Goal: Task Accomplishment & Management: Use online tool/utility

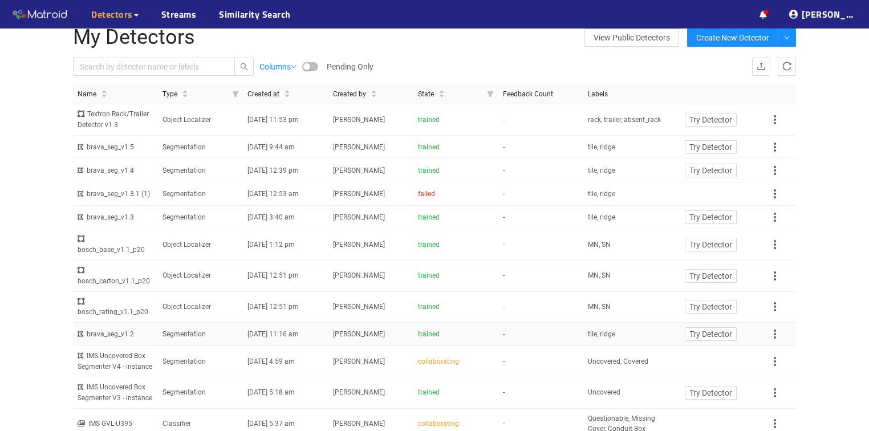
scroll to position [46, 0]
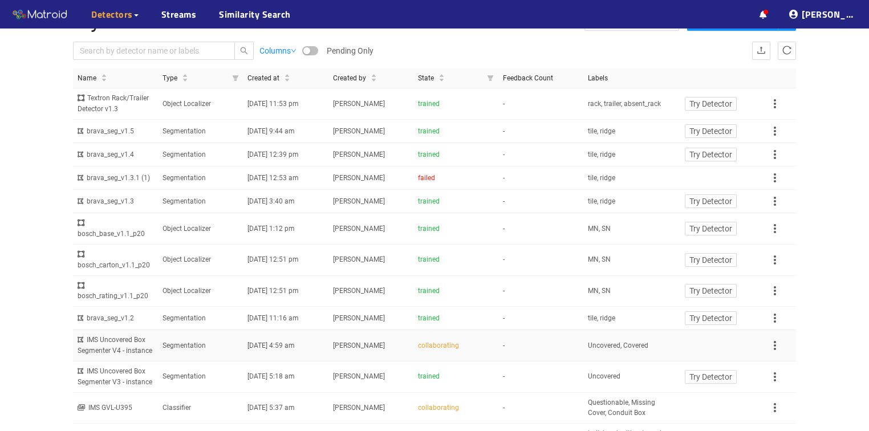
click at [185, 338] on td "Segmentation" at bounding box center [200, 345] width 85 height 31
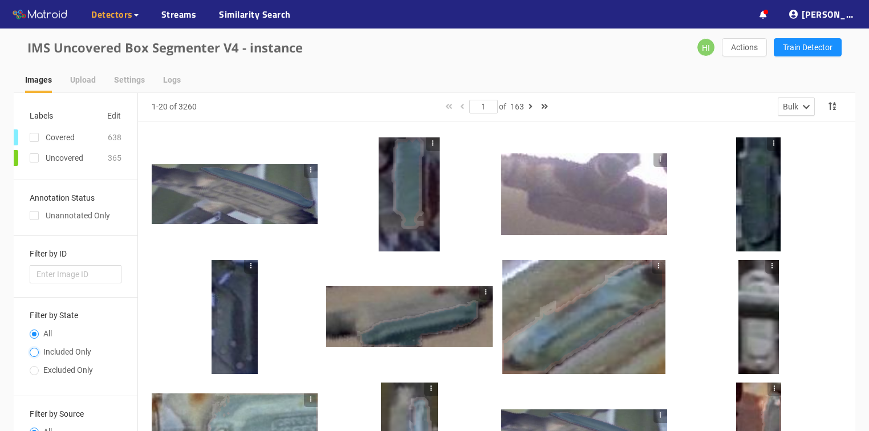
click at [33, 350] on input "Included Only" at bounding box center [34, 353] width 9 height 7
radio input "true"
radio input "false"
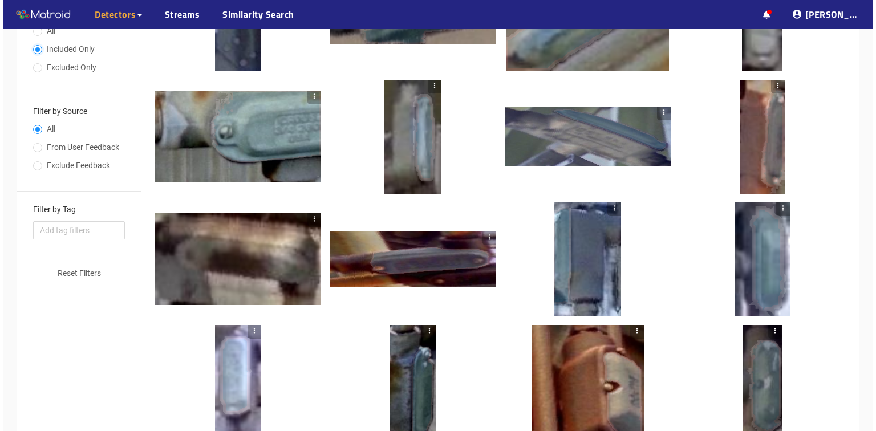
scroll to position [319, 0]
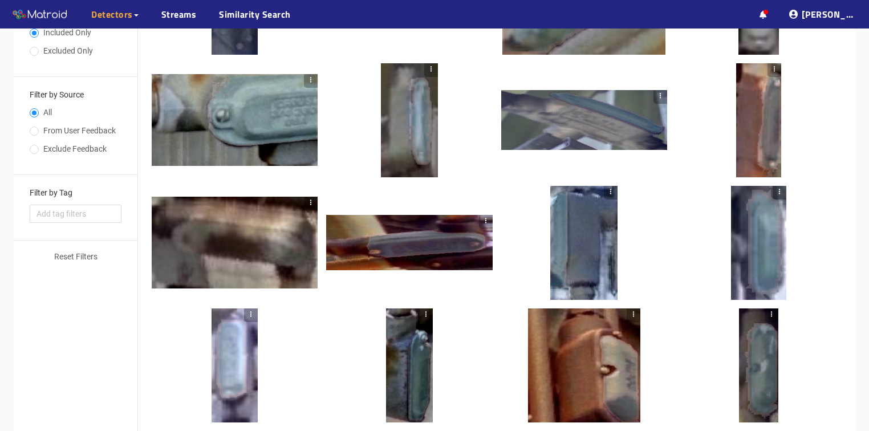
click at [410, 247] on div at bounding box center [409, 242] width 166 height 55
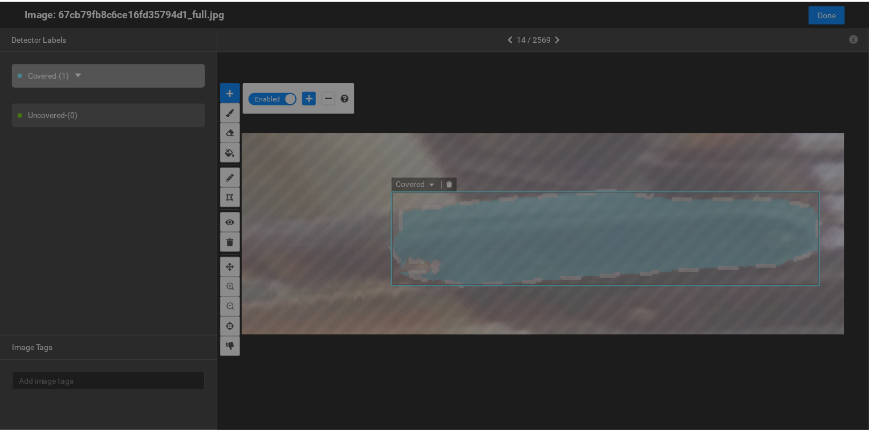
scroll to position [424, 0]
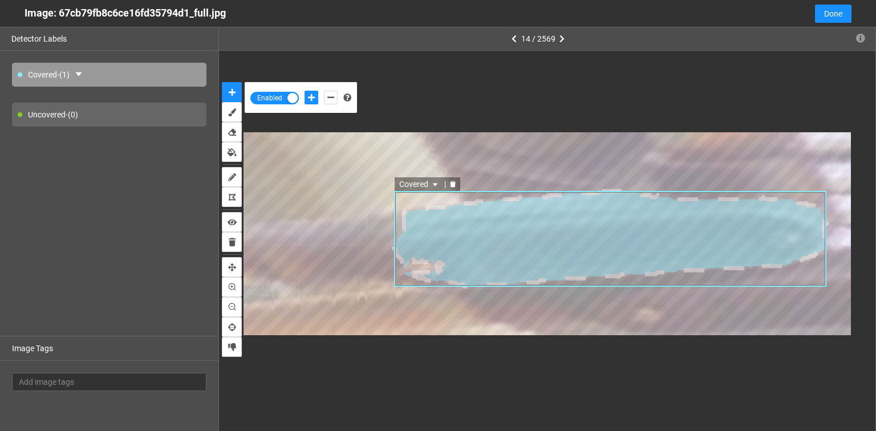
click at [451, 185] on icon "delete" at bounding box center [452, 184] width 6 height 6
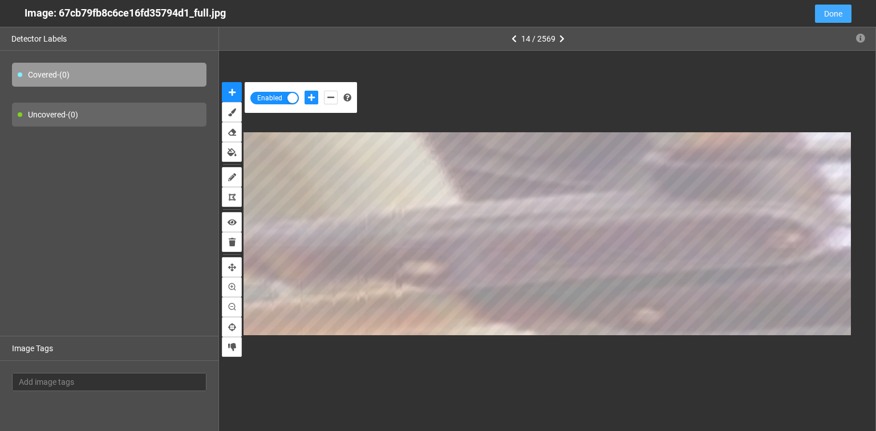
click at [830, 15] on span "Done" at bounding box center [833, 13] width 18 height 13
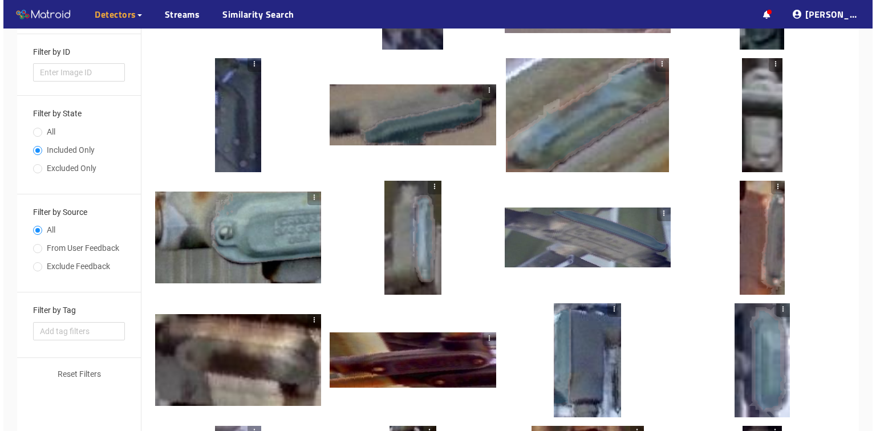
scroll to position [19, 0]
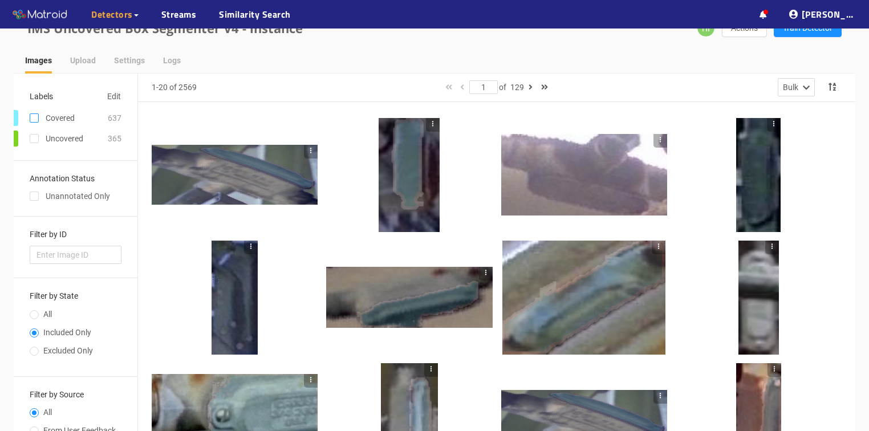
click at [34, 120] on input "checkbox" at bounding box center [34, 120] width 9 height 9
checkbox input "true"
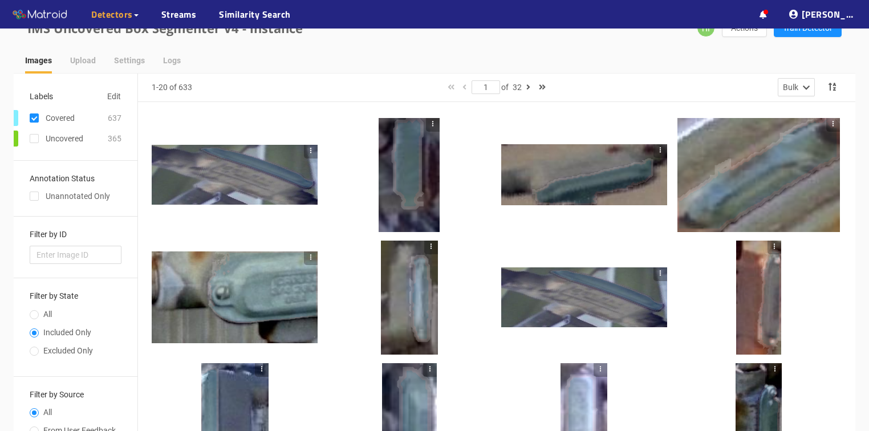
click at [419, 220] on div at bounding box center [409, 175] width 61 height 114
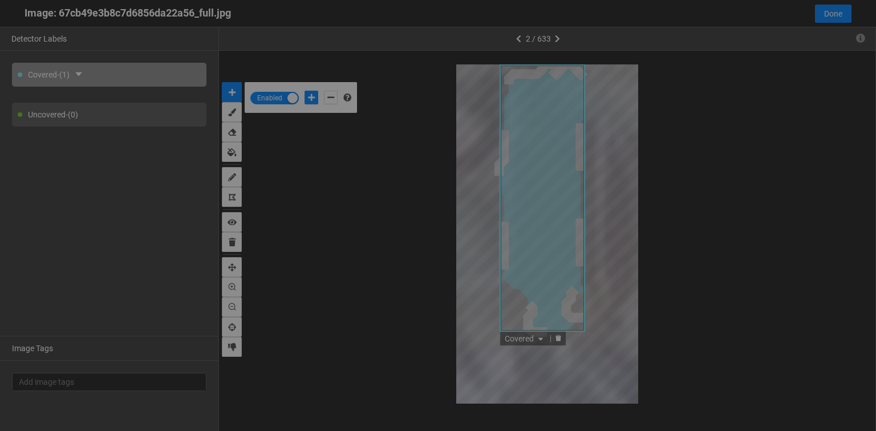
scroll to position [424, 0]
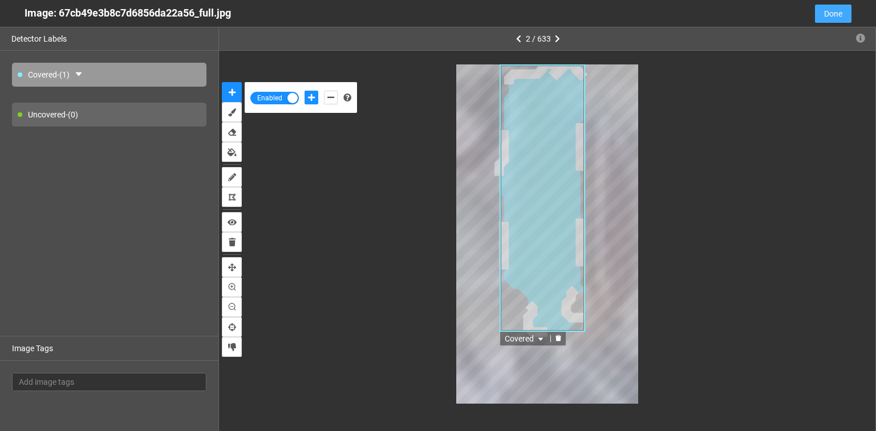
click at [826, 18] on span "Done" at bounding box center [833, 13] width 18 height 13
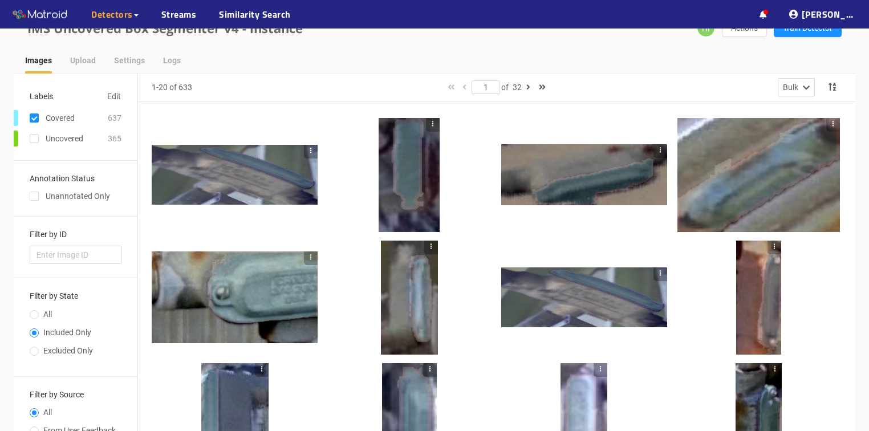
click at [627, 193] on div at bounding box center [584, 174] width 166 height 61
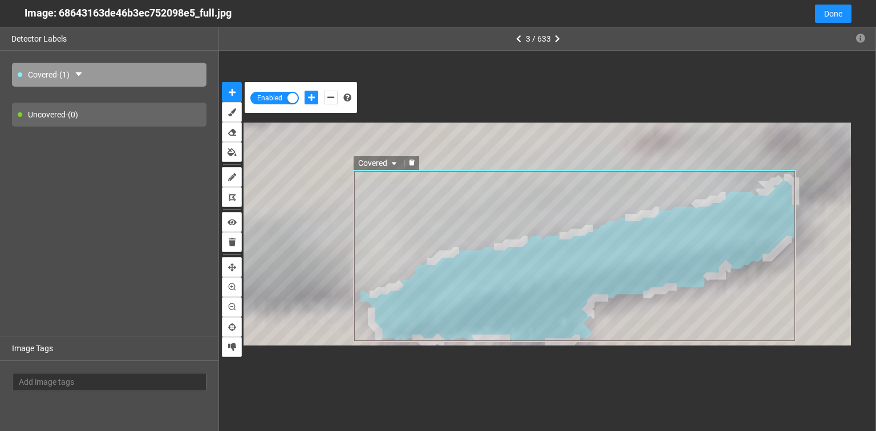
click at [414, 164] on icon "delete" at bounding box center [412, 163] width 6 height 6
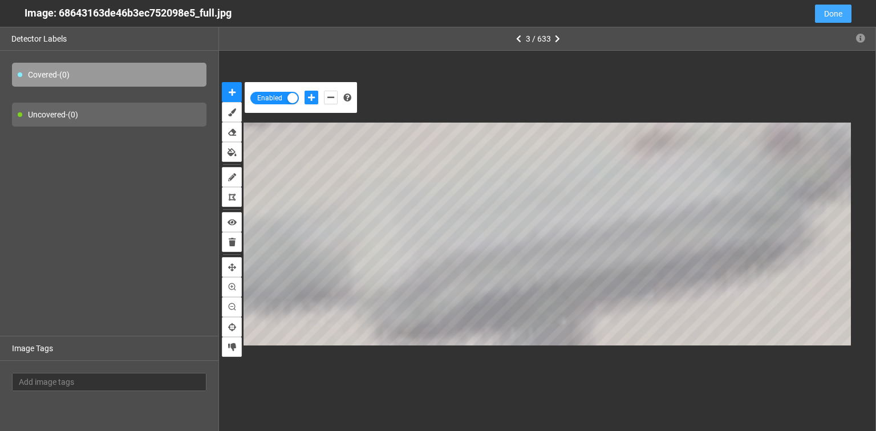
click at [832, 17] on span "Done" at bounding box center [833, 13] width 18 height 13
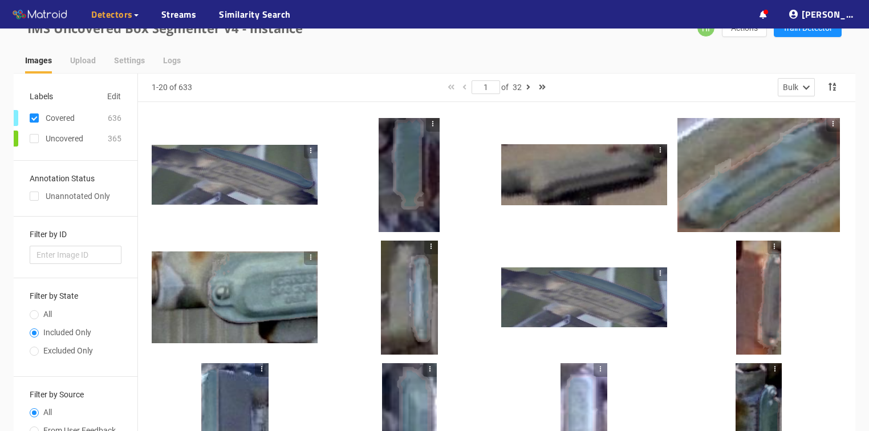
click at [400, 196] on div at bounding box center [409, 175] width 61 height 114
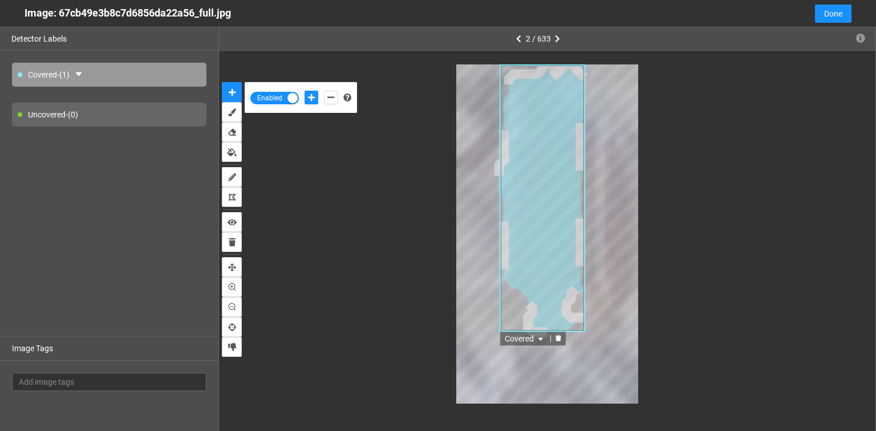
click at [556, 336] on icon "delete" at bounding box center [559, 338] width 6 height 6
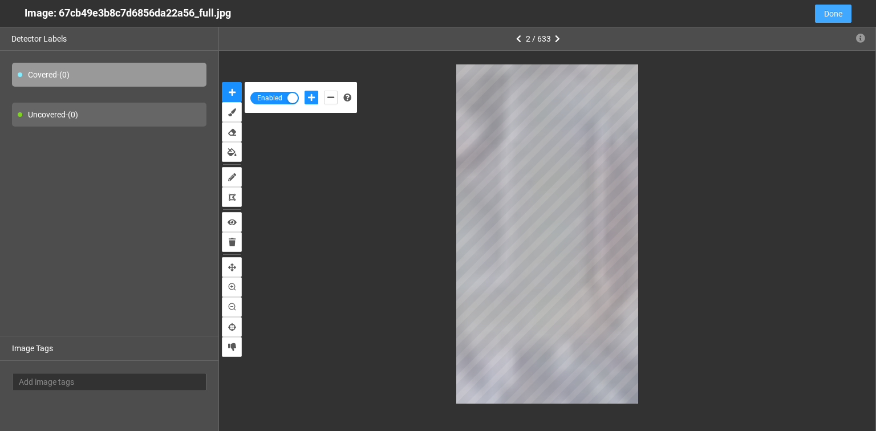
click at [849, 16] on button "Done" at bounding box center [833, 14] width 37 height 18
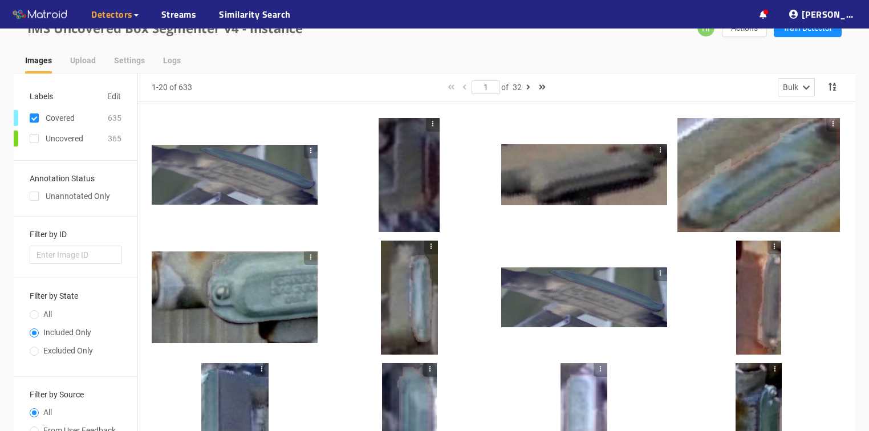
click at [254, 294] on div at bounding box center [235, 298] width 166 height 92
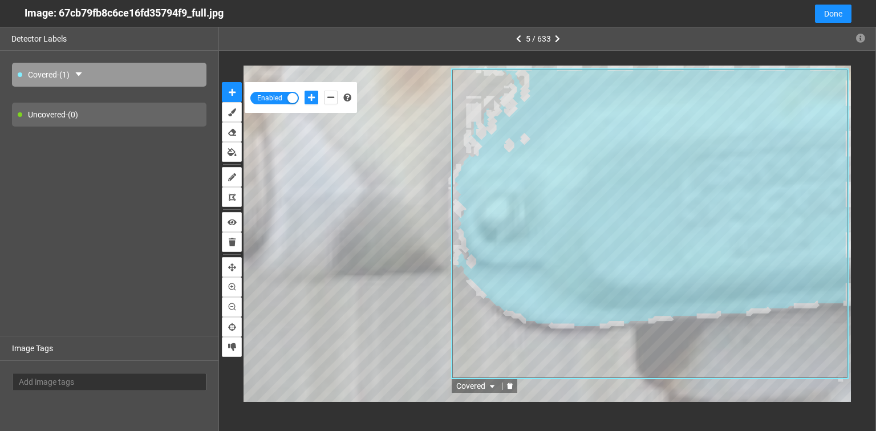
click at [509, 386] on icon "delete" at bounding box center [510, 386] width 6 height 6
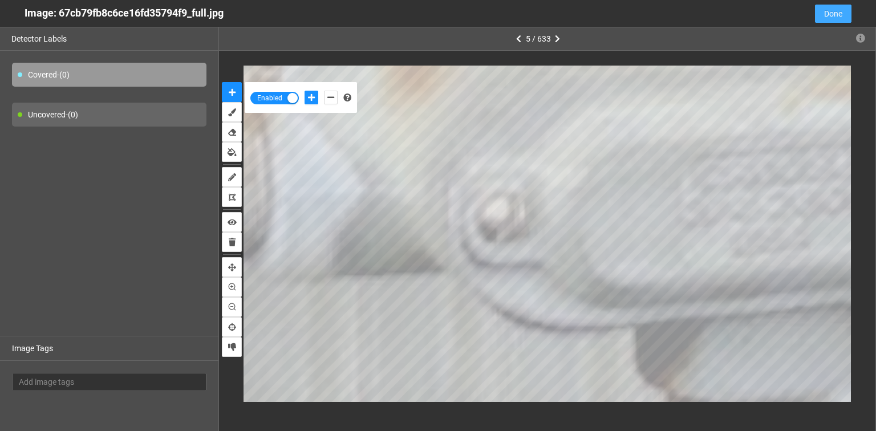
click at [830, 16] on span "Done" at bounding box center [833, 13] width 18 height 13
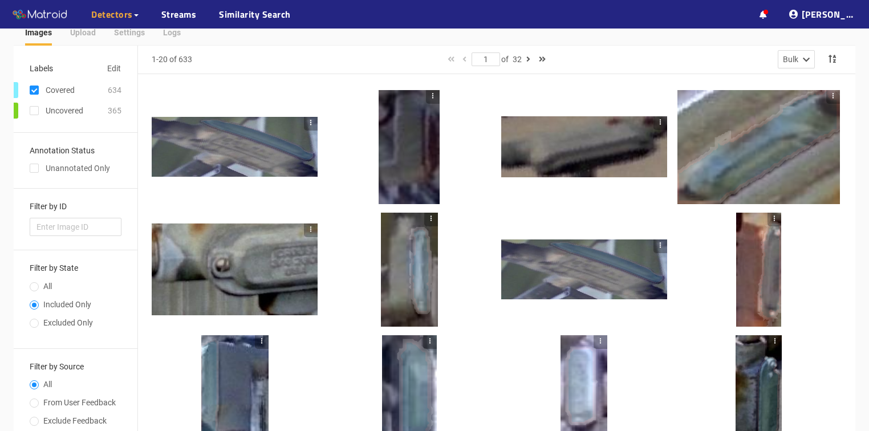
scroll to position [0, 0]
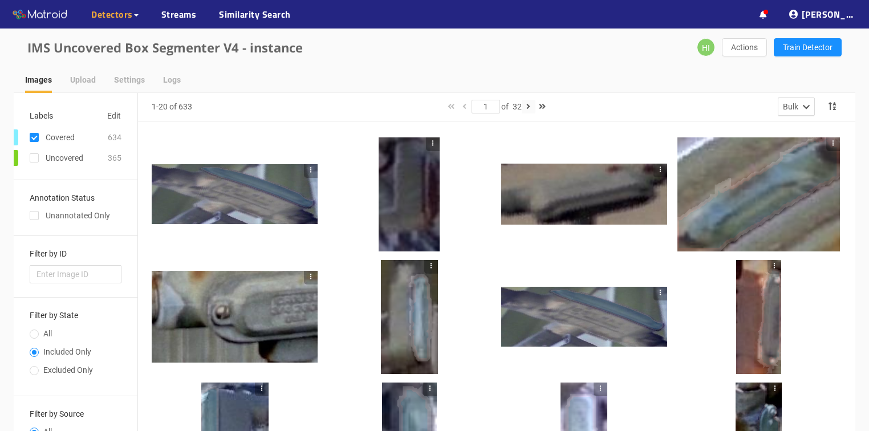
click at [527, 107] on button "button" at bounding box center [529, 107] width 14 height 14
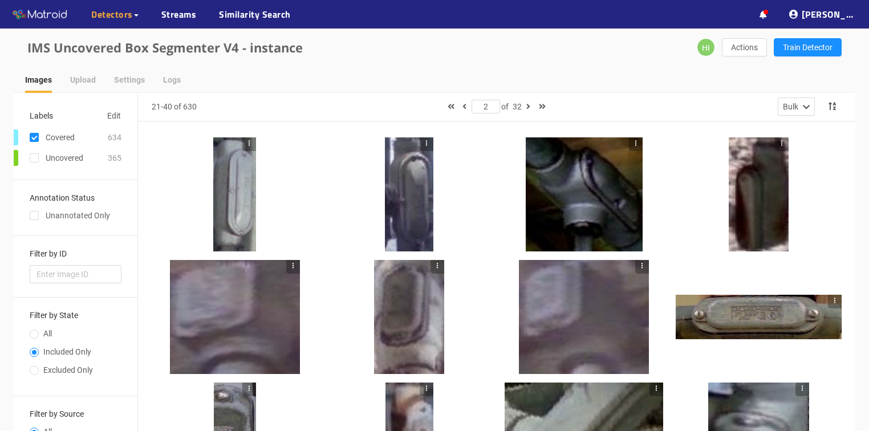
click at [244, 196] on div at bounding box center [249, 194] width 14 height 114
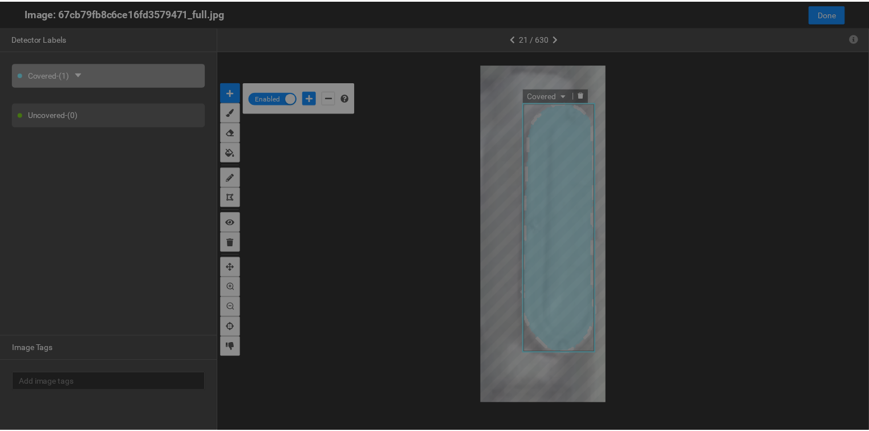
scroll to position [424, 0]
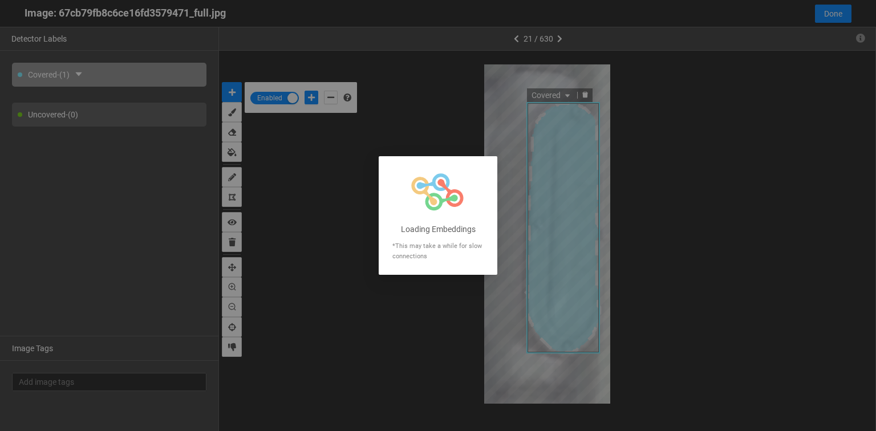
click at [486, 132] on div at bounding box center [438, 215] width 876 height 431
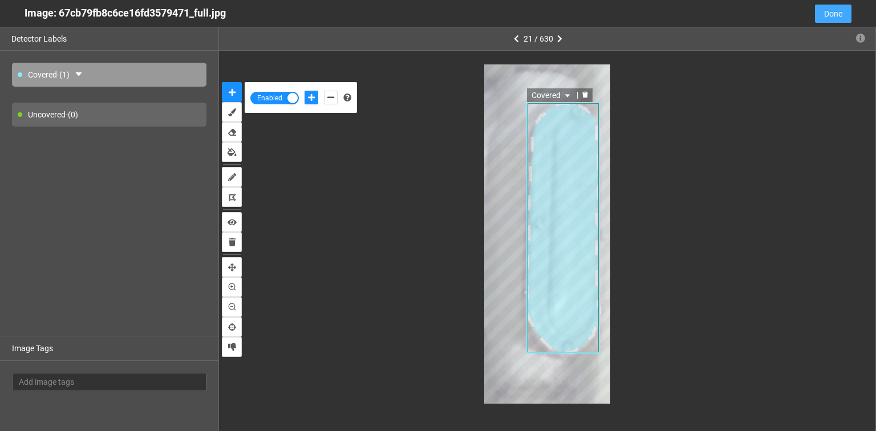
click at [833, 13] on span "Done" at bounding box center [833, 13] width 18 height 13
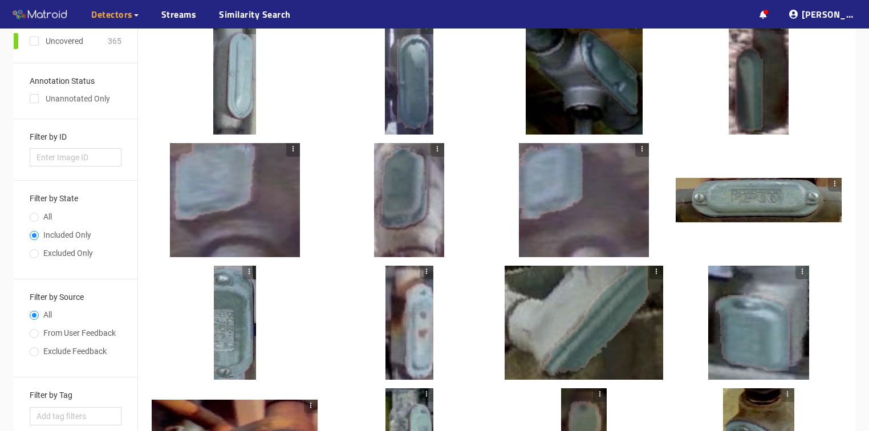
scroll to position [19, 0]
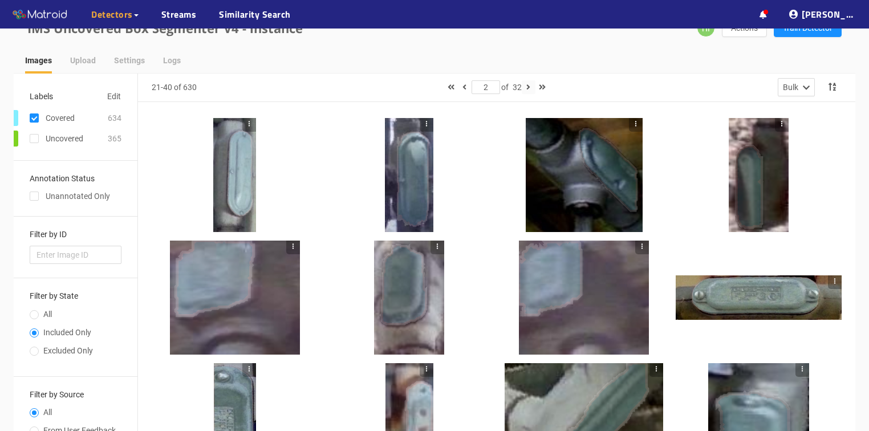
click at [528, 86] on icon "button" at bounding box center [528, 87] width 4 height 8
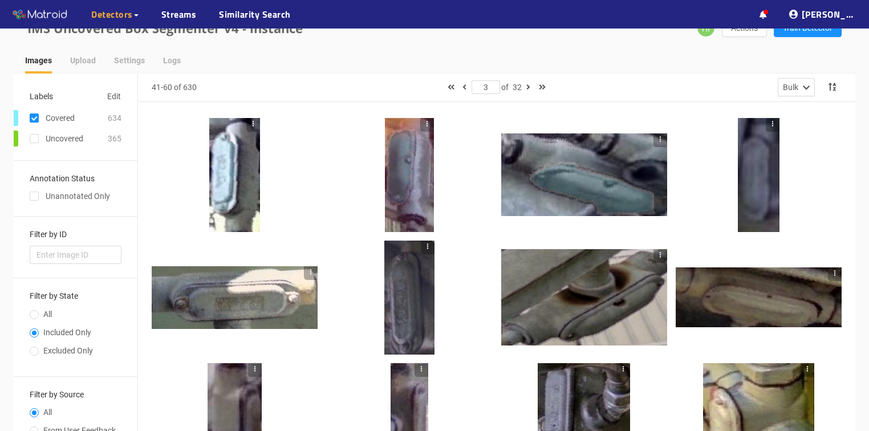
click at [758, 202] on div at bounding box center [759, 175] width 42 height 114
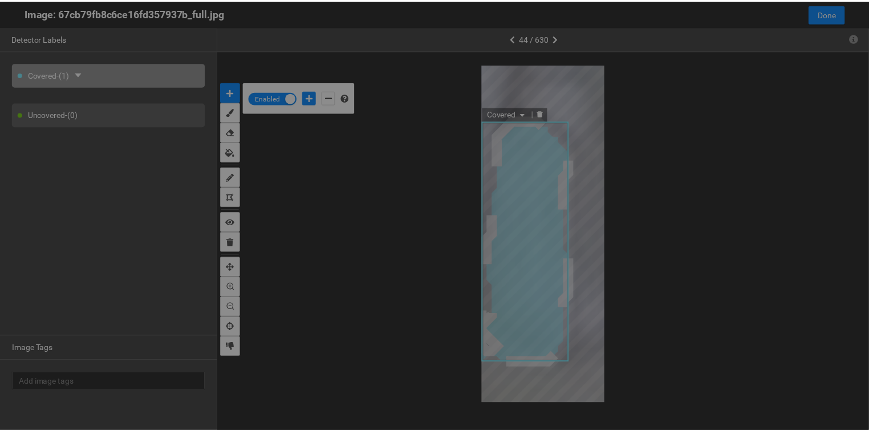
scroll to position [424, 0]
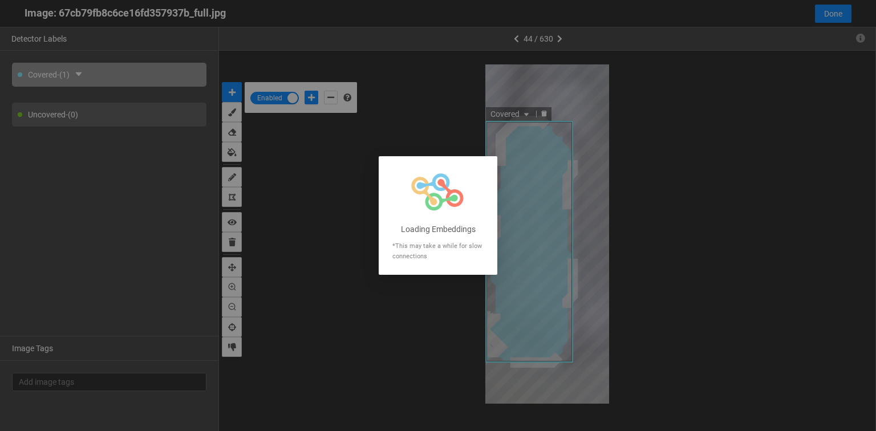
click at [512, 86] on div at bounding box center [438, 215] width 876 height 431
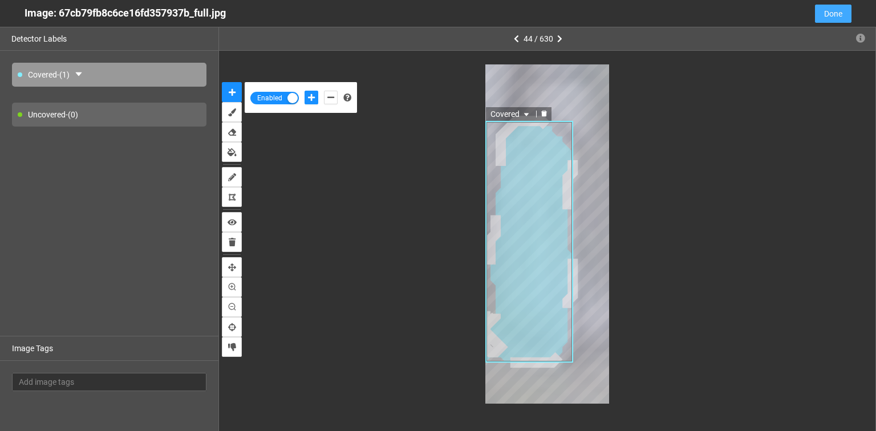
click at [842, 9] on span "Done" at bounding box center [833, 13] width 18 height 13
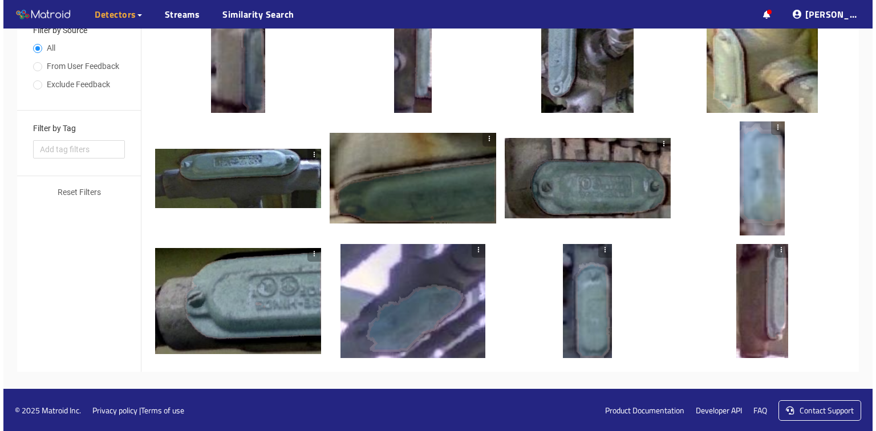
scroll to position [384, 0]
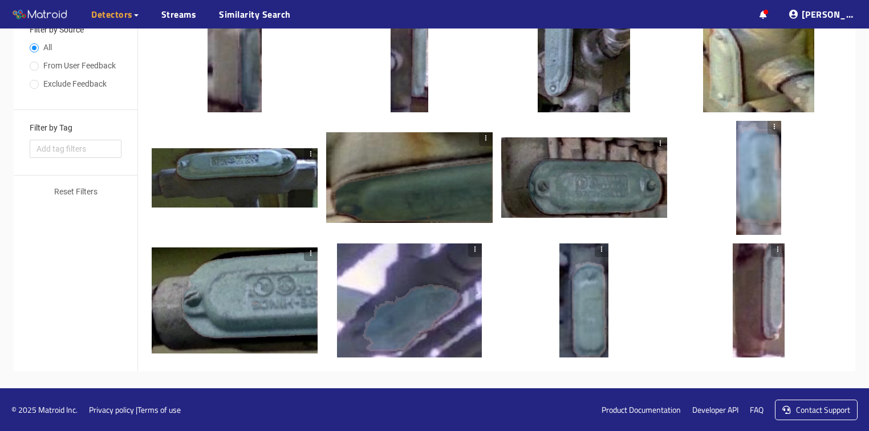
click at [449, 326] on div at bounding box center [409, 301] width 145 height 114
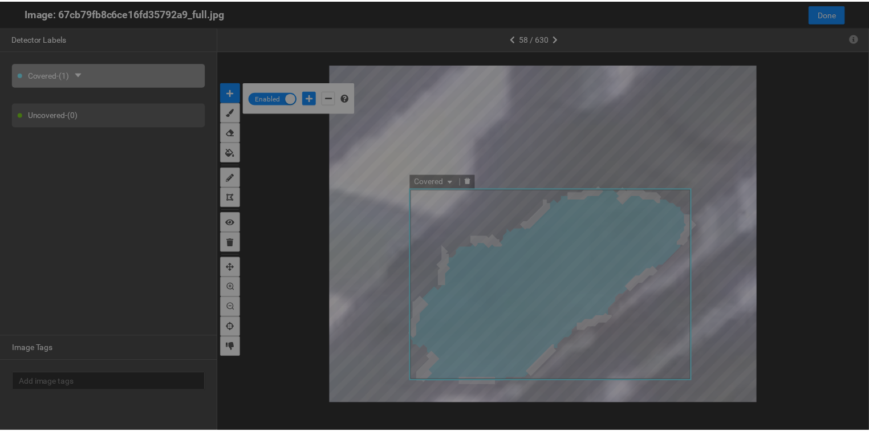
scroll to position [424, 0]
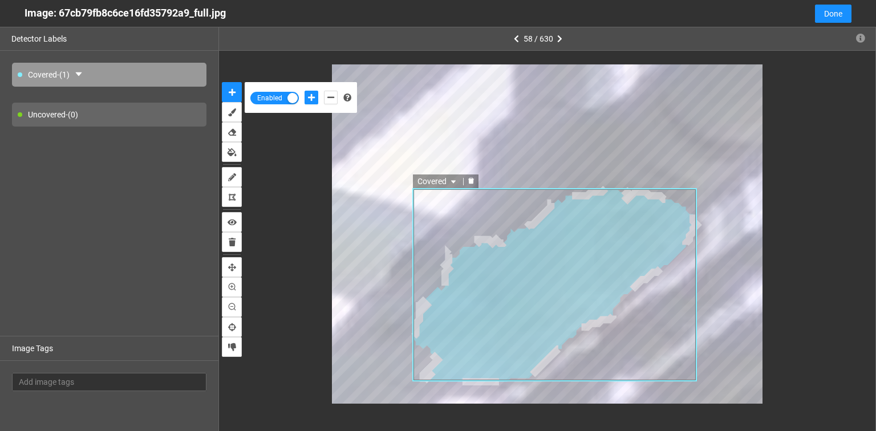
click at [471, 181] on icon "delete" at bounding box center [471, 181] width 6 height 6
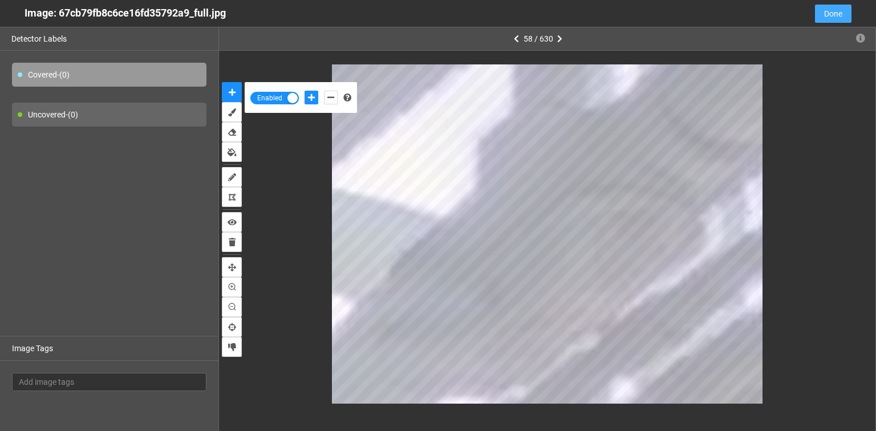
click at [842, 11] on span "Done" at bounding box center [833, 13] width 18 height 13
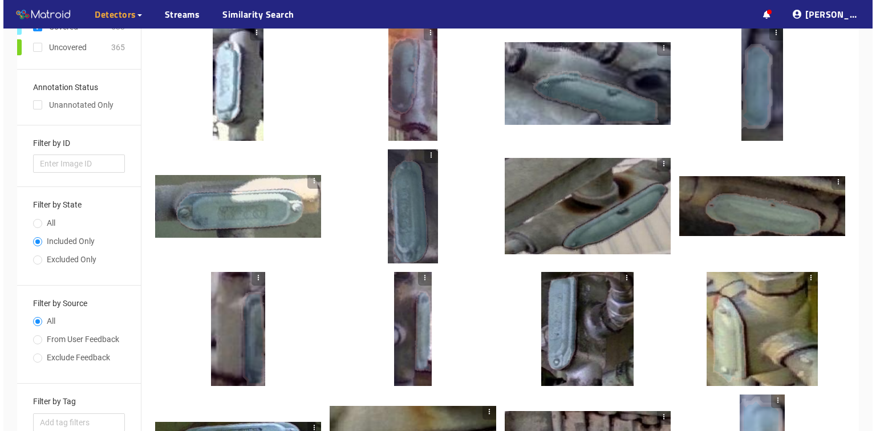
scroll to position [0, 0]
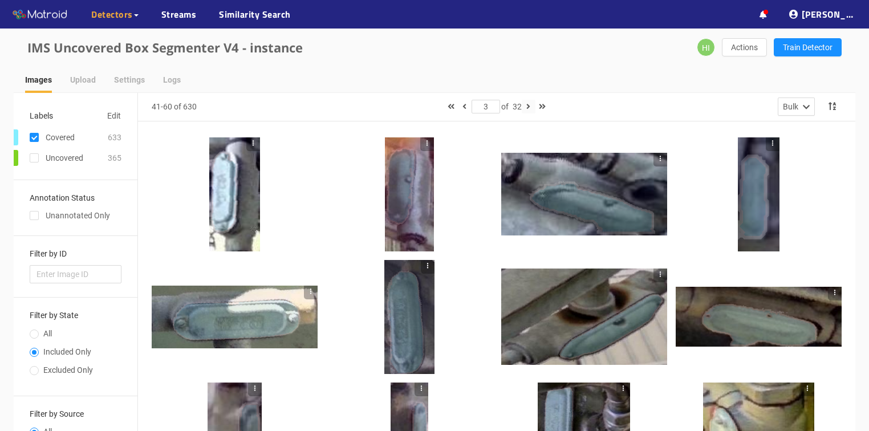
click at [529, 105] on icon "button" at bounding box center [528, 107] width 4 height 8
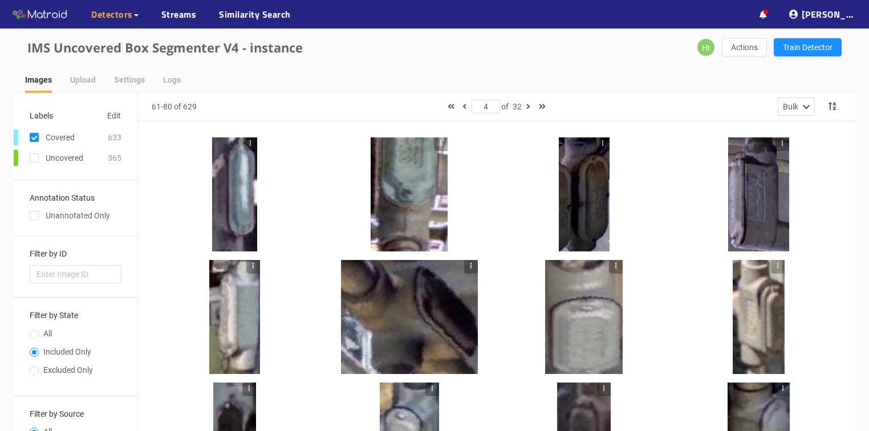
click at [581, 226] on div at bounding box center [584, 194] width 51 height 114
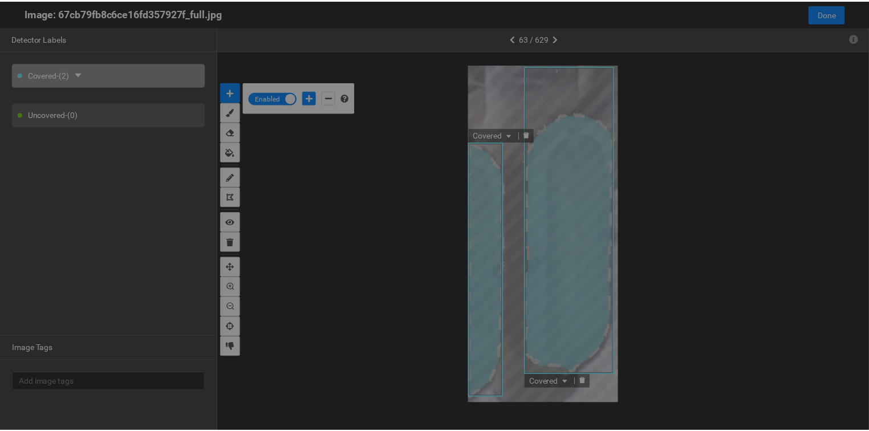
scroll to position [424, 0]
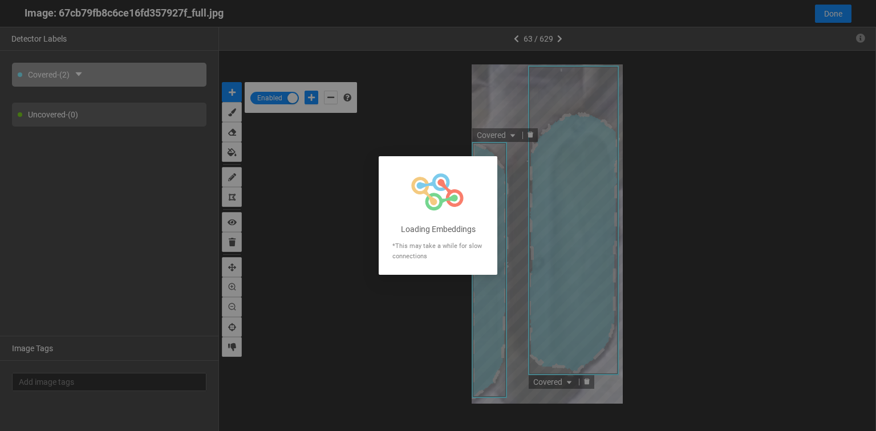
click at [833, 18] on div at bounding box center [438, 215] width 876 height 431
click at [837, 13] on div at bounding box center [438, 215] width 876 height 431
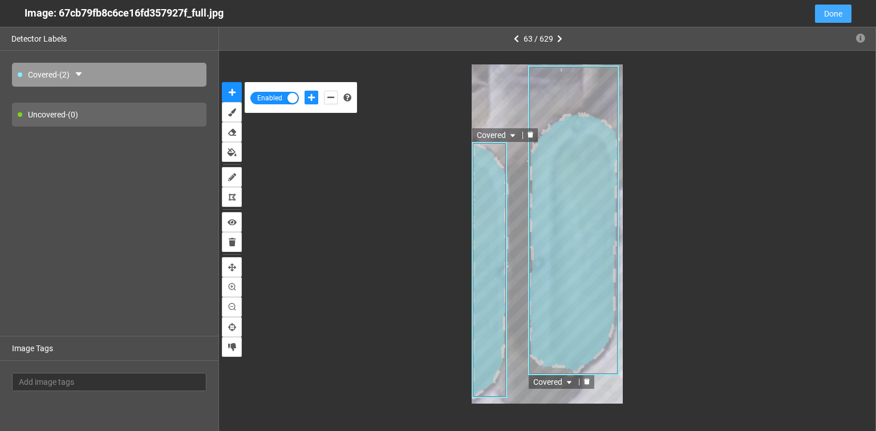
click at [826, 13] on span "Done" at bounding box center [833, 13] width 18 height 13
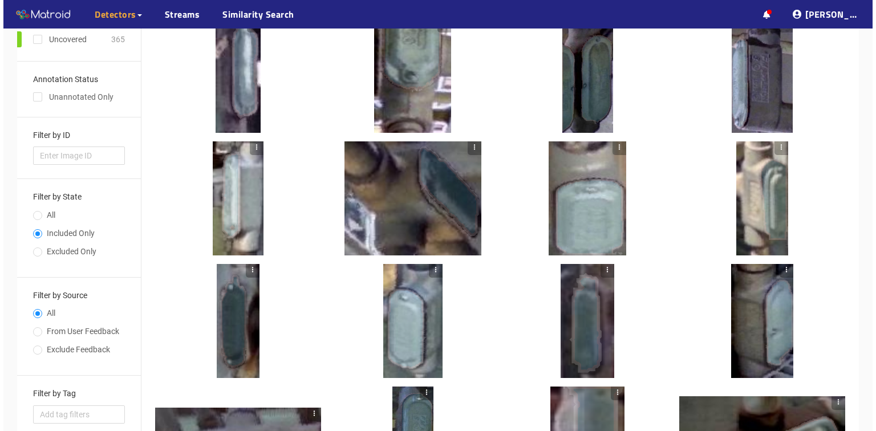
scroll to position [228, 0]
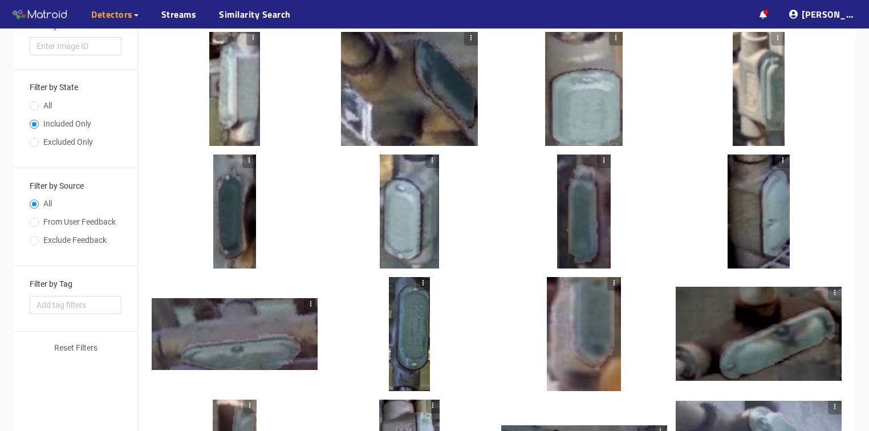
click at [586, 218] on div at bounding box center [584, 212] width 54 height 114
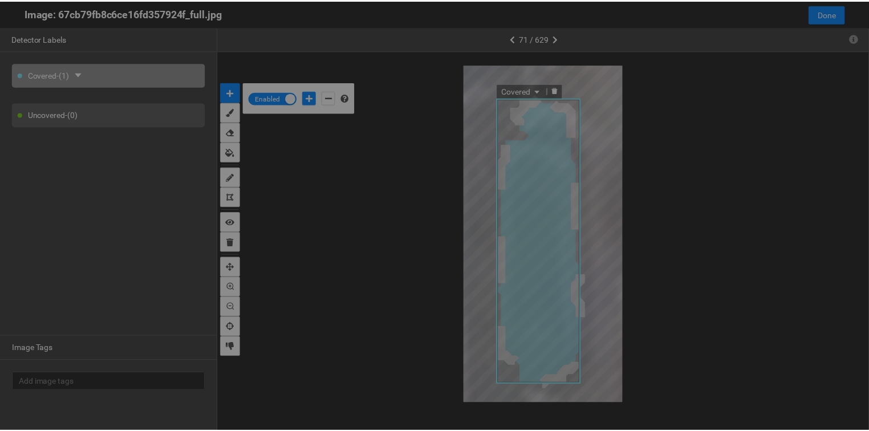
scroll to position [424, 0]
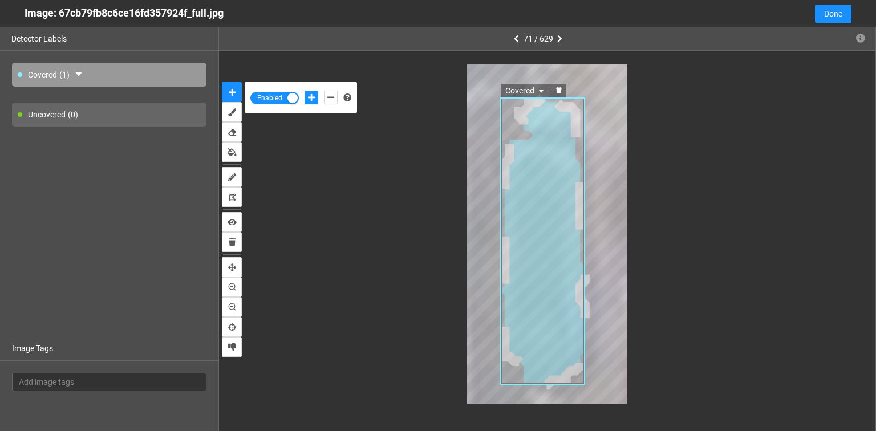
click at [557, 88] on icon "delete" at bounding box center [559, 90] width 6 height 6
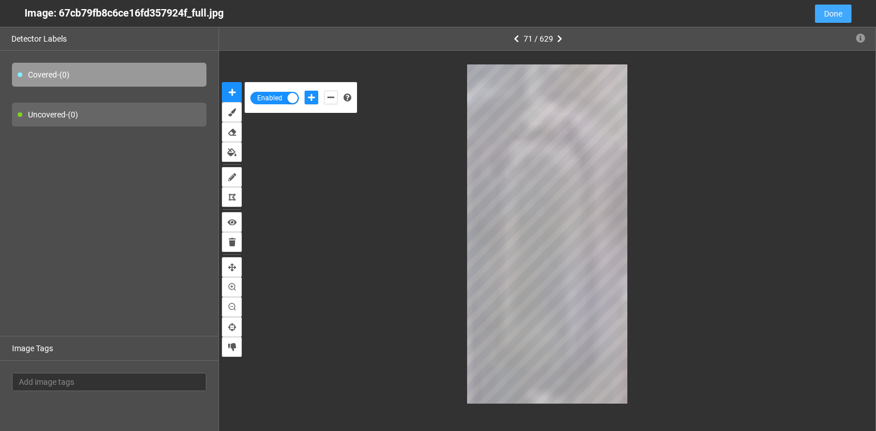
click at [843, 11] on button "Done" at bounding box center [833, 14] width 37 height 18
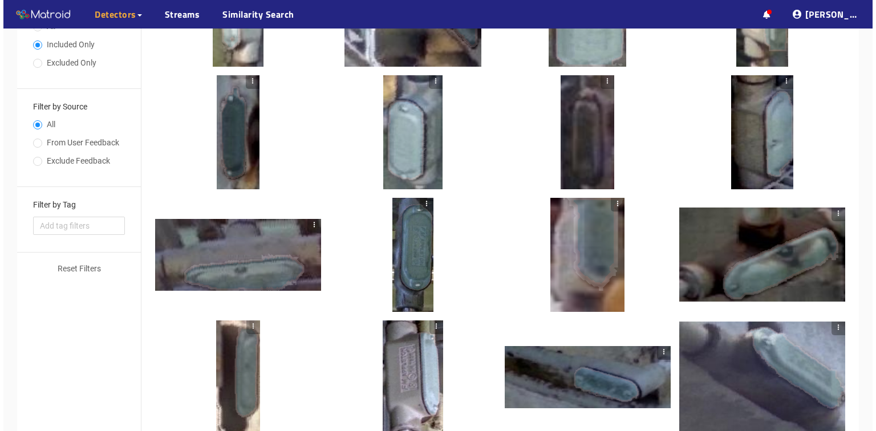
scroll to position [319, 0]
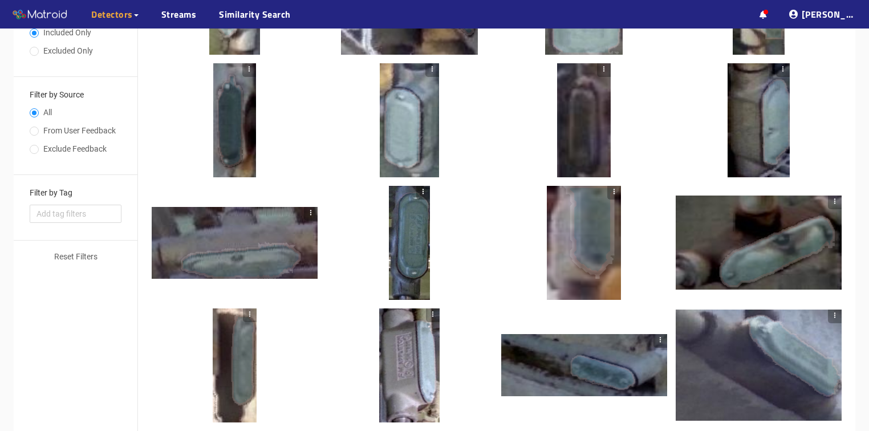
click at [606, 242] on div at bounding box center [584, 243] width 74 height 114
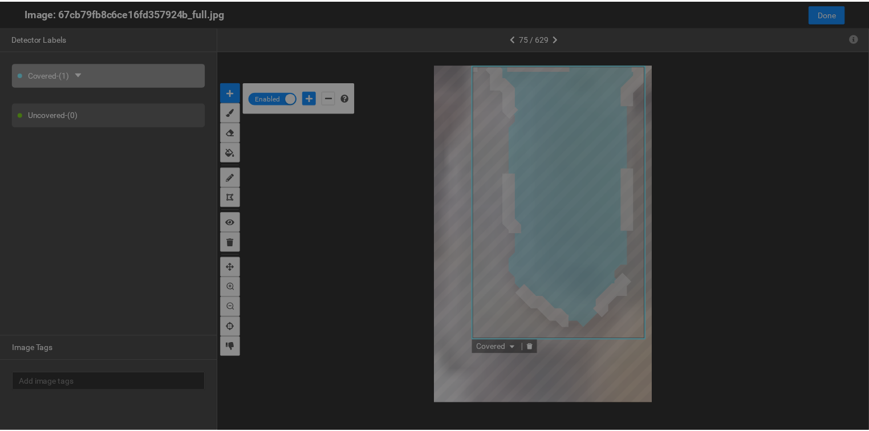
scroll to position [424, 0]
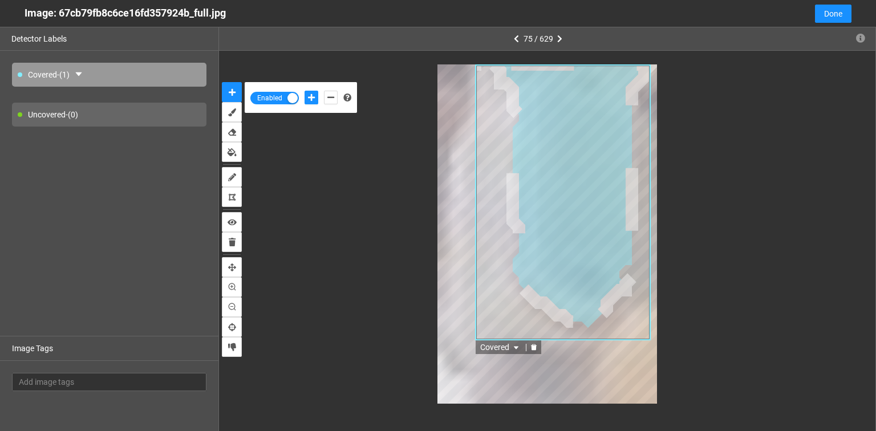
click at [532, 350] on icon "delete" at bounding box center [534, 347] width 6 height 6
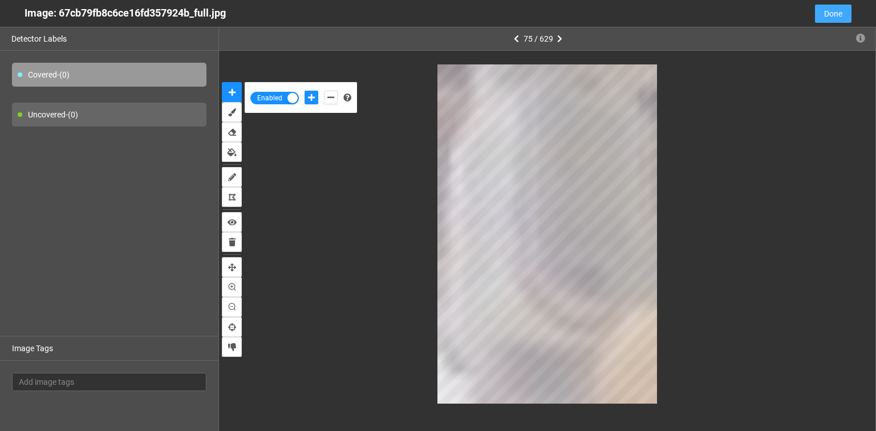
click at [840, 10] on span "Done" at bounding box center [833, 13] width 18 height 13
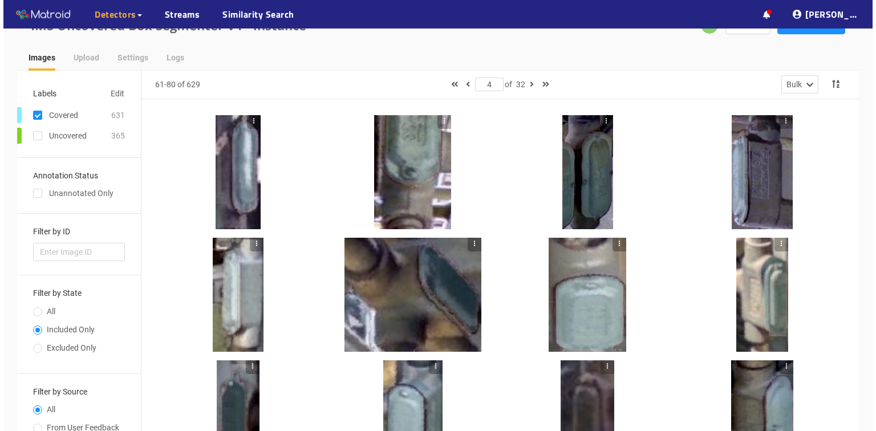
scroll to position [19, 0]
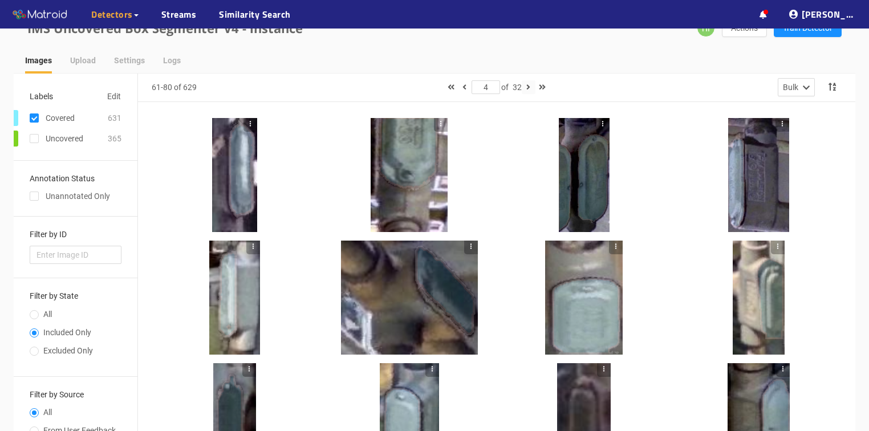
click at [530, 88] on icon "button" at bounding box center [528, 87] width 4 height 8
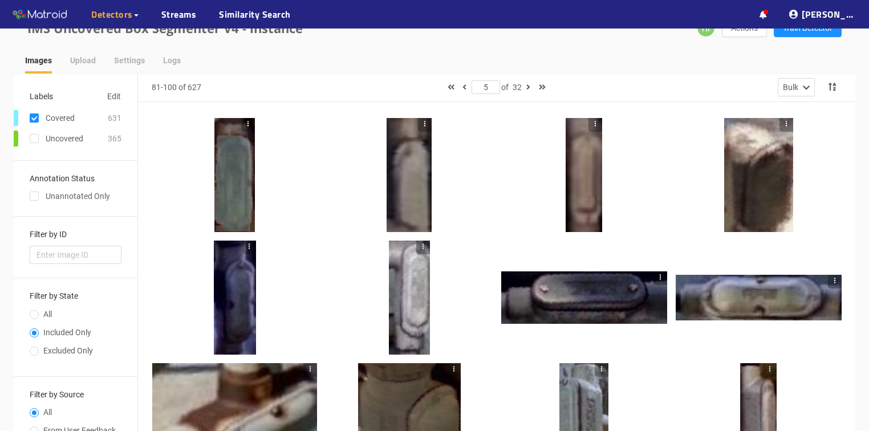
click at [431, 185] on div at bounding box center [425, 175] width 14 height 114
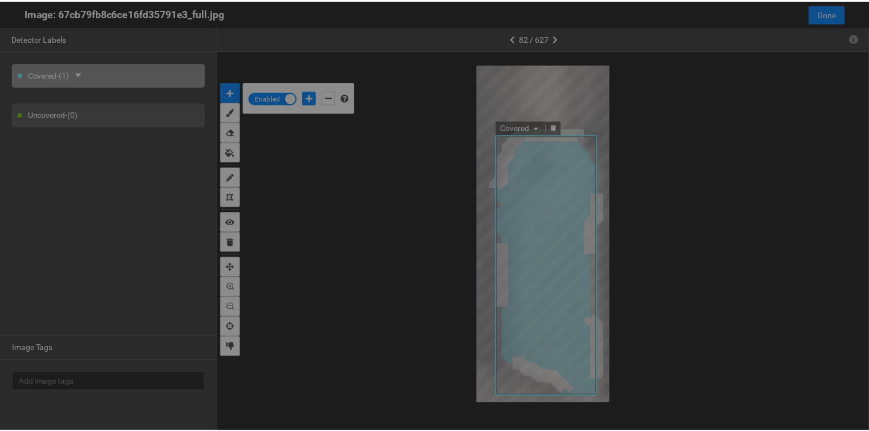
scroll to position [424, 0]
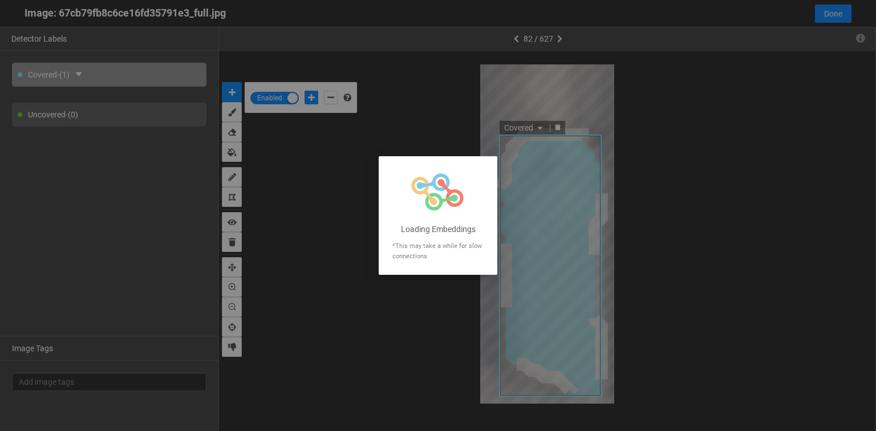
click at [559, 80] on div at bounding box center [438, 215] width 876 height 431
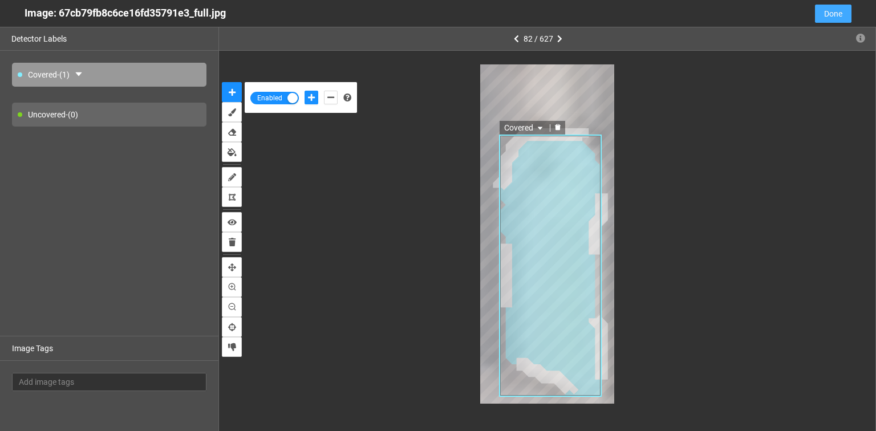
click at [840, 9] on span "Done" at bounding box center [833, 13] width 18 height 13
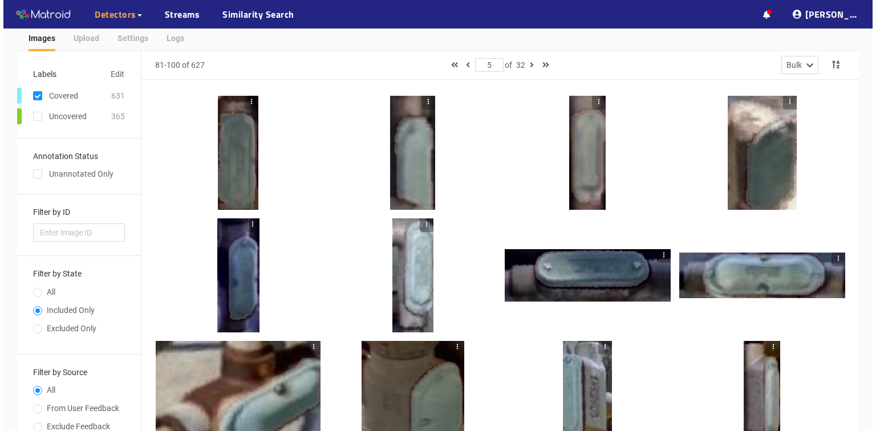
scroll to position [0, 0]
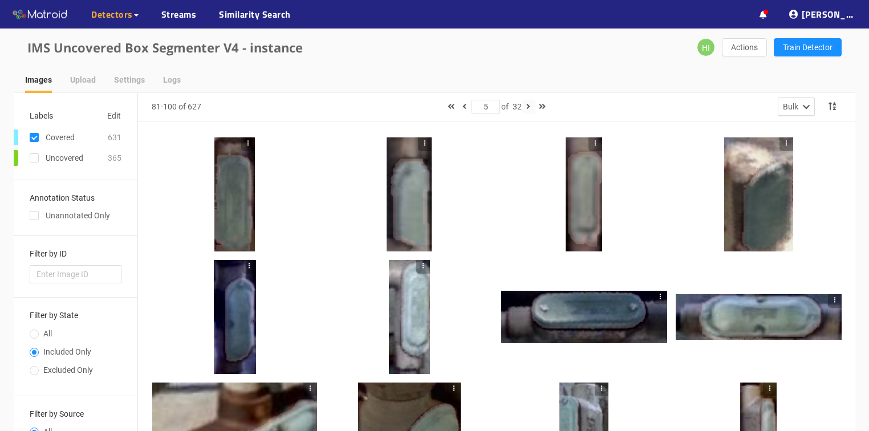
click at [529, 105] on icon "button" at bounding box center [528, 107] width 4 height 8
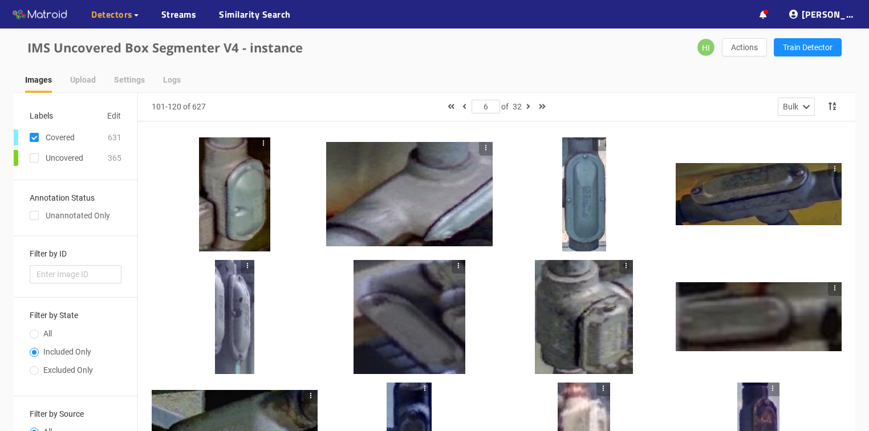
click at [434, 214] on div at bounding box center [409, 194] width 166 height 104
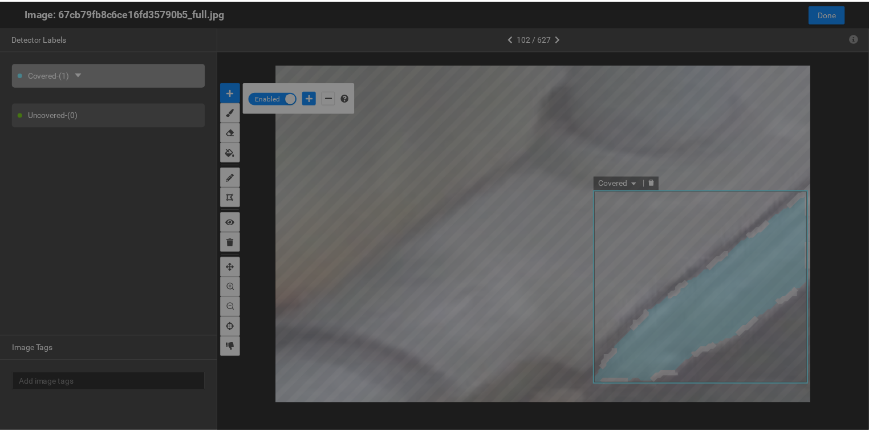
scroll to position [424, 0]
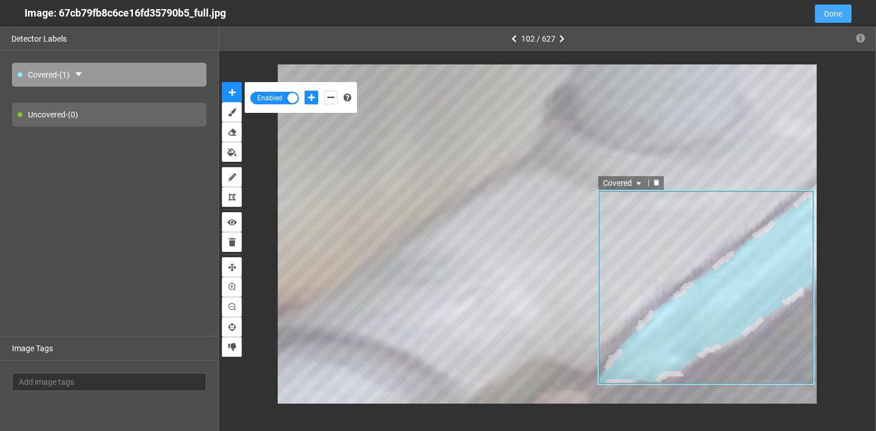
click at [842, 16] on span "Done" at bounding box center [833, 13] width 18 height 13
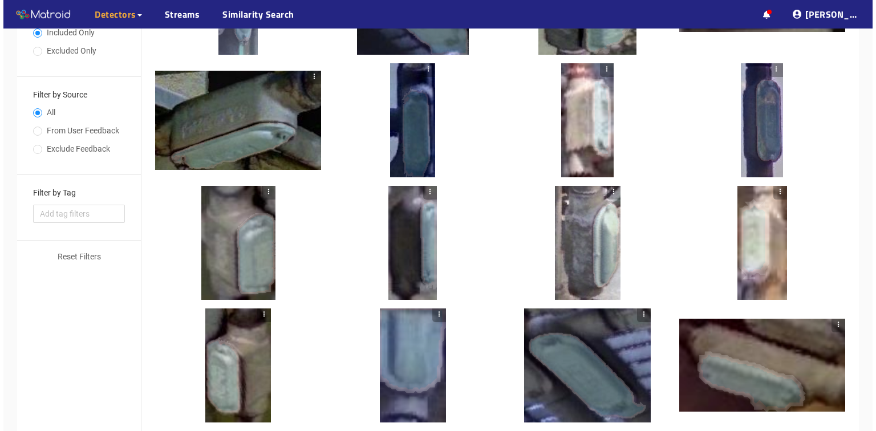
scroll to position [384, 0]
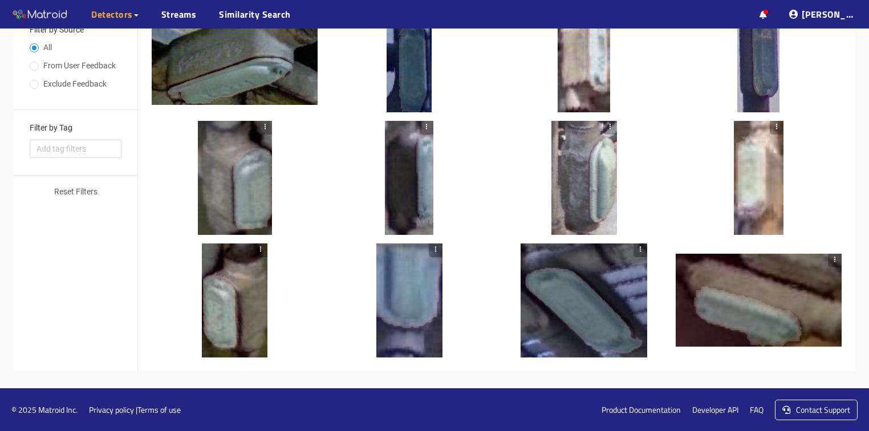
click at [768, 297] on div at bounding box center [759, 300] width 166 height 93
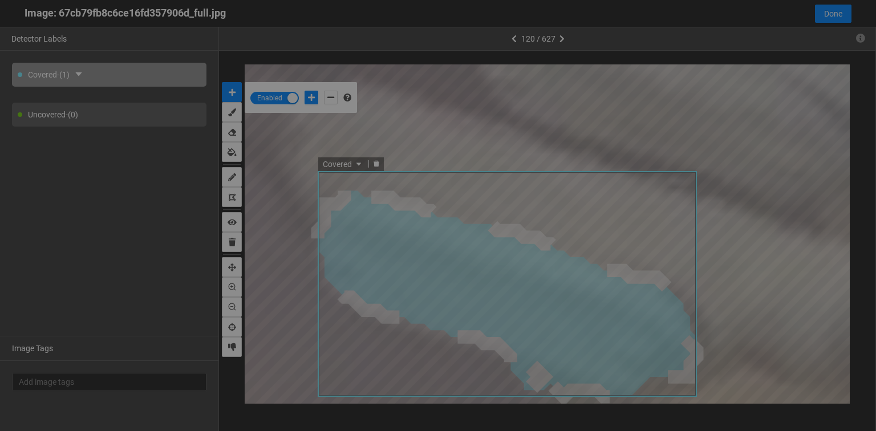
scroll to position [424, 0]
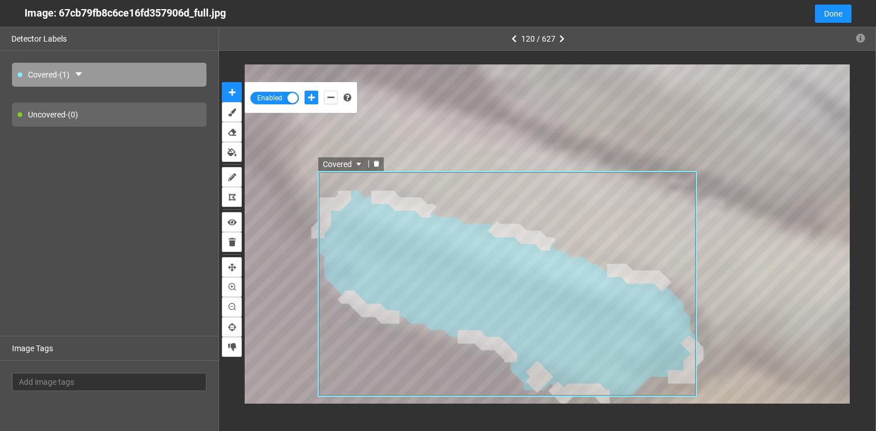
click at [374, 165] on icon "delete" at bounding box center [377, 163] width 6 height 6
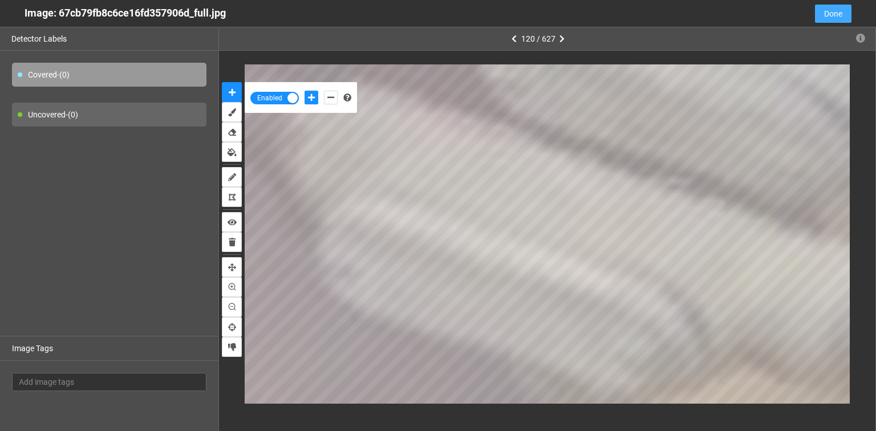
click at [842, 14] on span "Done" at bounding box center [833, 13] width 18 height 13
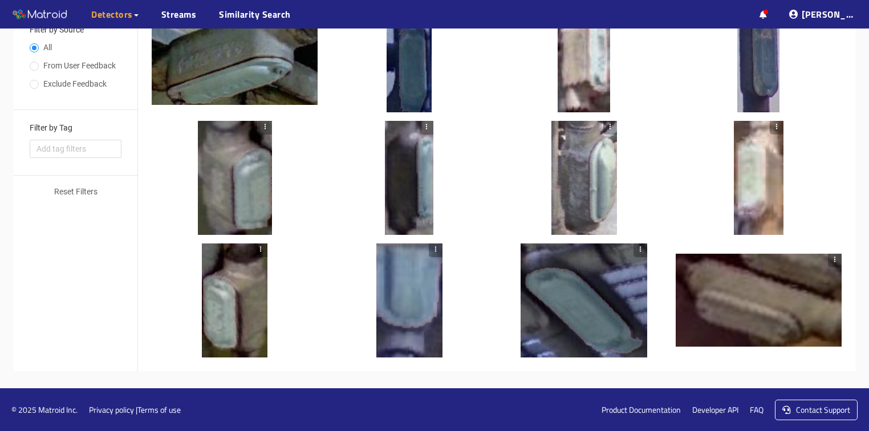
click at [572, 318] on div at bounding box center [584, 301] width 127 height 114
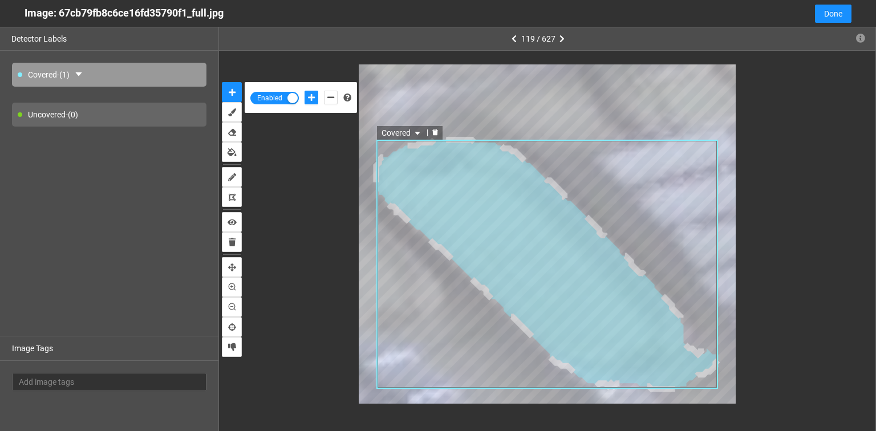
click at [430, 130] on div at bounding box center [435, 133] width 15 height 11
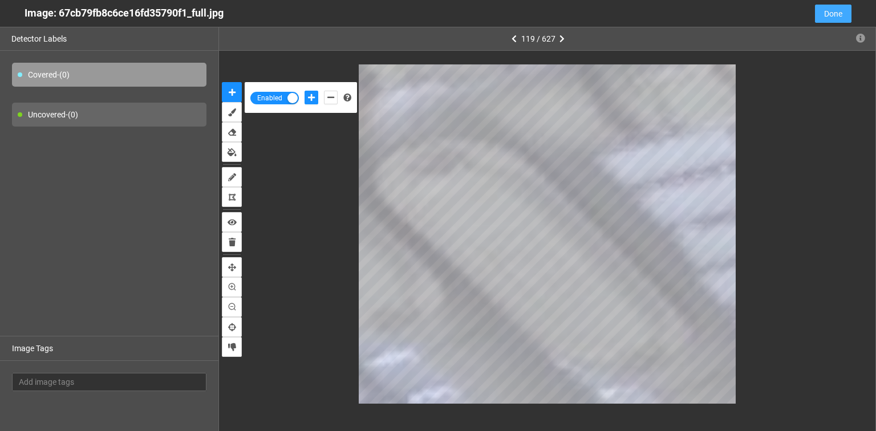
click at [829, 13] on span "Done" at bounding box center [833, 13] width 18 height 13
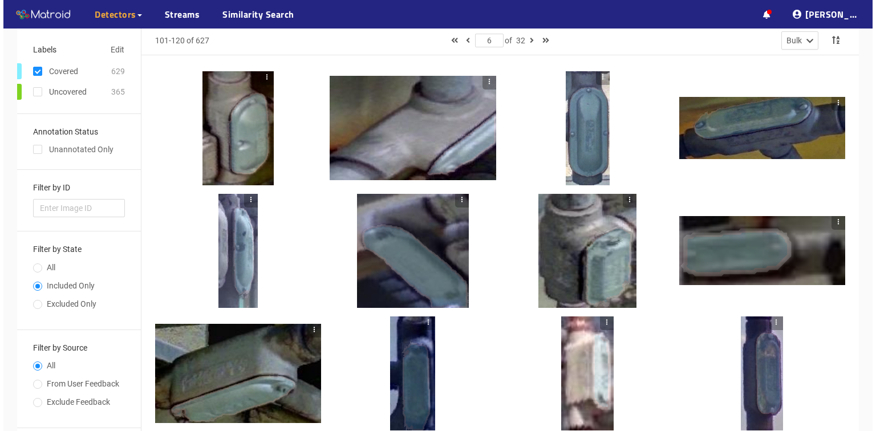
scroll to position [0, 0]
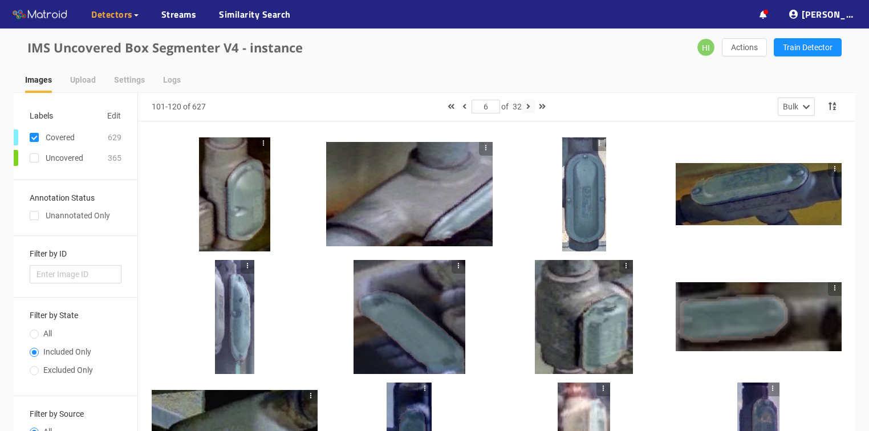
click at [529, 106] on icon "button" at bounding box center [528, 107] width 4 height 8
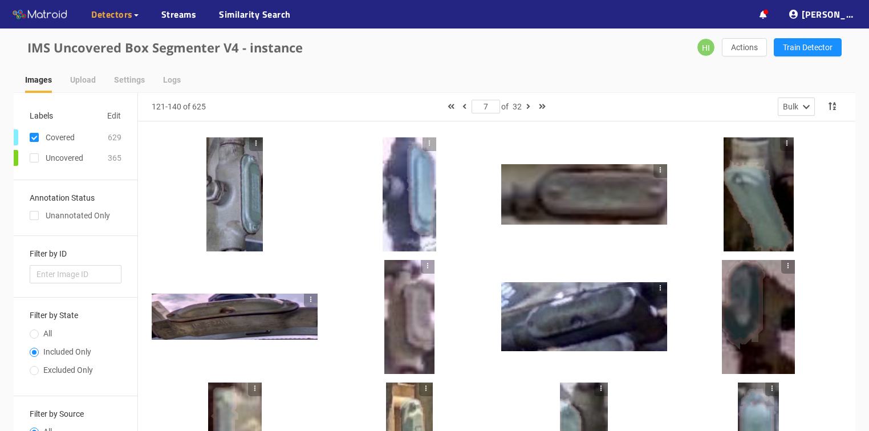
click at [617, 205] on div at bounding box center [584, 194] width 166 height 60
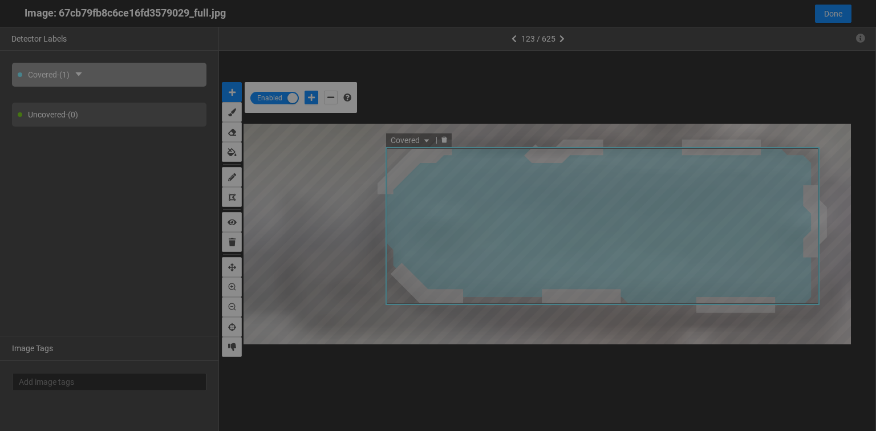
scroll to position [424, 0]
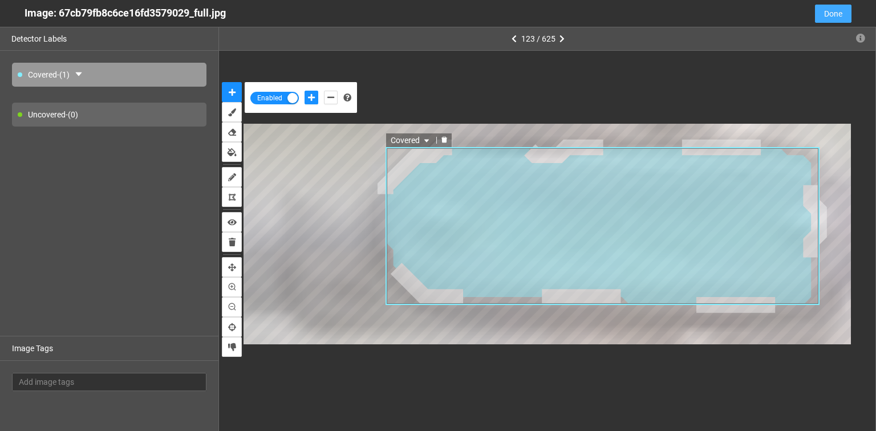
click at [835, 11] on span "Done" at bounding box center [833, 13] width 18 height 13
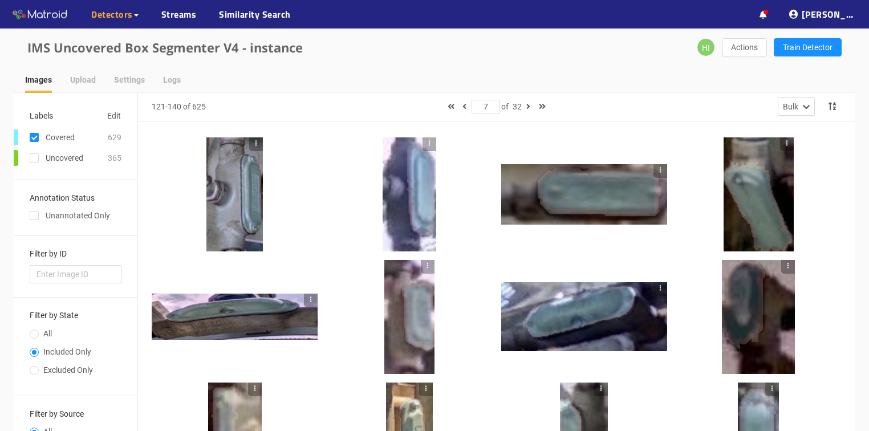
click at [760, 218] on div at bounding box center [759, 194] width 70 height 114
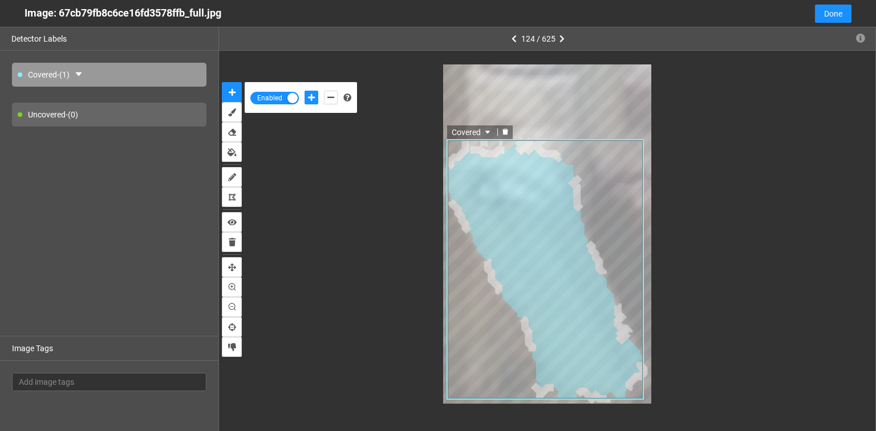
click at [504, 133] on icon "delete" at bounding box center [506, 131] width 6 height 6
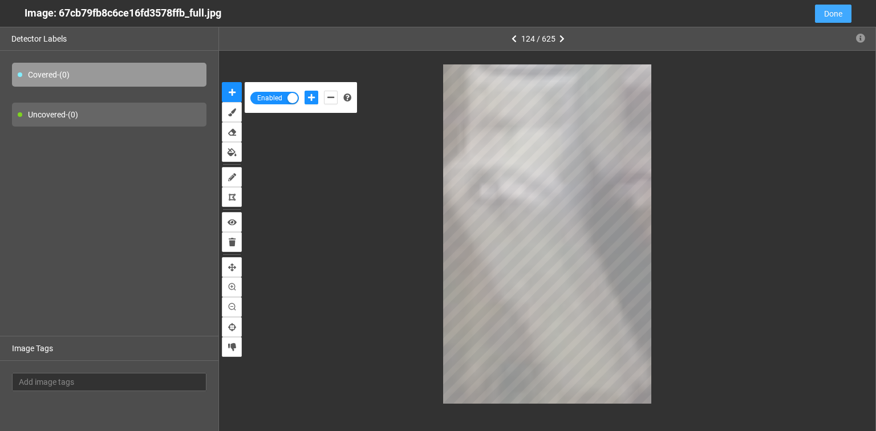
click at [828, 15] on span "Done" at bounding box center [833, 13] width 18 height 13
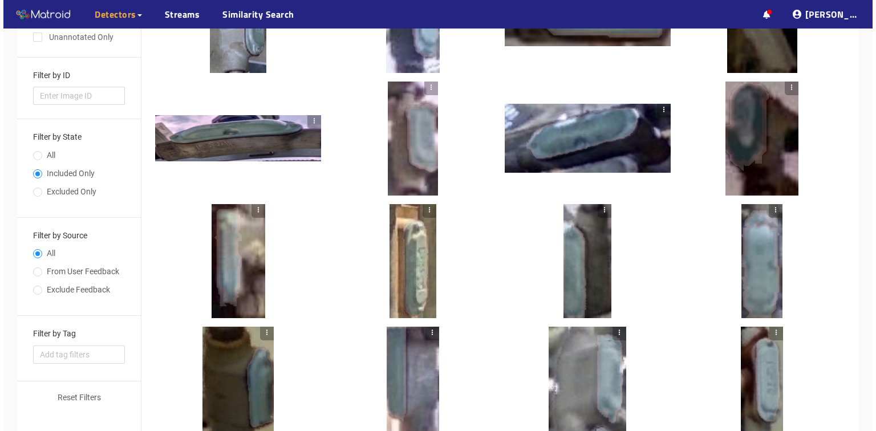
scroll to position [183, 0]
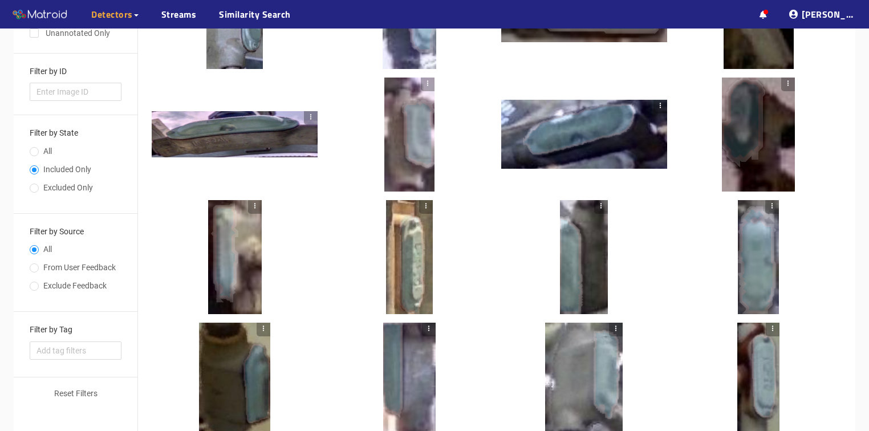
click at [769, 141] on div at bounding box center [758, 135] width 73 height 114
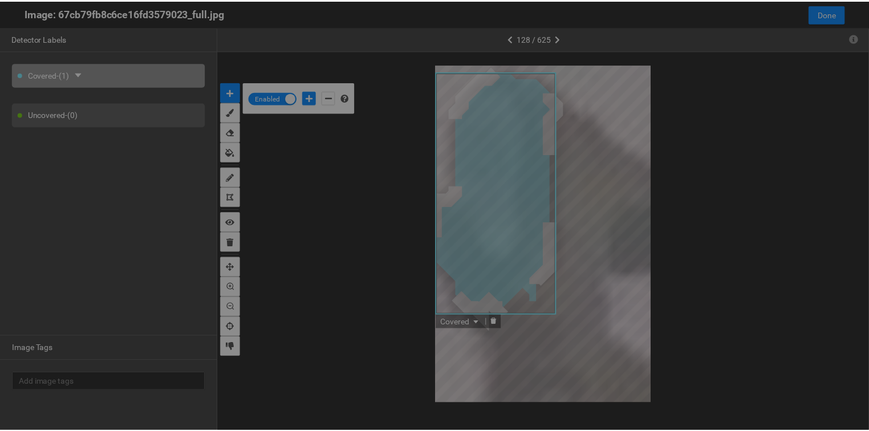
scroll to position [424, 0]
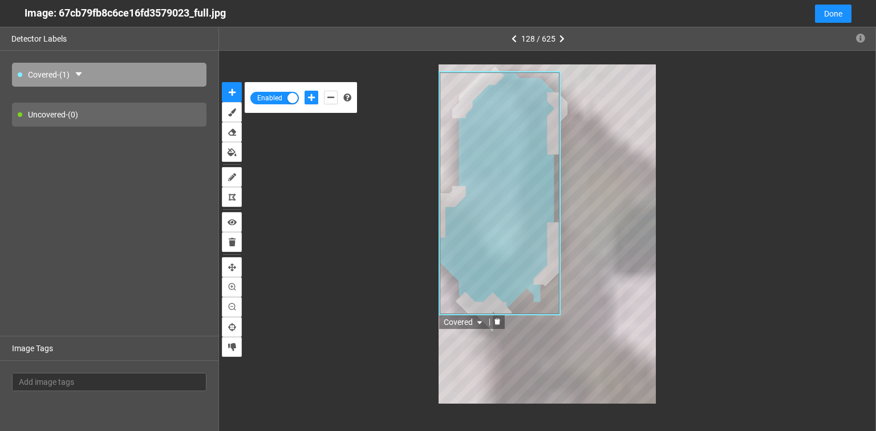
click at [495, 322] on icon "delete" at bounding box center [497, 321] width 7 height 7
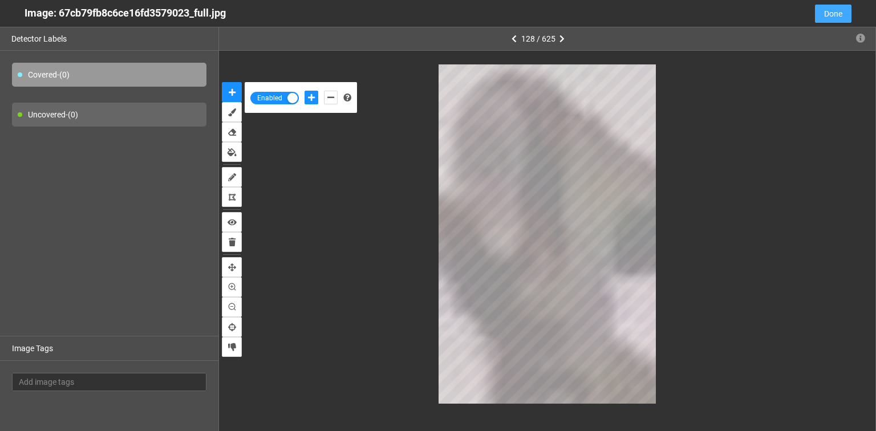
click at [830, 16] on span "Done" at bounding box center [833, 13] width 18 height 13
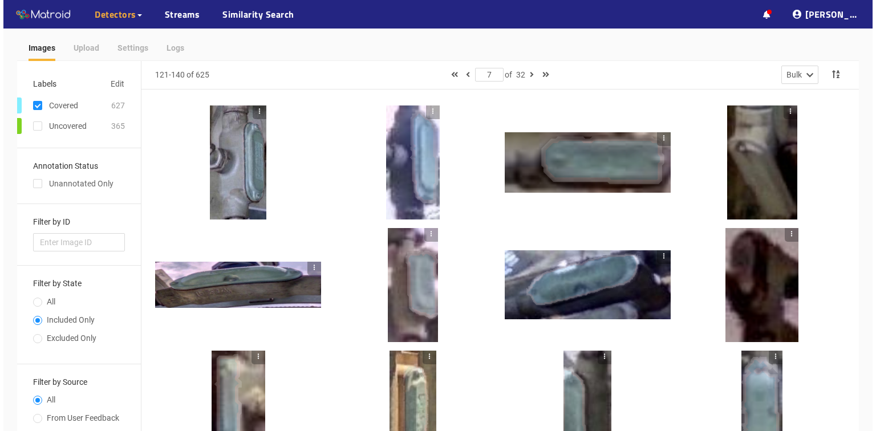
scroll to position [0, 0]
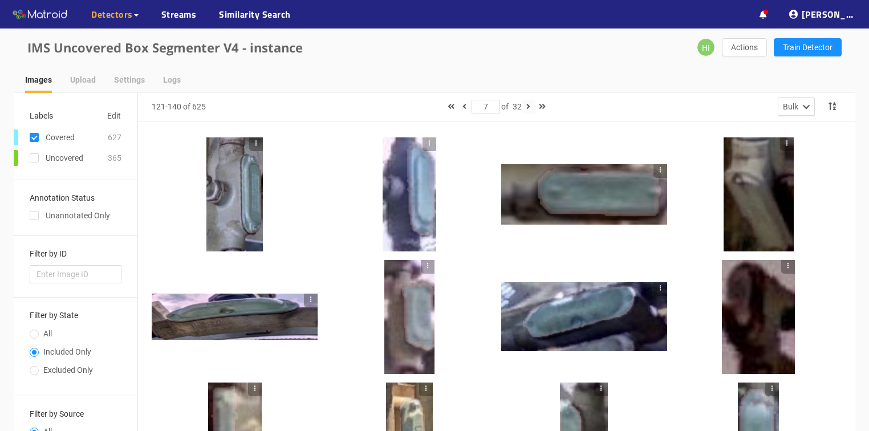
click at [528, 105] on icon "button" at bounding box center [528, 107] width 4 height 8
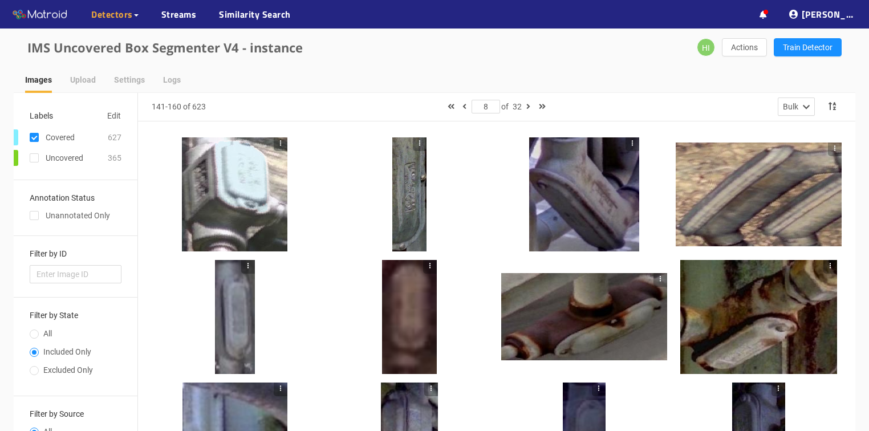
click at [566, 183] on div at bounding box center [584, 194] width 110 height 114
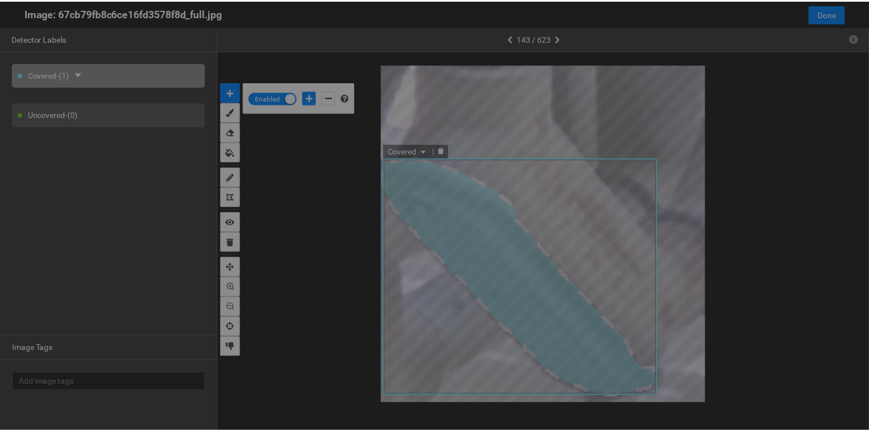
scroll to position [424, 0]
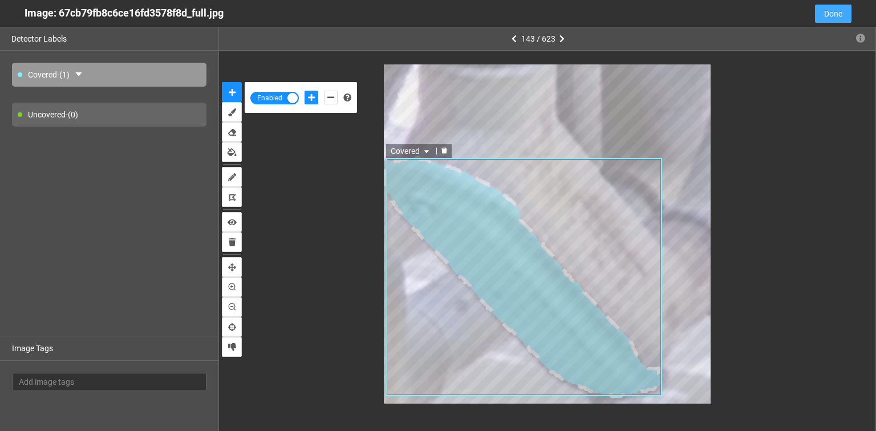
click at [835, 11] on span "Done" at bounding box center [833, 13] width 18 height 13
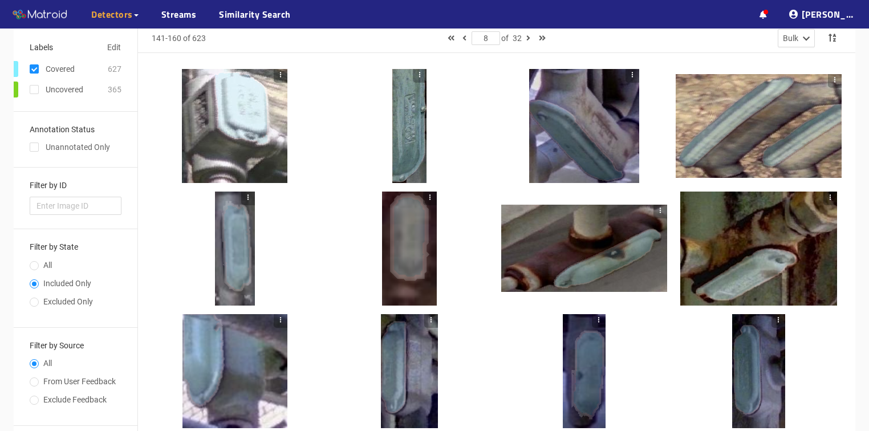
scroll to position [0, 0]
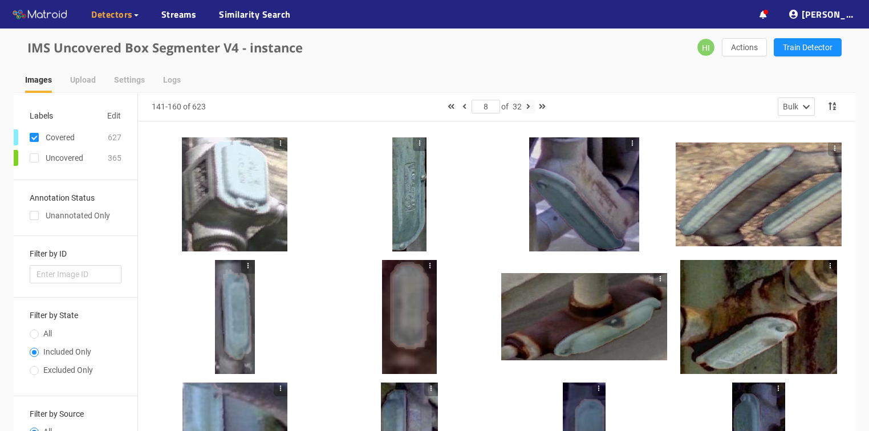
click at [528, 105] on icon "button" at bounding box center [528, 107] width 4 height 8
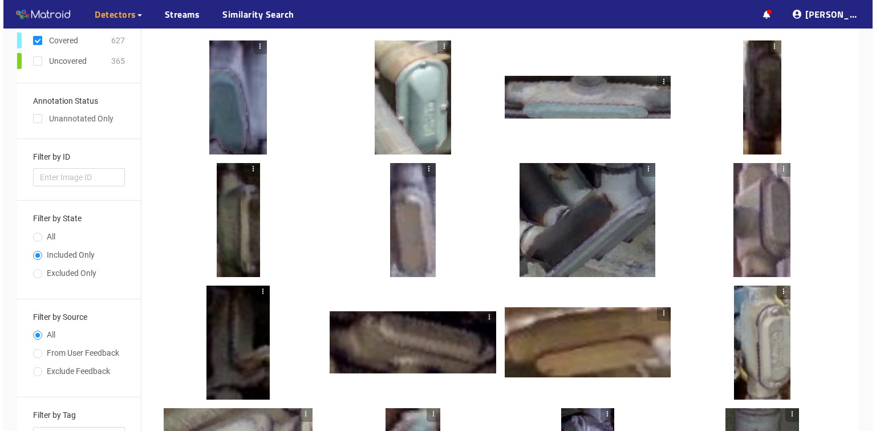
scroll to position [46, 0]
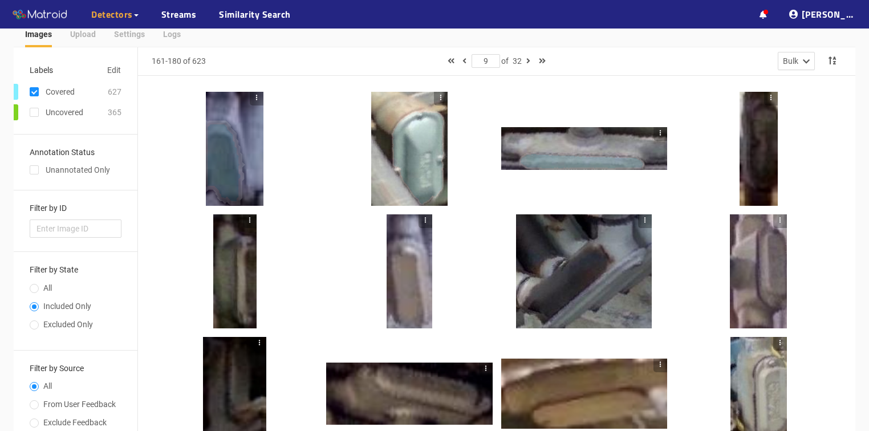
click at [768, 252] on div at bounding box center [758, 271] width 57 height 114
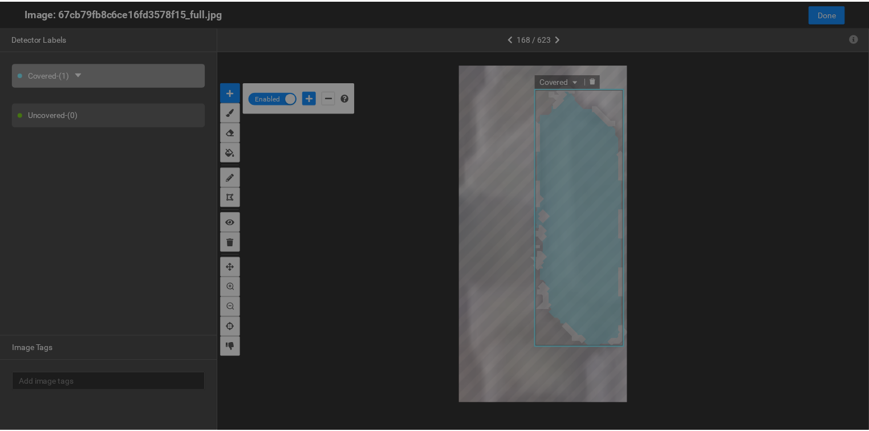
scroll to position [424, 0]
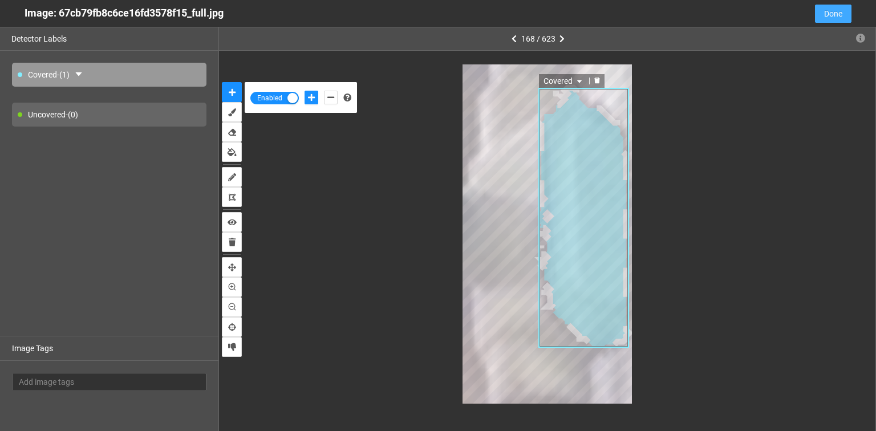
click at [823, 15] on button "Done" at bounding box center [833, 14] width 37 height 18
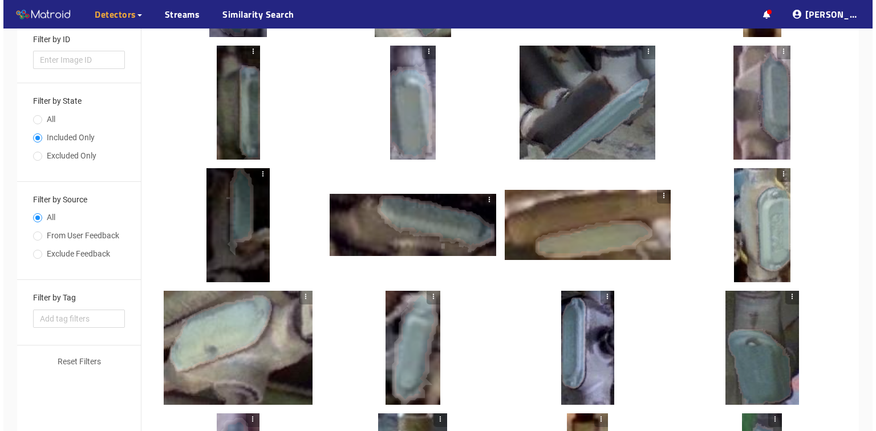
scroll to position [202, 0]
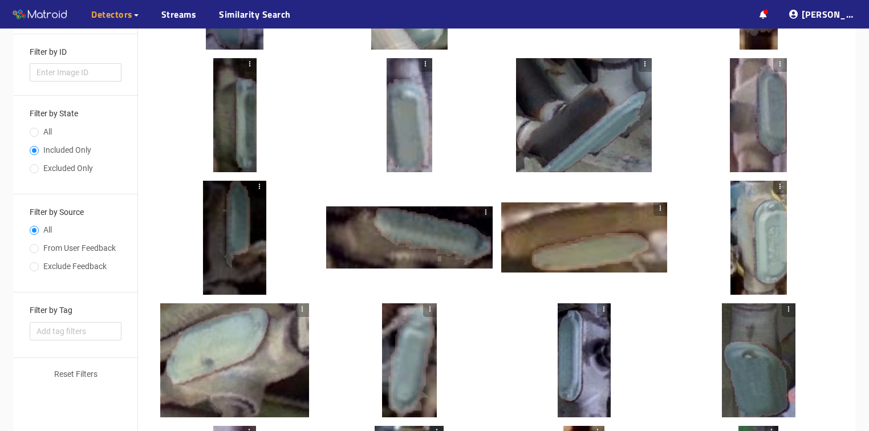
click at [228, 240] on div at bounding box center [234, 238] width 63 height 114
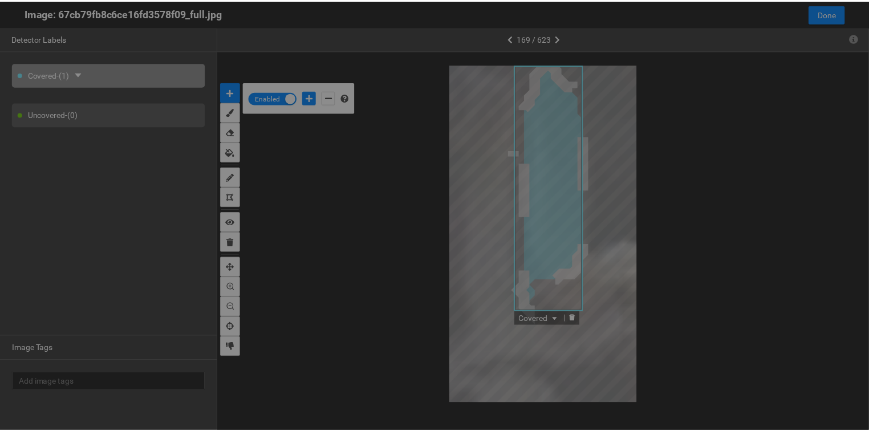
scroll to position [424, 0]
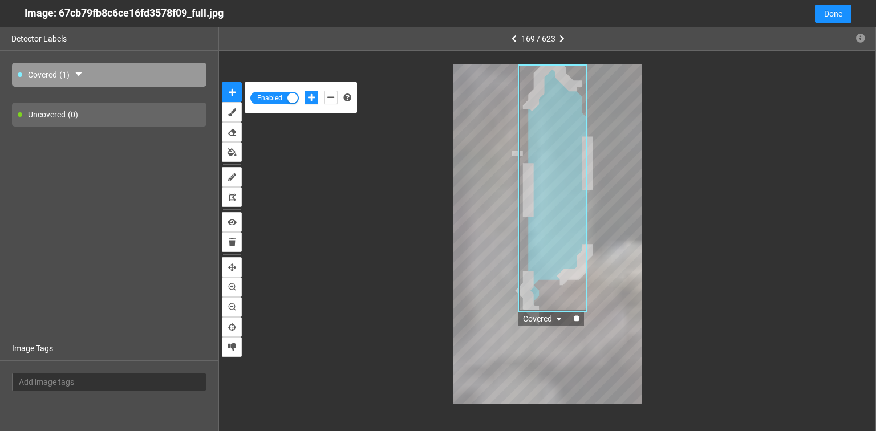
click at [577, 322] on icon "delete" at bounding box center [576, 318] width 6 height 6
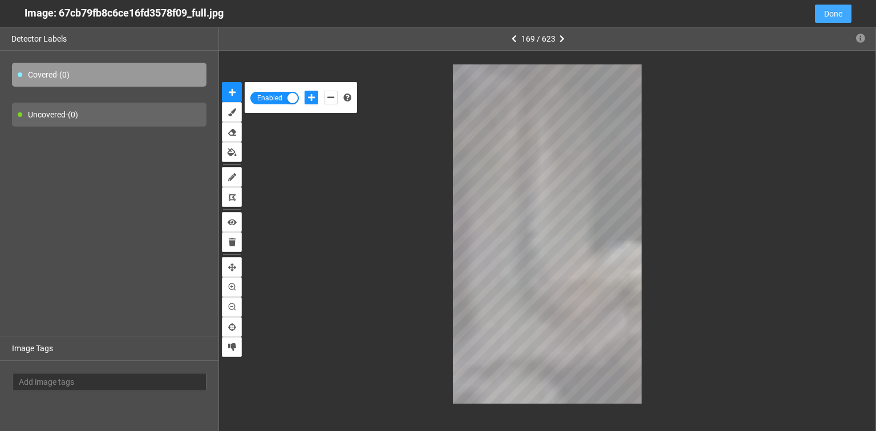
click at [843, 10] on button "Done" at bounding box center [833, 14] width 37 height 18
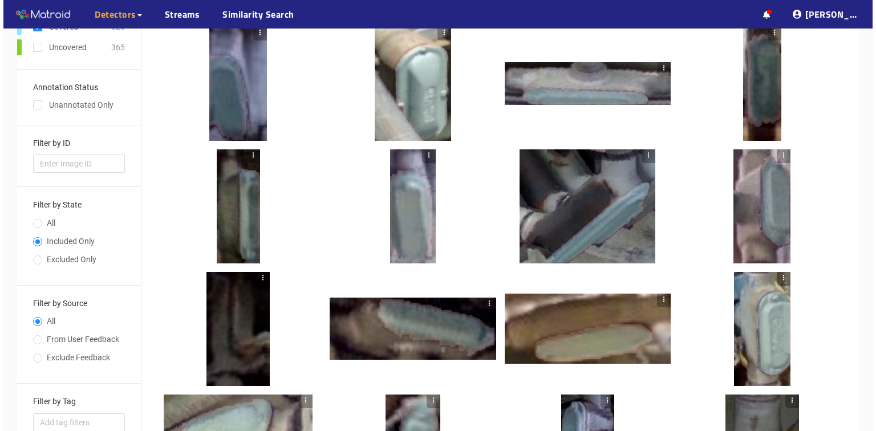
scroll to position [0, 0]
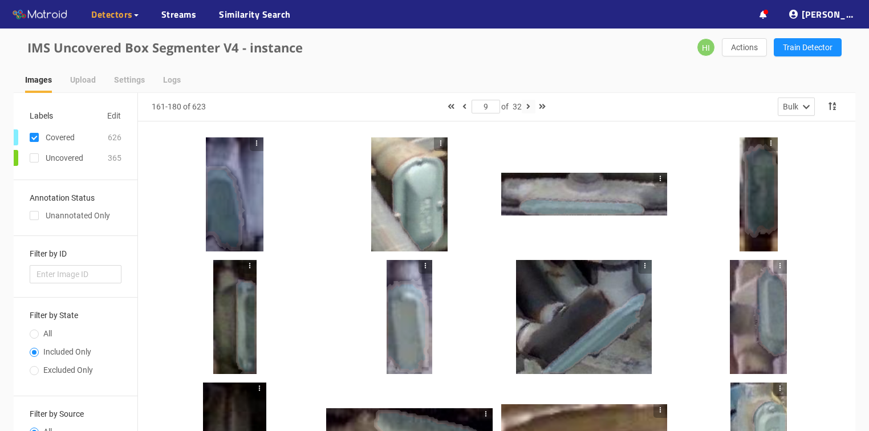
click at [529, 107] on icon "button" at bounding box center [528, 107] width 4 height 8
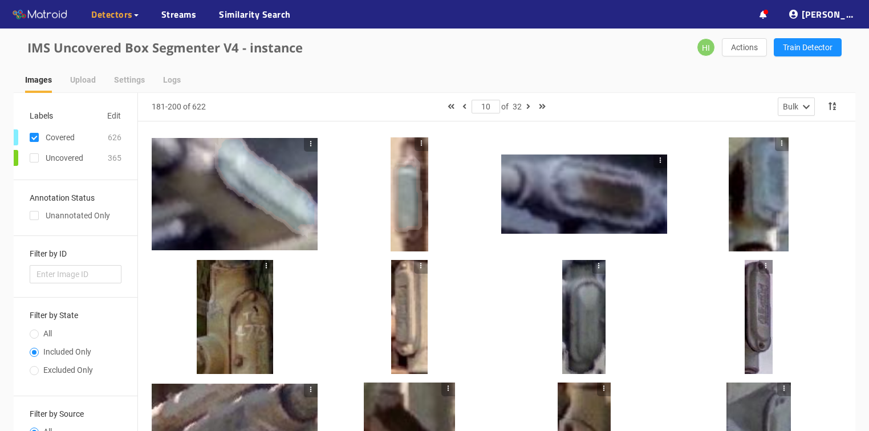
click at [762, 315] on div at bounding box center [766, 317] width 14 height 114
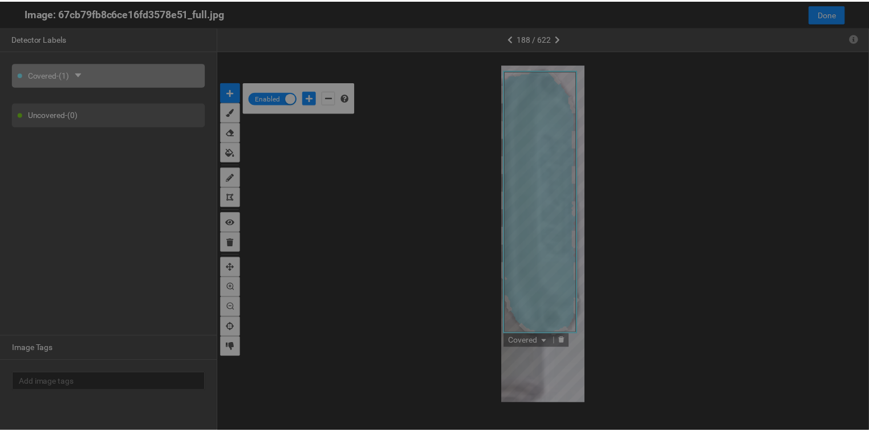
scroll to position [424, 0]
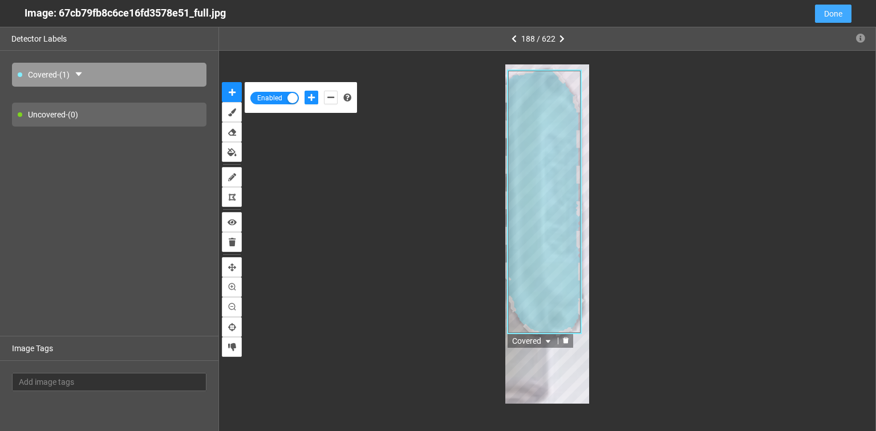
click at [834, 18] on span "Done" at bounding box center [833, 13] width 18 height 13
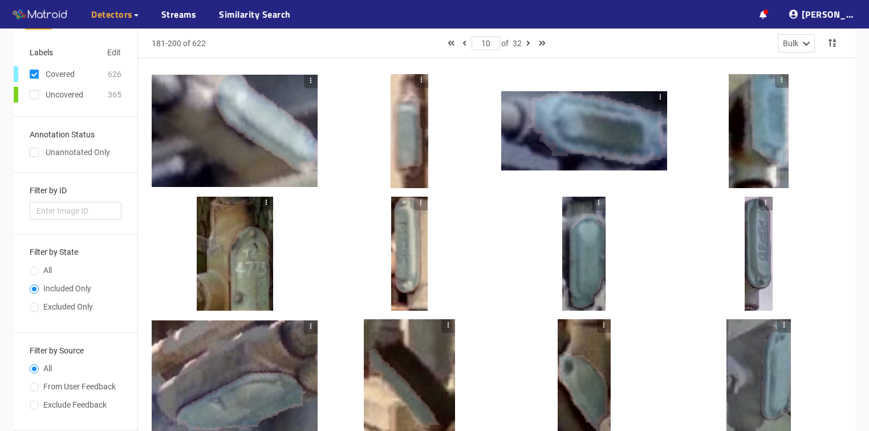
scroll to position [0, 0]
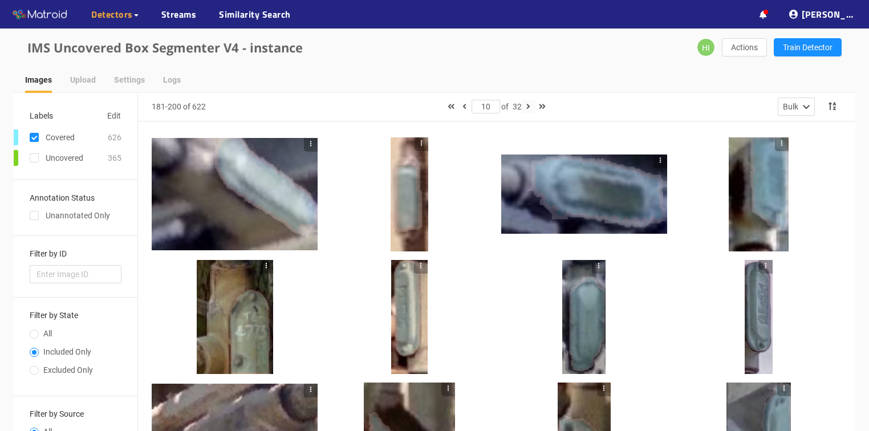
click at [529, 106] on icon "button" at bounding box center [528, 107] width 4 height 8
type input "11"
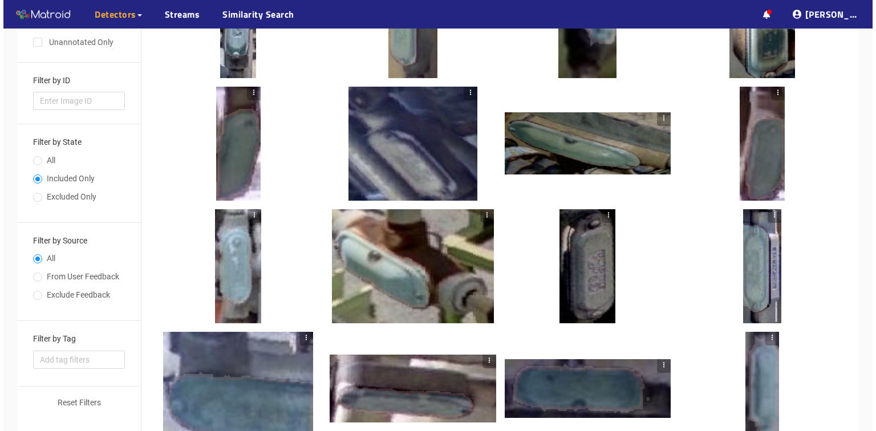
scroll to position [183, 0]
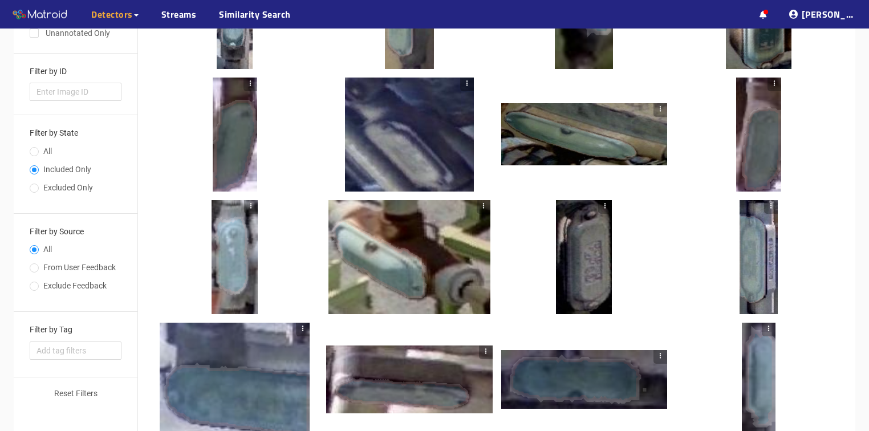
click at [586, 256] on div at bounding box center [584, 257] width 56 height 114
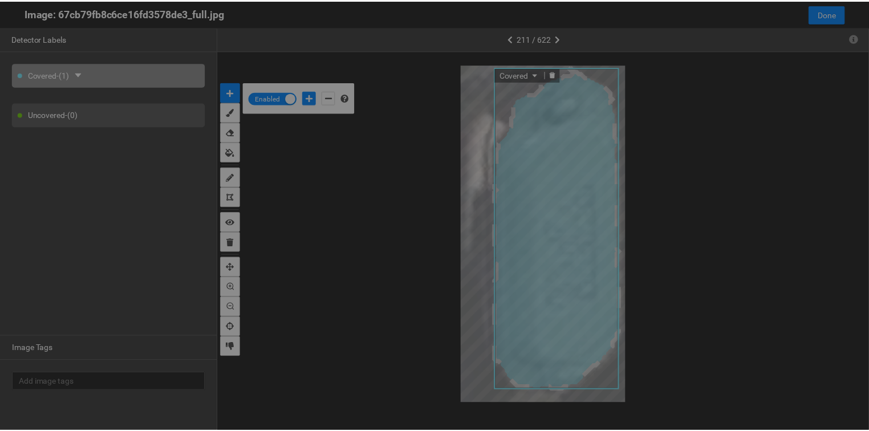
scroll to position [424, 0]
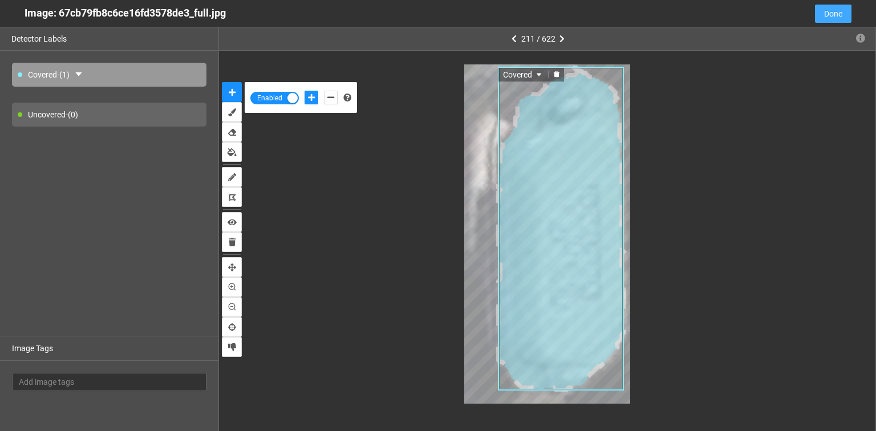
click at [835, 16] on span "Done" at bounding box center [833, 13] width 18 height 13
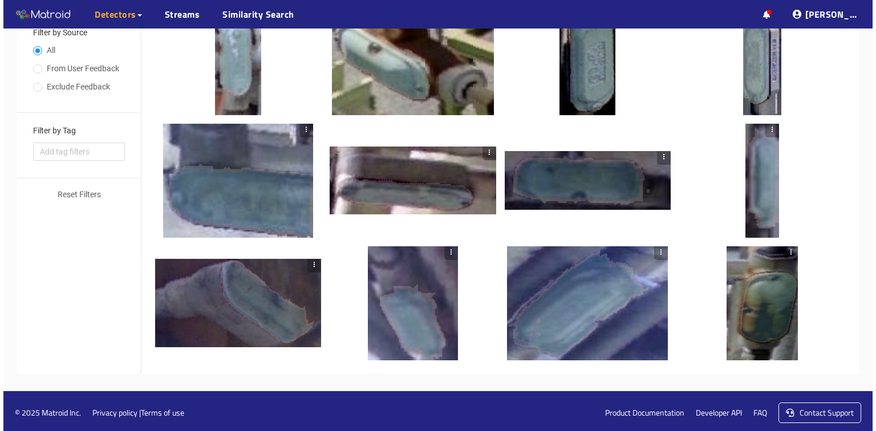
scroll to position [384, 0]
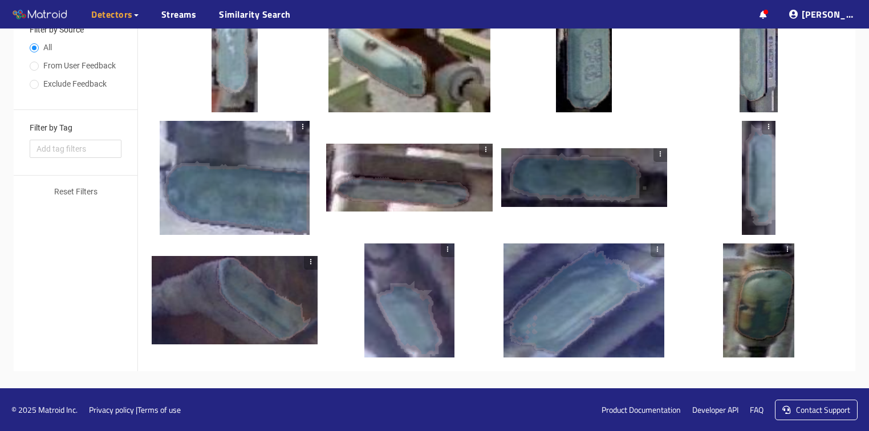
click at [593, 307] on div at bounding box center [584, 301] width 160 height 114
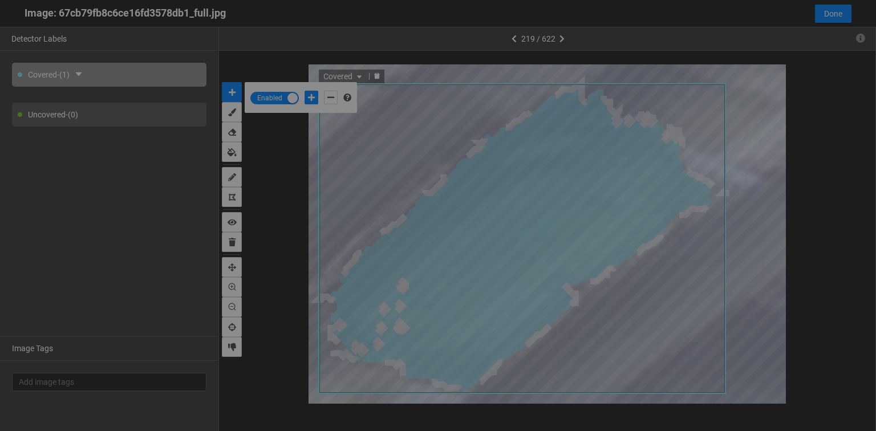
scroll to position [424, 0]
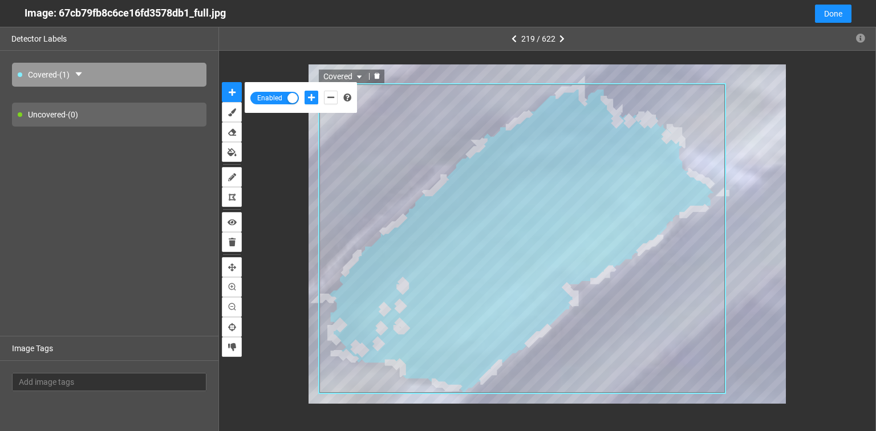
click at [375, 76] on icon "delete" at bounding box center [377, 76] width 6 height 6
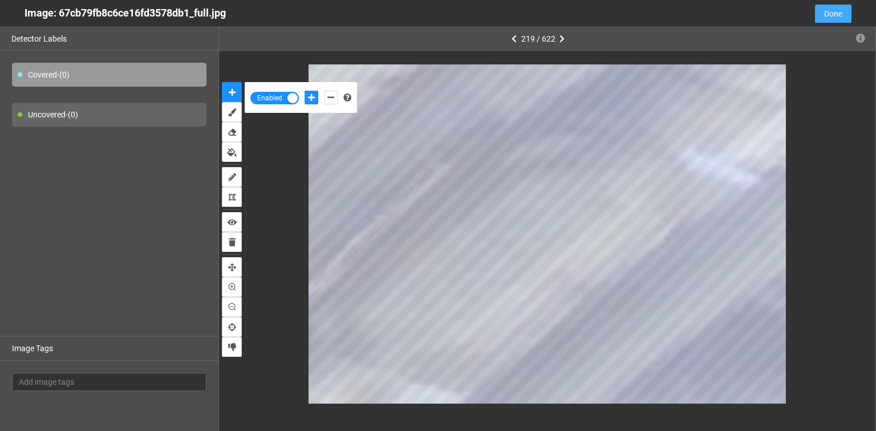
click at [828, 15] on span "Done" at bounding box center [833, 13] width 18 height 13
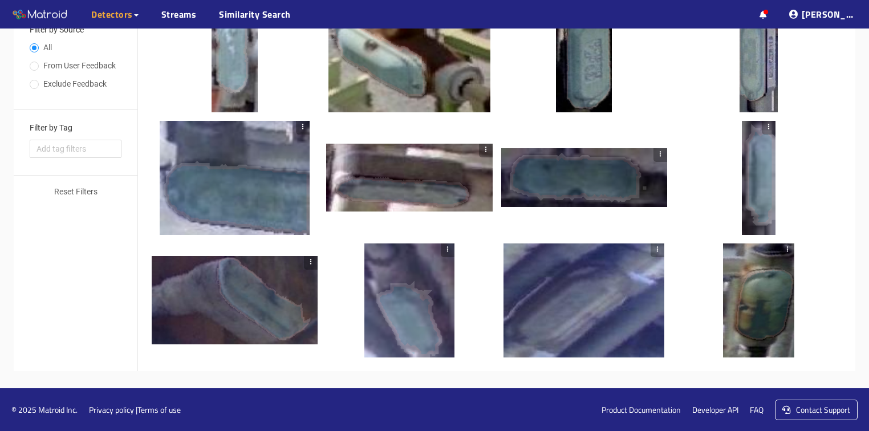
click at [403, 313] on div at bounding box center [409, 301] width 90 height 114
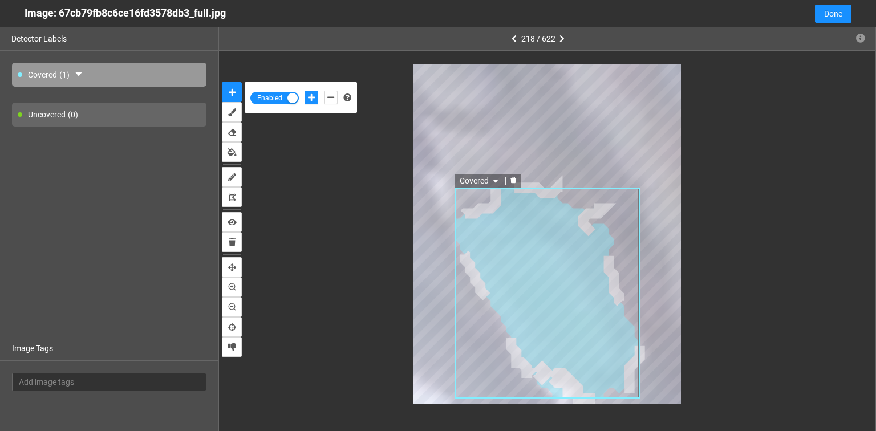
click at [510, 180] on icon "delete" at bounding box center [513, 180] width 7 height 7
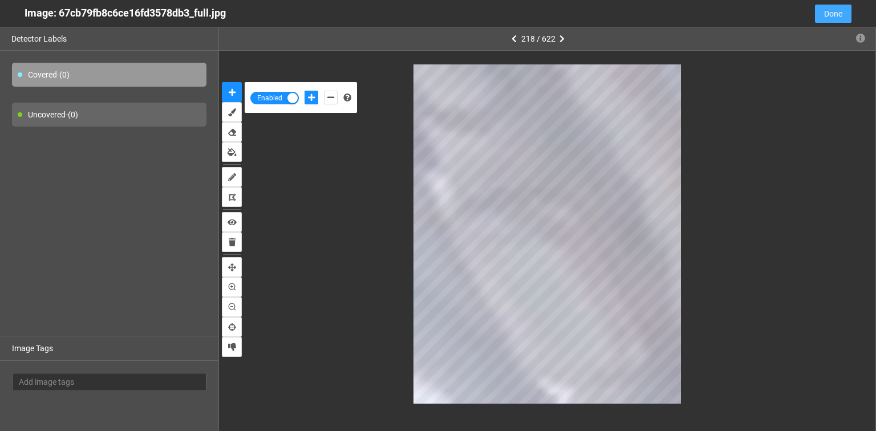
click at [839, 17] on span "Done" at bounding box center [833, 13] width 18 height 13
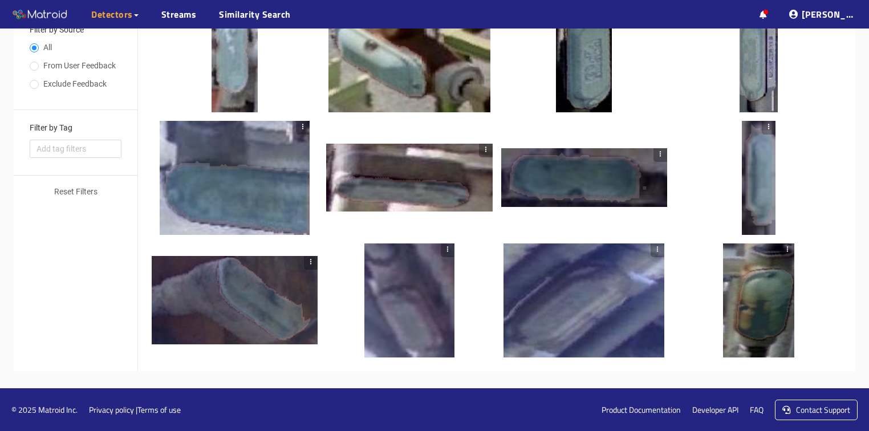
click at [228, 327] on div at bounding box center [235, 300] width 166 height 88
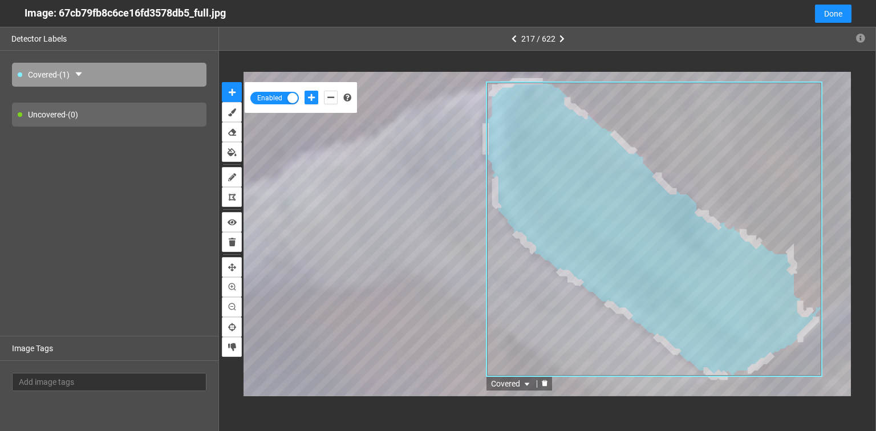
click at [543, 381] on icon "delete" at bounding box center [545, 383] width 6 height 6
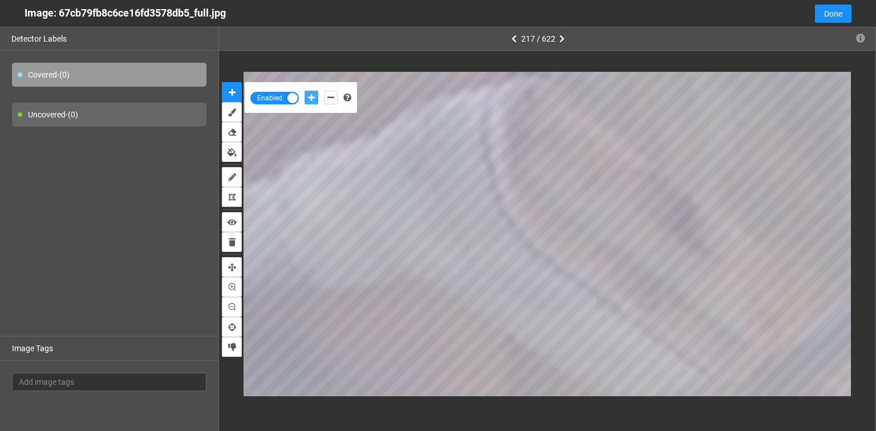
click at [310, 92] on button "add-positive-points" at bounding box center [312, 98] width 14 height 14
click at [325, 98] on button "add-negative-points" at bounding box center [331, 98] width 14 height 14
click at [312, 98] on icon "add-positive-points" at bounding box center [311, 98] width 7 height 8
click at [305, 91] on button "add-positive-points" at bounding box center [312, 98] width 14 height 14
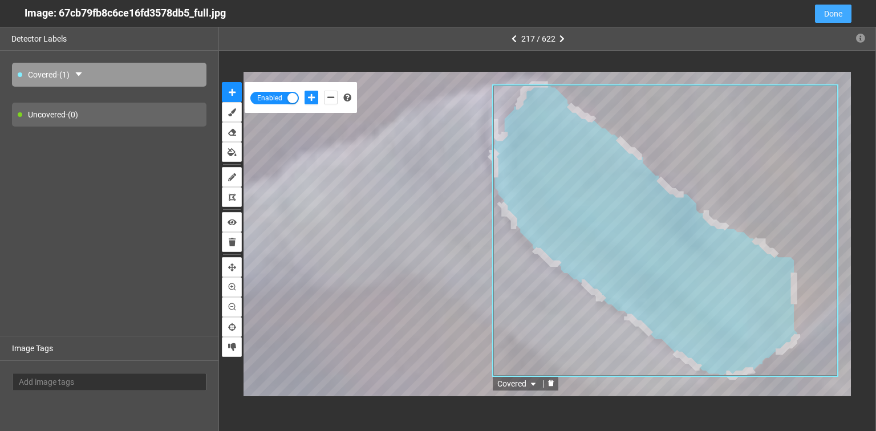
click at [828, 17] on span "Done" at bounding box center [833, 13] width 18 height 13
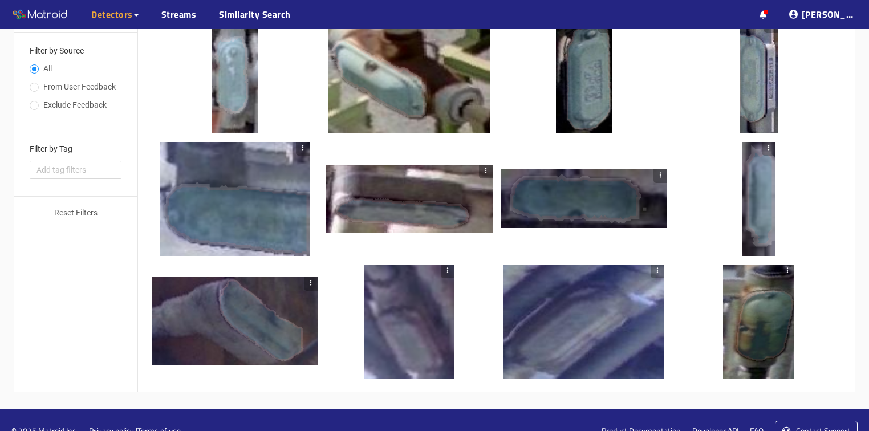
scroll to position [384, 0]
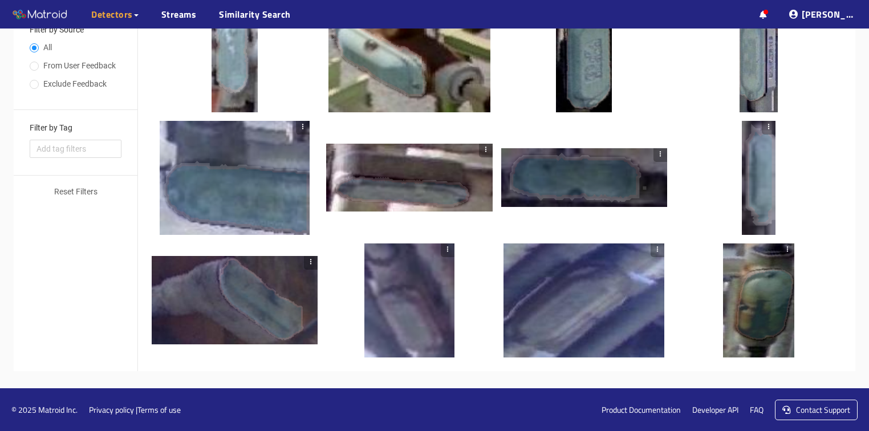
click at [603, 306] on div at bounding box center [584, 301] width 160 height 114
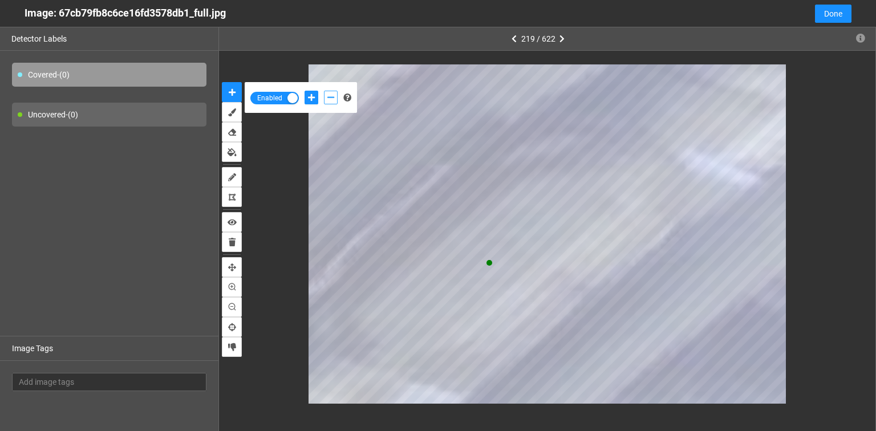
click at [326, 99] on button "add-negative-points" at bounding box center [331, 98] width 14 height 14
click at [837, 11] on span "Done" at bounding box center [833, 13] width 18 height 13
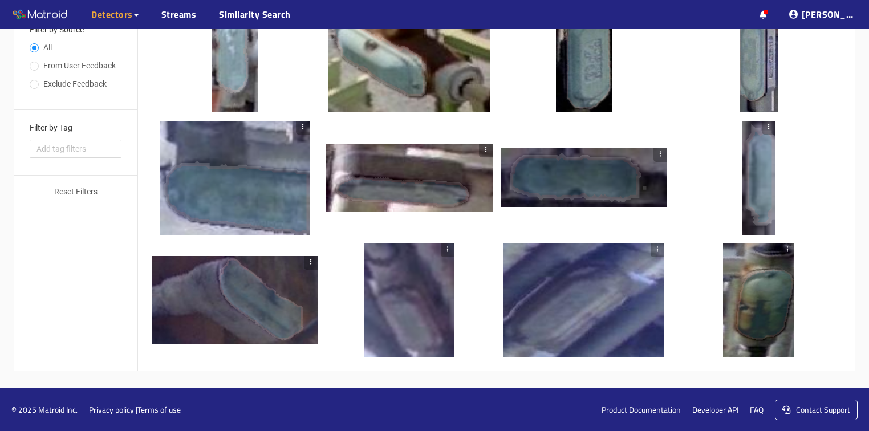
click at [568, 323] on div at bounding box center [584, 301] width 160 height 114
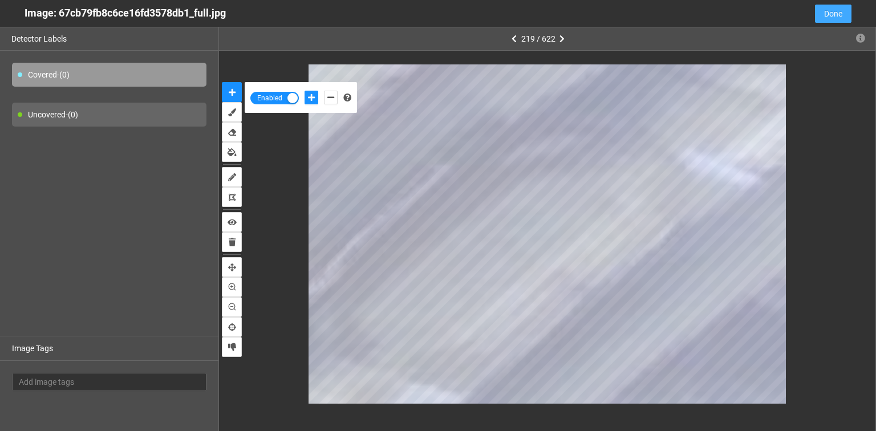
click at [846, 13] on button "Done" at bounding box center [833, 14] width 37 height 18
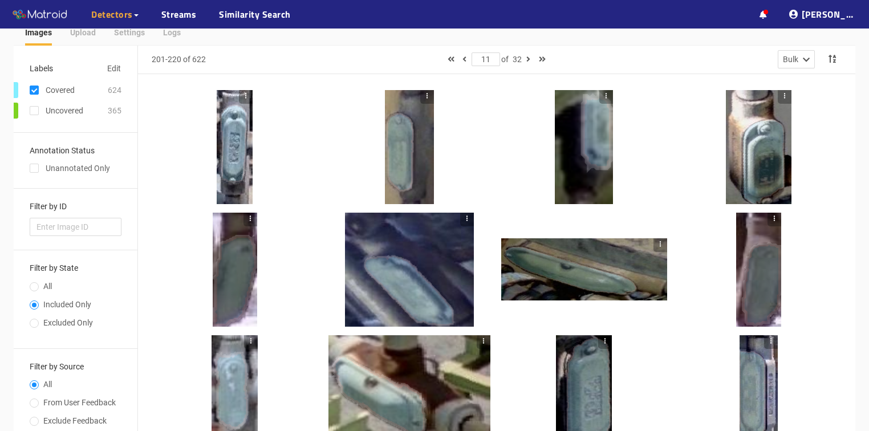
scroll to position [0, 0]
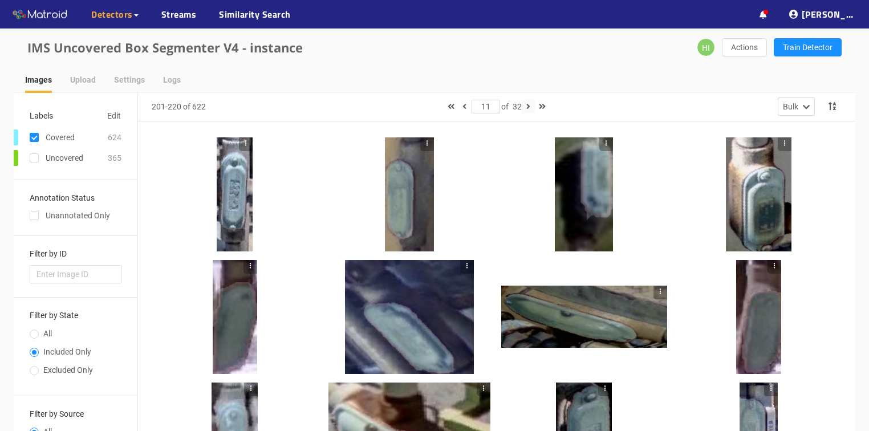
click at [530, 109] on icon "button" at bounding box center [528, 107] width 4 height 8
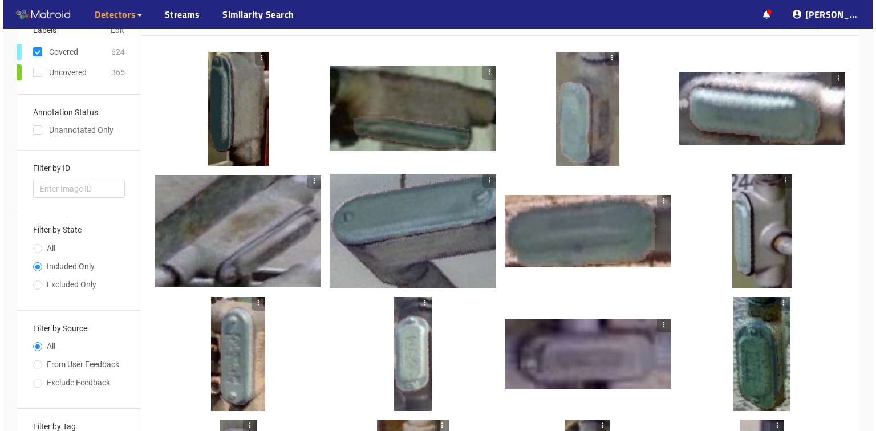
scroll to position [91, 0]
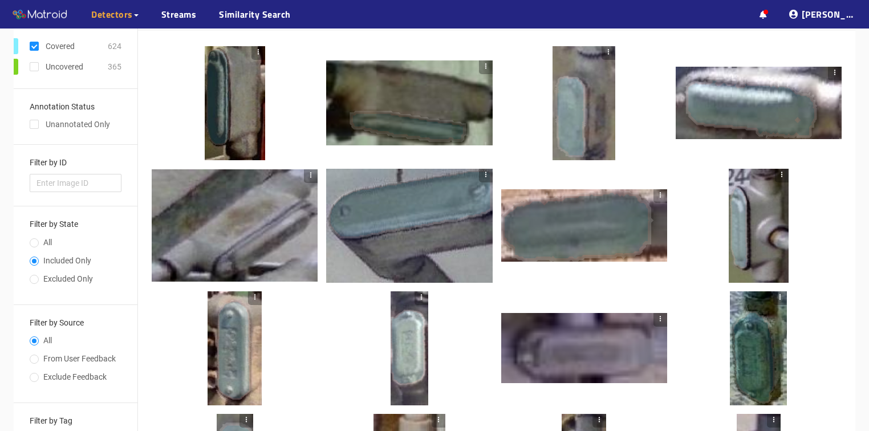
click at [268, 244] on div at bounding box center [235, 225] width 166 height 113
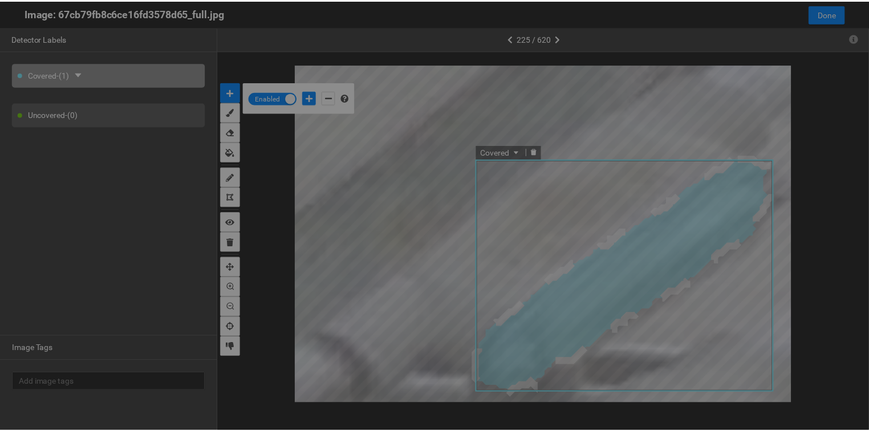
scroll to position [424, 0]
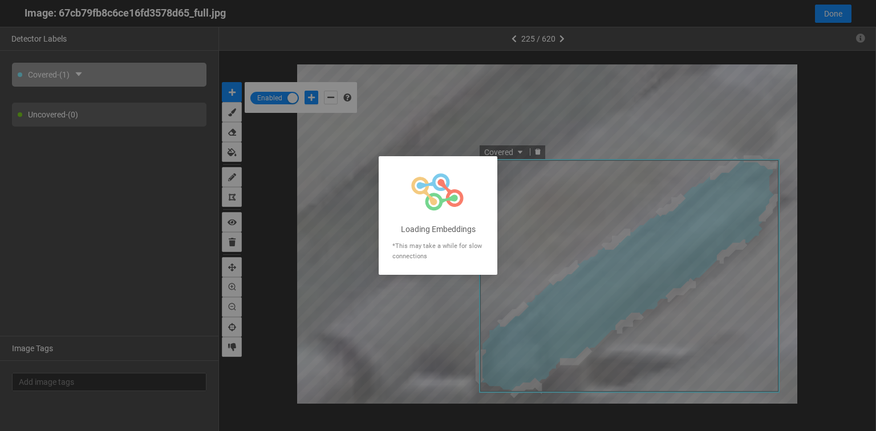
click at [507, 129] on div at bounding box center [438, 215] width 876 height 431
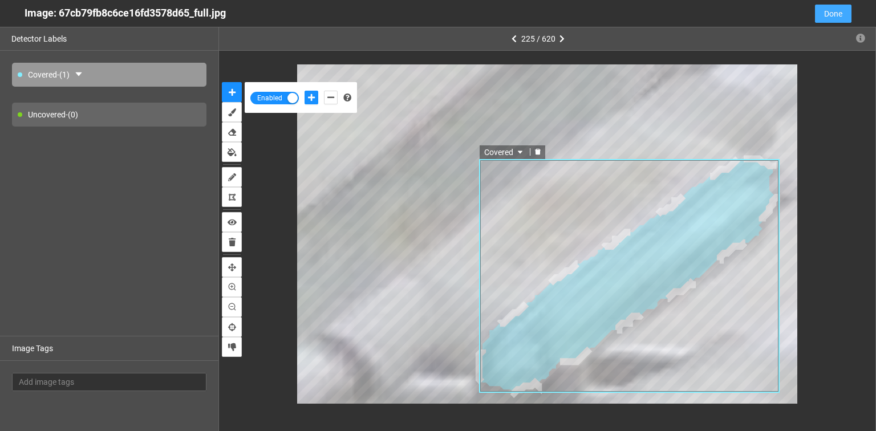
click at [837, 19] on span "Done" at bounding box center [833, 13] width 18 height 13
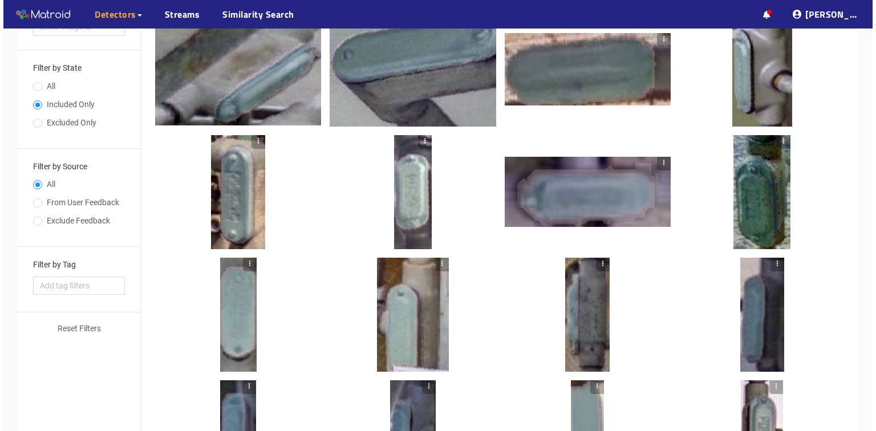
scroll to position [65, 0]
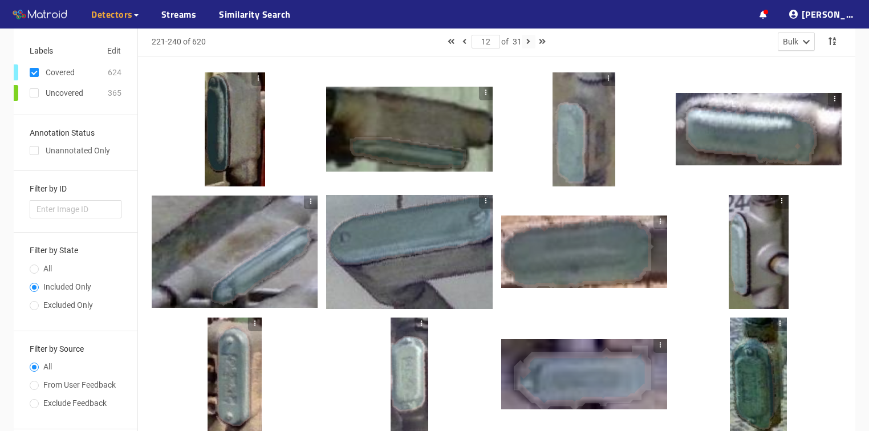
click at [530, 41] on icon "button" at bounding box center [528, 42] width 4 height 8
type input "13"
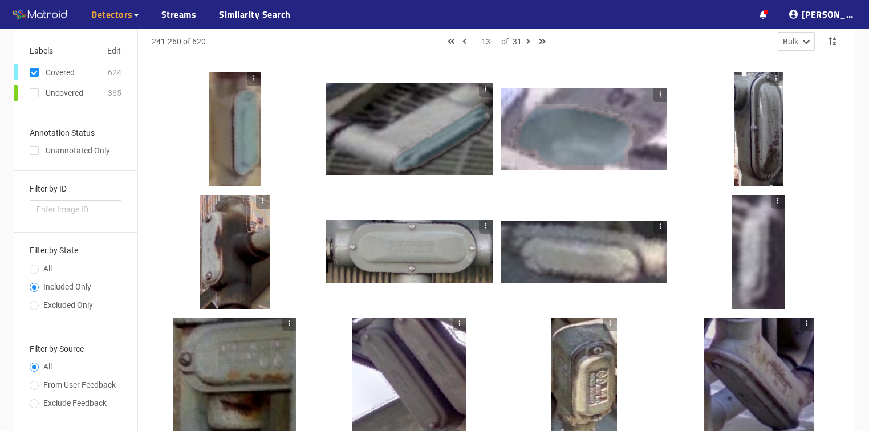
click at [615, 145] on div at bounding box center [584, 129] width 166 height 82
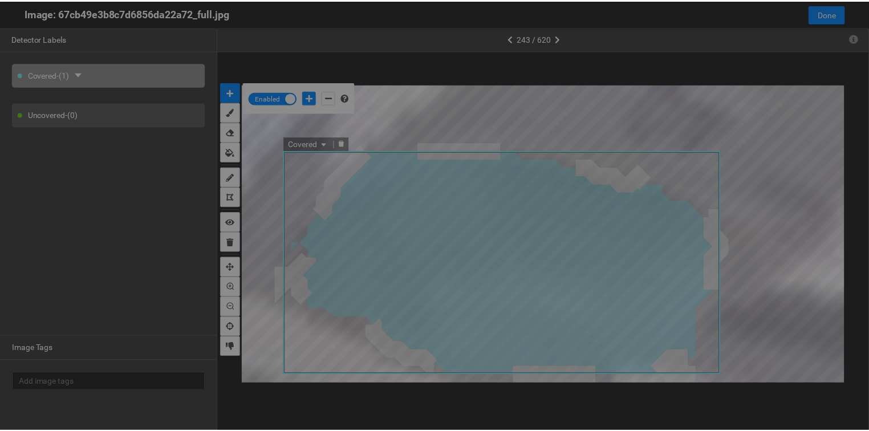
scroll to position [424, 0]
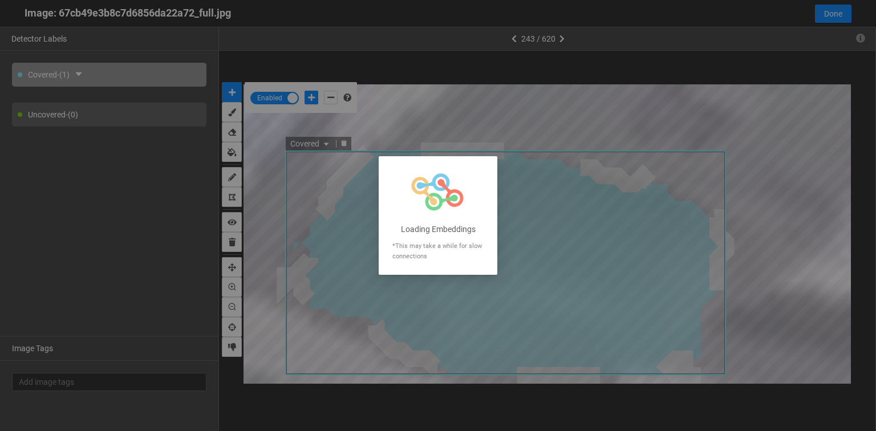
click at [341, 141] on div at bounding box center [438, 215] width 876 height 431
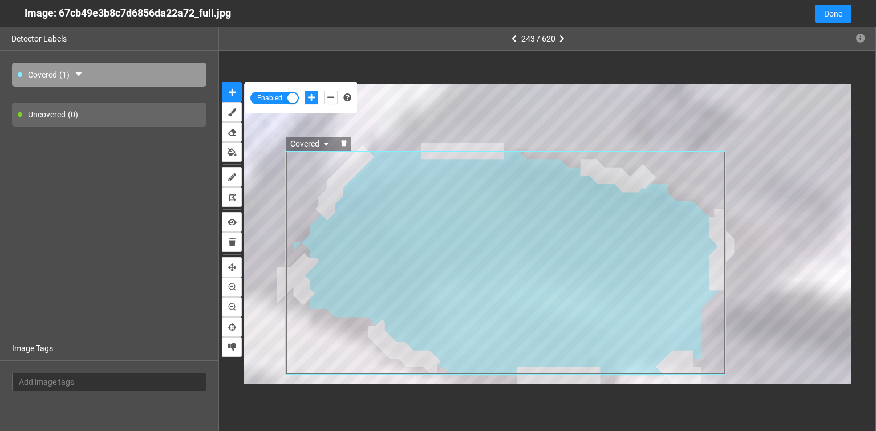
click at [345, 144] on icon "delete" at bounding box center [344, 143] width 6 height 6
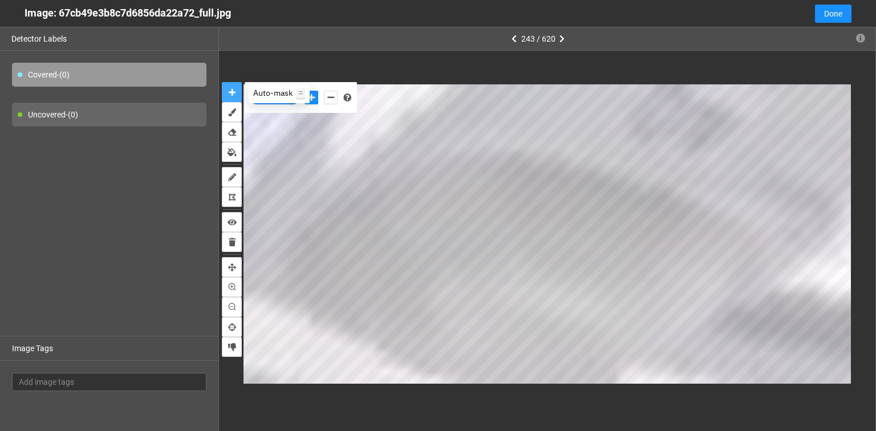
click at [233, 94] on icon "auto-mask" at bounding box center [232, 92] width 7 height 8
click at [326, 98] on button "add-negative-points" at bounding box center [331, 98] width 14 height 14
click at [310, 99] on icon "add-positive-points" at bounding box center [311, 98] width 7 height 8
drag, startPoint x: 334, startPoint y: 97, endPoint x: 344, endPoint y: 102, distance: 11.5
click at [334, 97] on button "add-negative-points" at bounding box center [331, 98] width 14 height 14
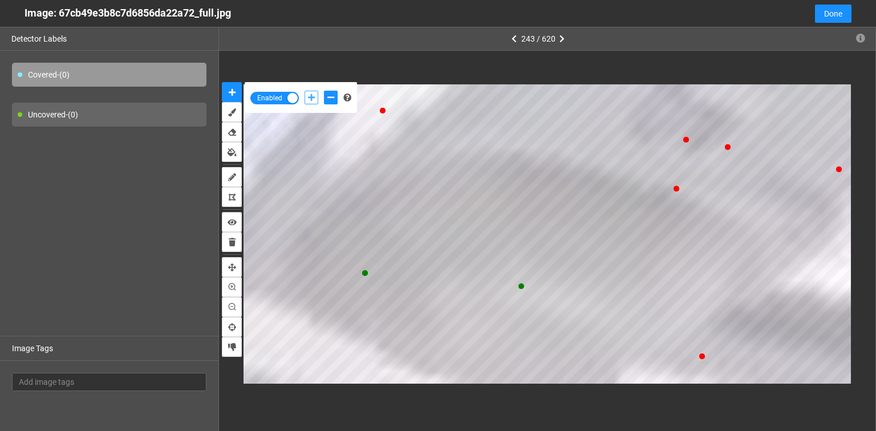
click at [307, 98] on button "add-positive-points" at bounding box center [312, 98] width 14 height 14
click at [305, 91] on button "add-positive-points" at bounding box center [312, 98] width 14 height 14
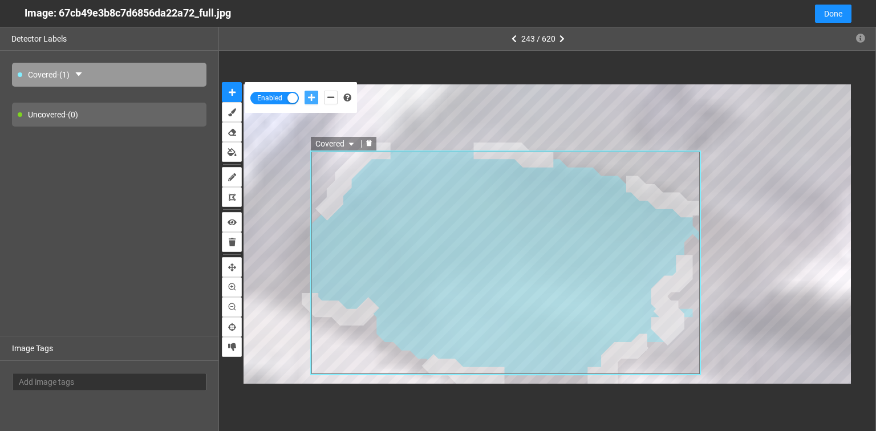
click at [371, 137] on div "Covered" at bounding box center [344, 144] width 66 height 14
click at [368, 141] on icon "delete" at bounding box center [369, 143] width 6 height 6
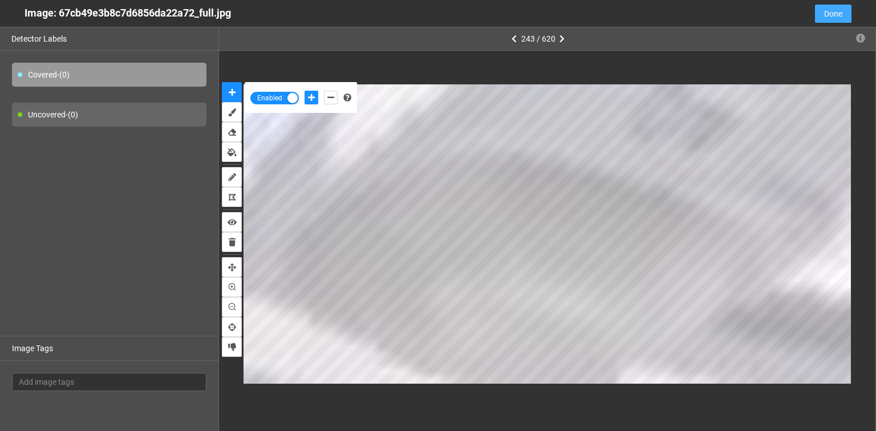
click at [839, 17] on span "Done" at bounding box center [833, 13] width 18 height 13
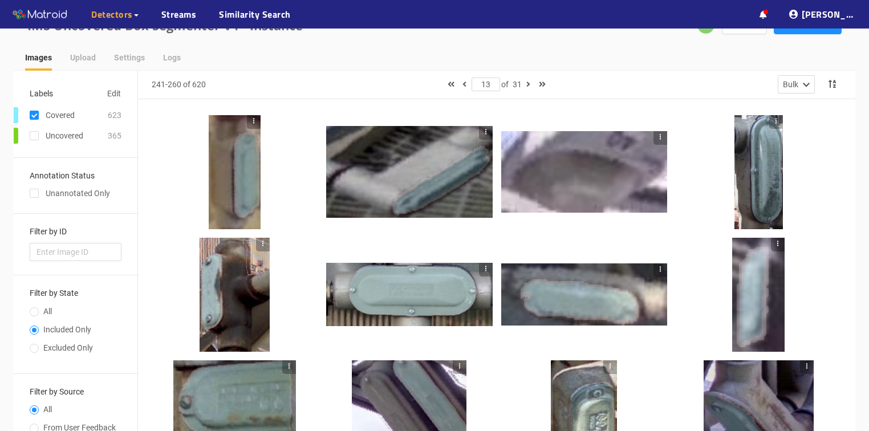
scroll to position [19, 0]
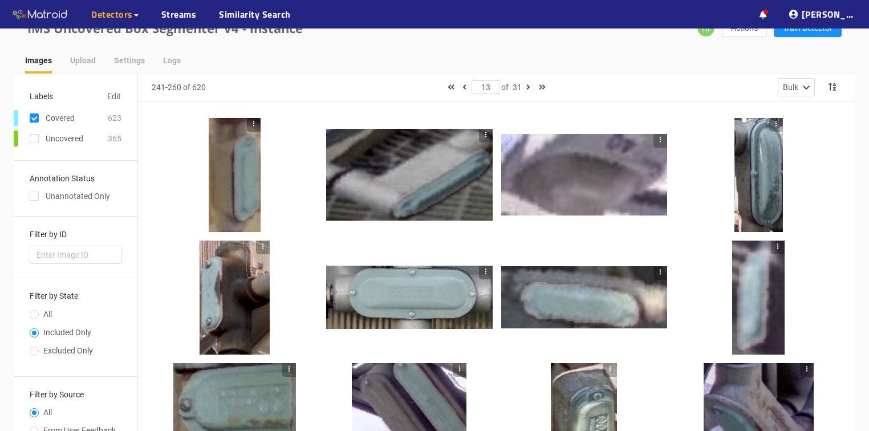
click at [530, 88] on icon "button" at bounding box center [528, 87] width 4 height 8
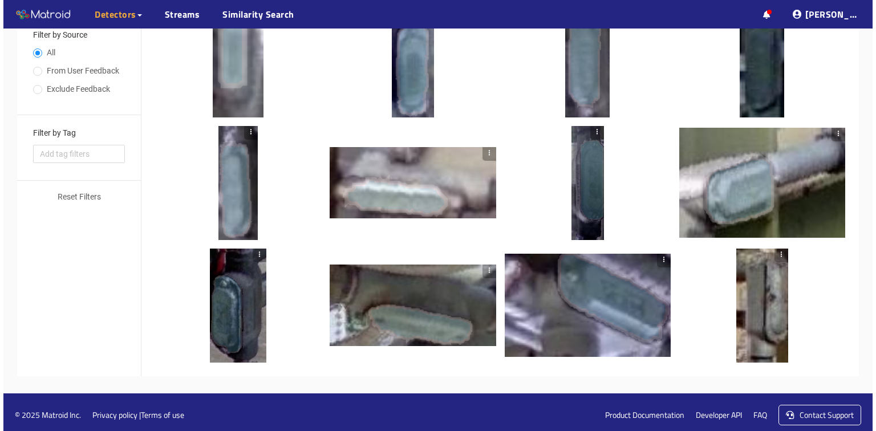
scroll to position [384, 0]
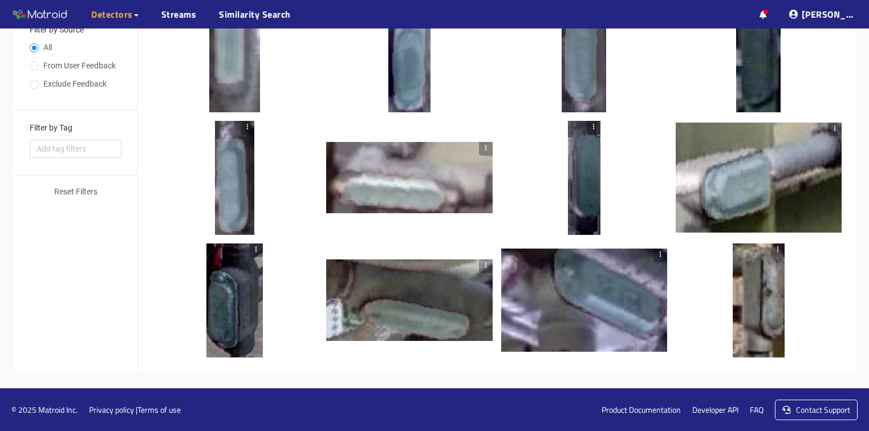
click at [759, 302] on div at bounding box center [759, 301] width 52 height 114
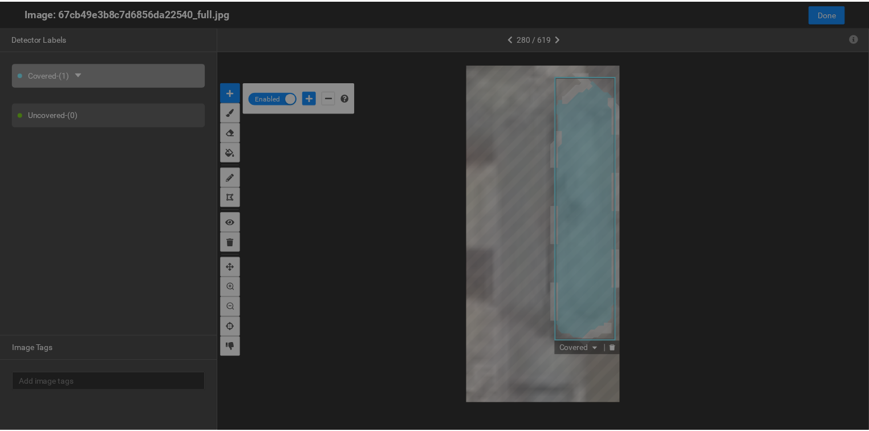
scroll to position [424, 0]
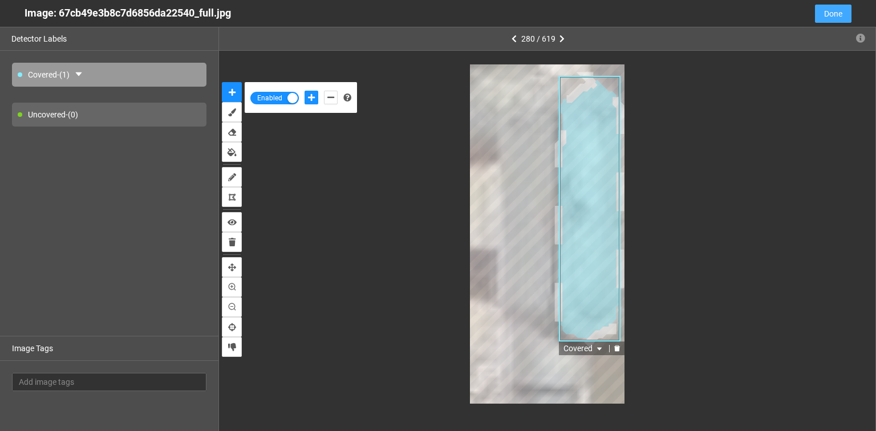
click at [827, 14] on span "Done" at bounding box center [833, 13] width 18 height 13
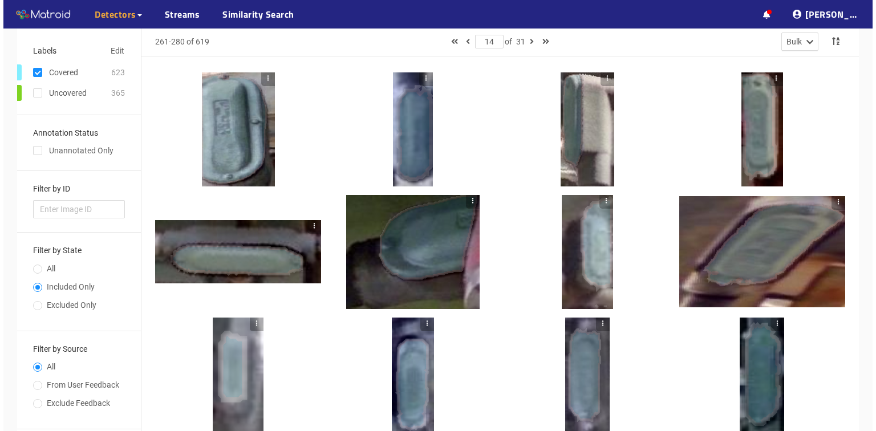
scroll to position [0, 0]
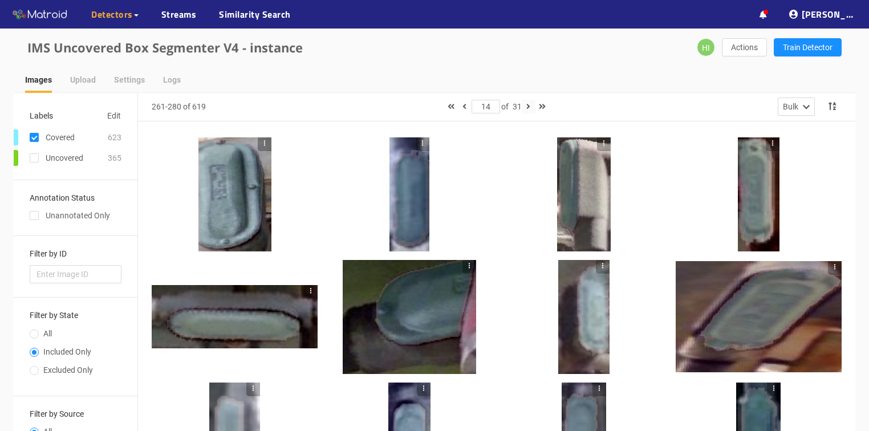
click at [528, 104] on button "button" at bounding box center [529, 107] width 14 height 14
type input "15"
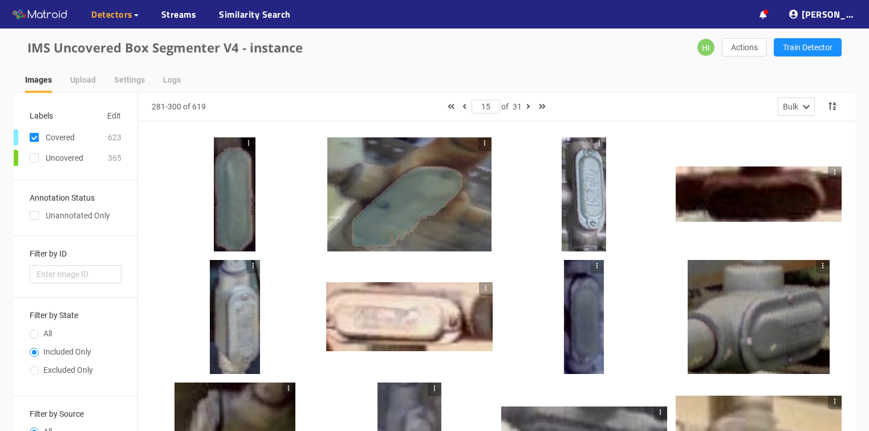
click at [767, 329] on div at bounding box center [758, 317] width 141 height 114
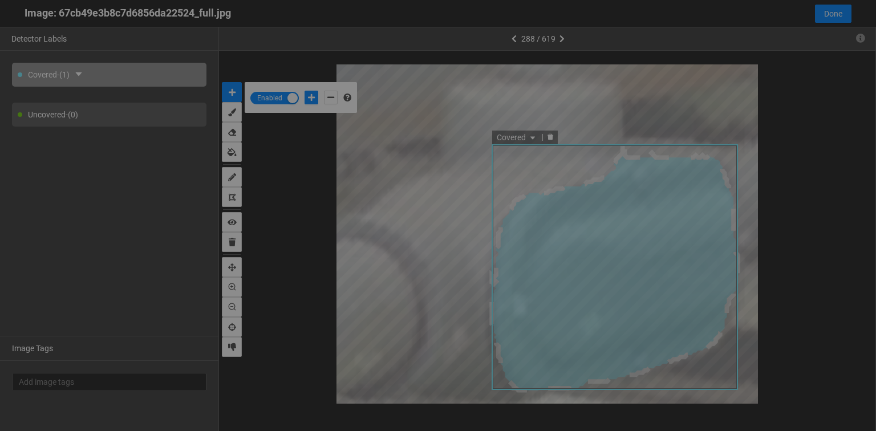
scroll to position [424, 0]
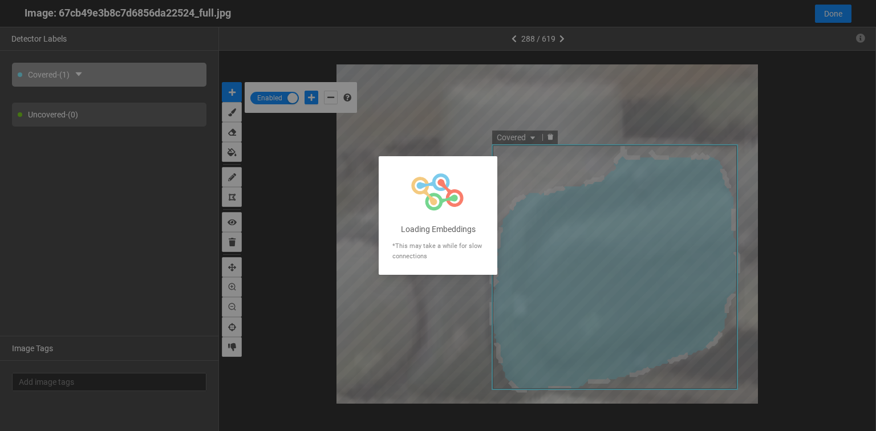
click at [561, 80] on div at bounding box center [438, 215] width 876 height 431
click at [830, 15] on div at bounding box center [438, 215] width 876 height 431
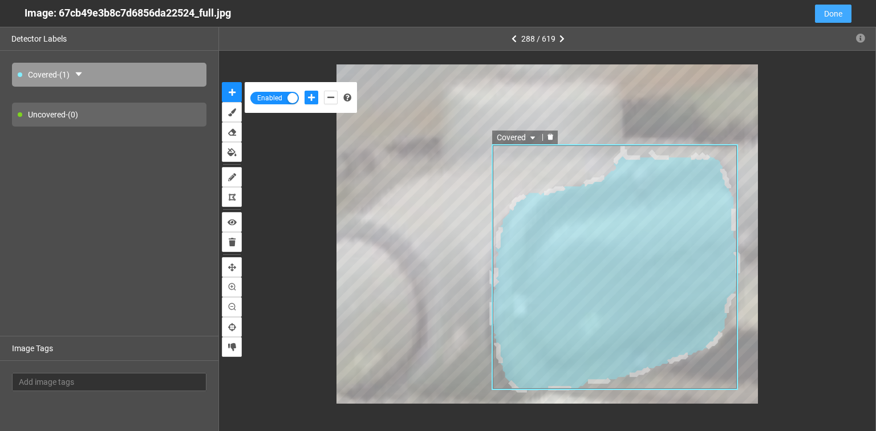
click at [830, 15] on span "Done" at bounding box center [833, 13] width 18 height 13
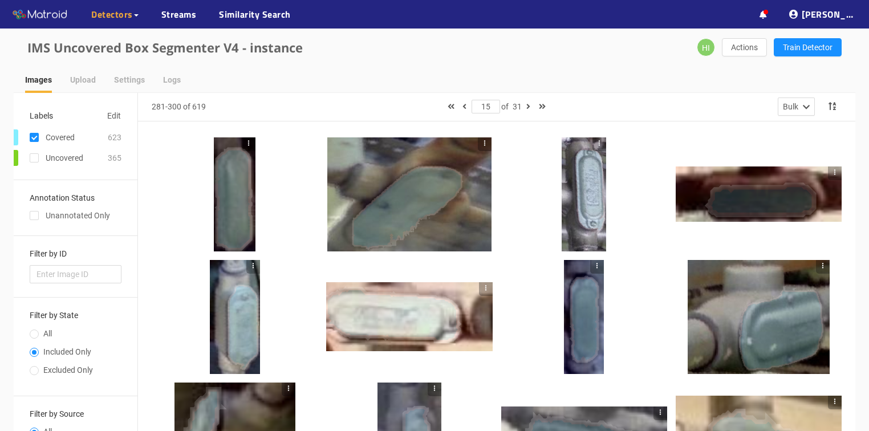
click at [395, 219] on div at bounding box center [409, 194] width 164 height 114
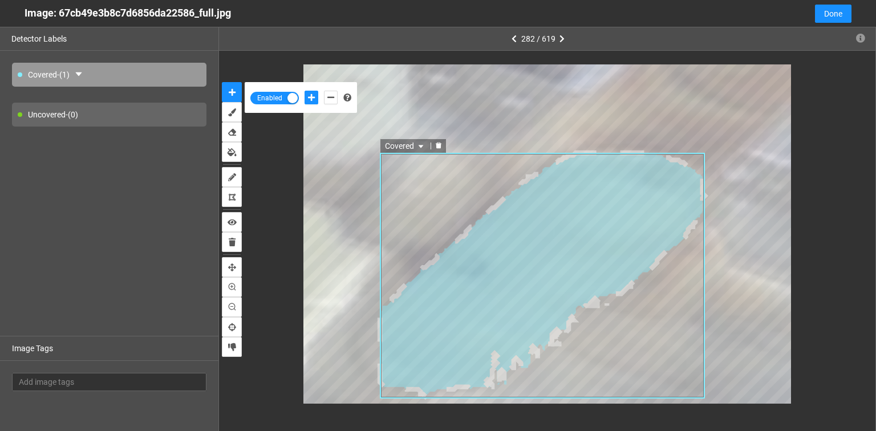
click at [439, 143] on icon "delete" at bounding box center [438, 145] width 7 height 7
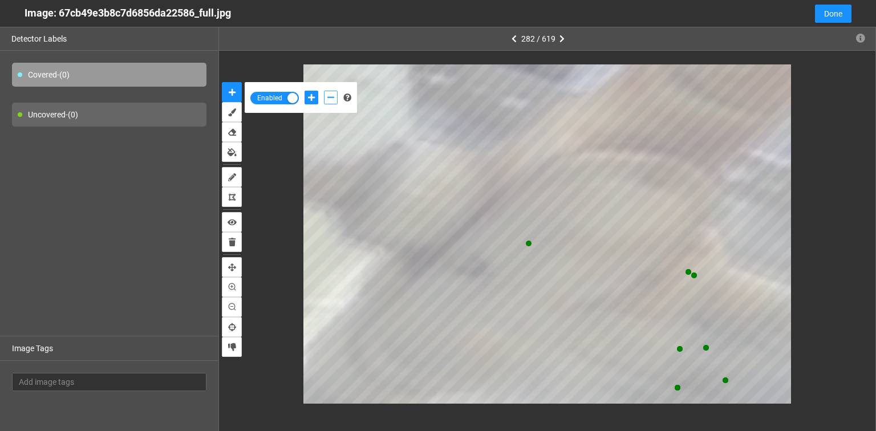
click at [327, 98] on icon "add-negative-points" at bounding box center [330, 98] width 7 height 8
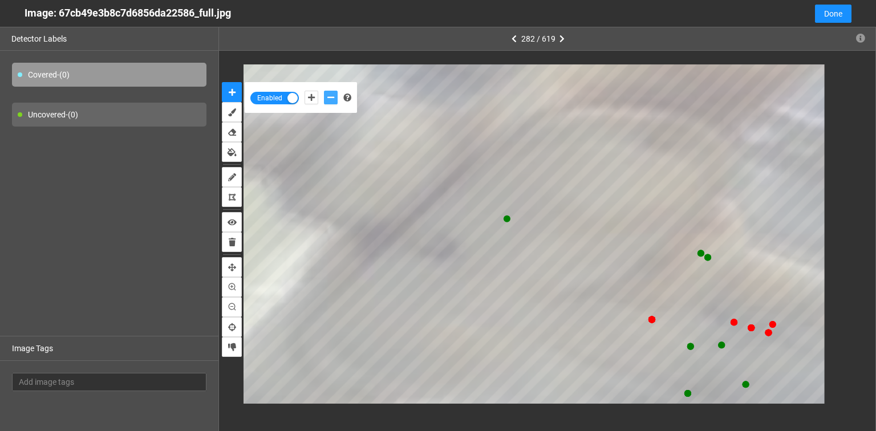
click at [324, 91] on button "add-negative-points" at bounding box center [331, 98] width 14 height 14
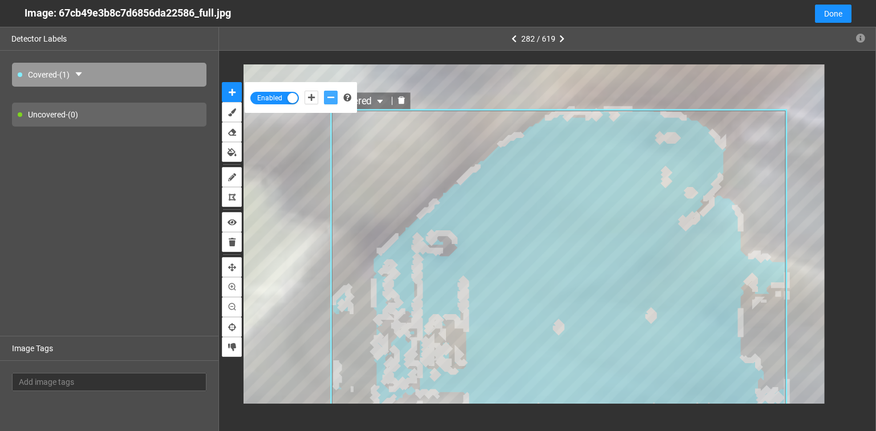
click at [399, 95] on div at bounding box center [402, 100] width 18 height 13
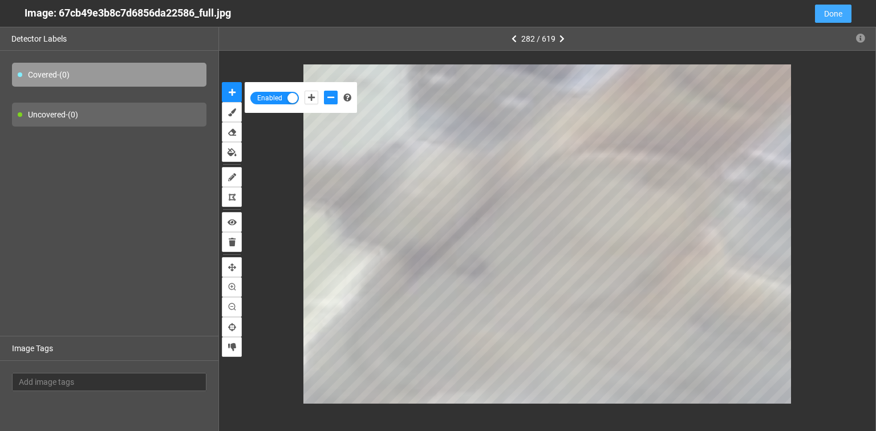
click at [833, 18] on span "Done" at bounding box center [833, 13] width 18 height 13
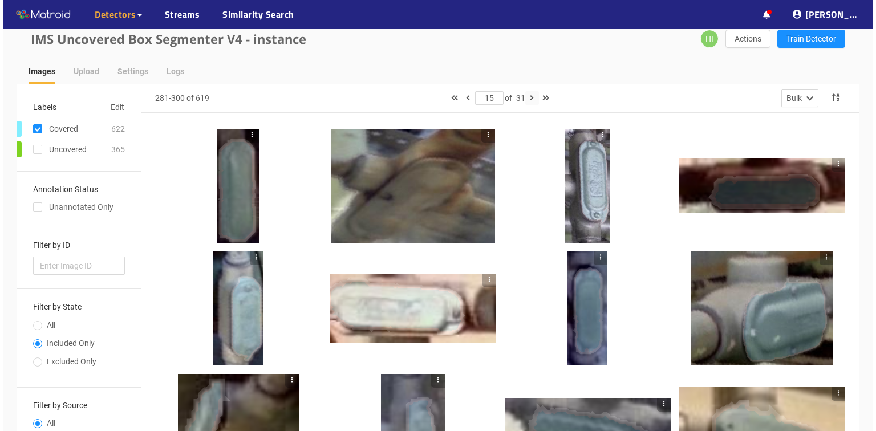
scroll to position [0, 0]
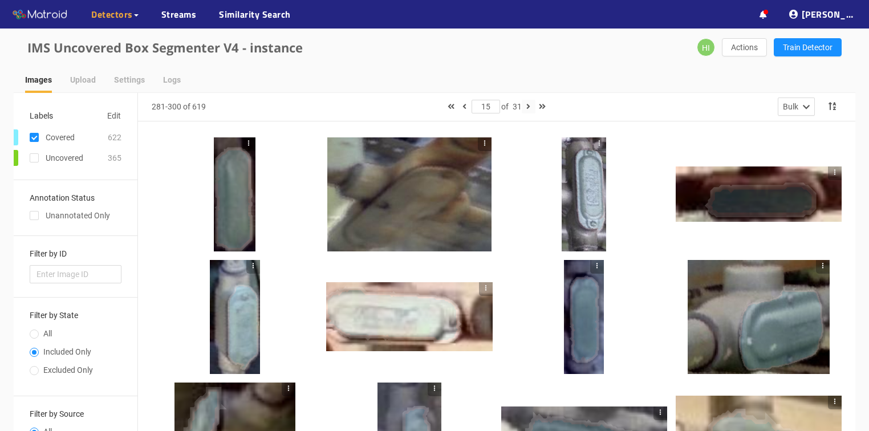
click at [530, 107] on icon "button" at bounding box center [528, 107] width 4 height 8
type input "16"
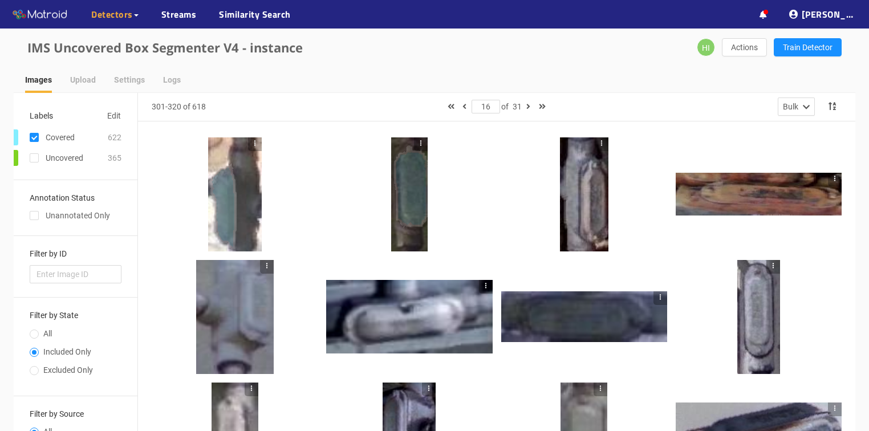
click at [580, 219] on div at bounding box center [584, 194] width 48 height 114
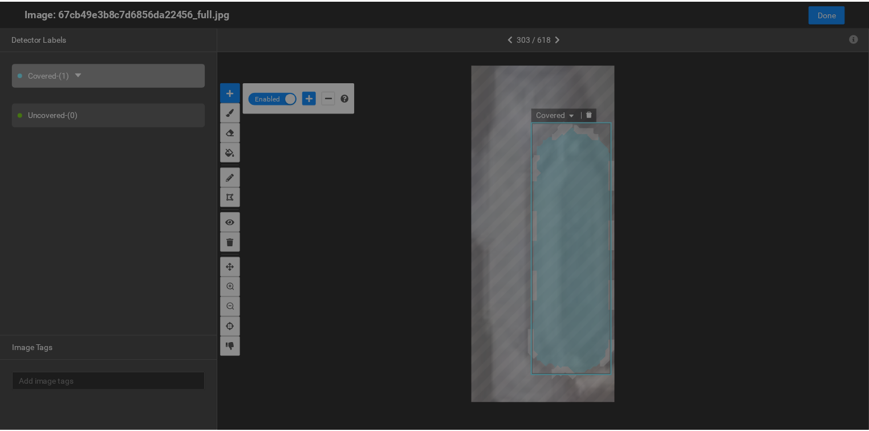
scroll to position [424, 0]
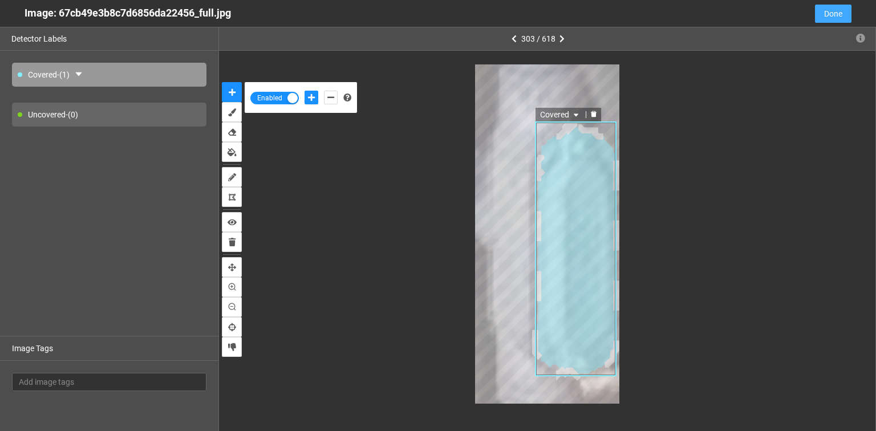
click at [838, 11] on span "Done" at bounding box center [833, 13] width 18 height 13
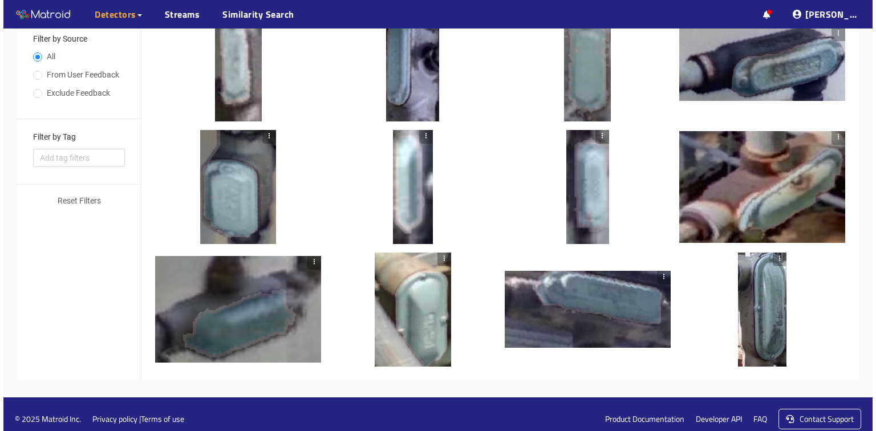
scroll to position [384, 0]
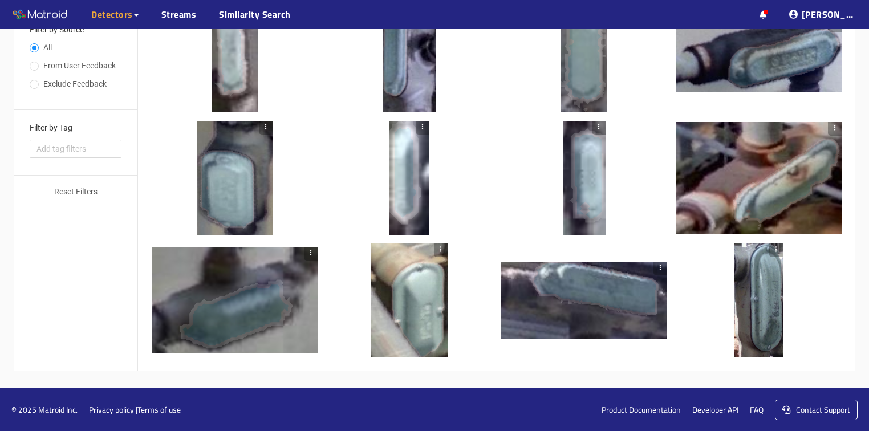
click at [220, 318] on div at bounding box center [235, 300] width 166 height 107
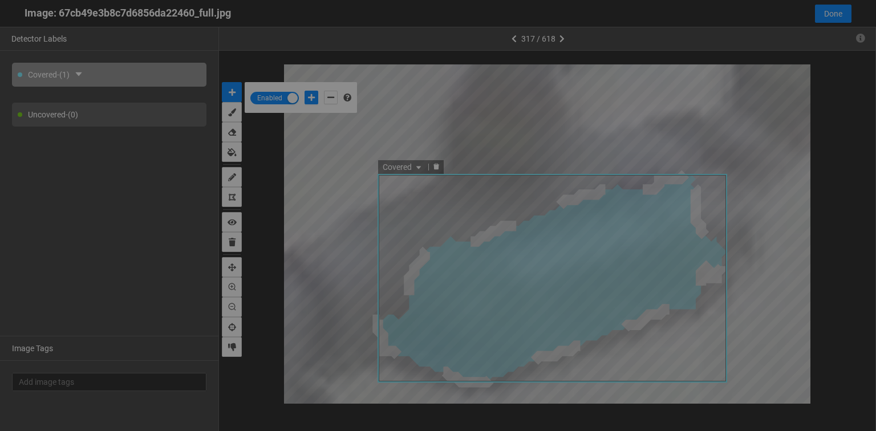
scroll to position [424, 0]
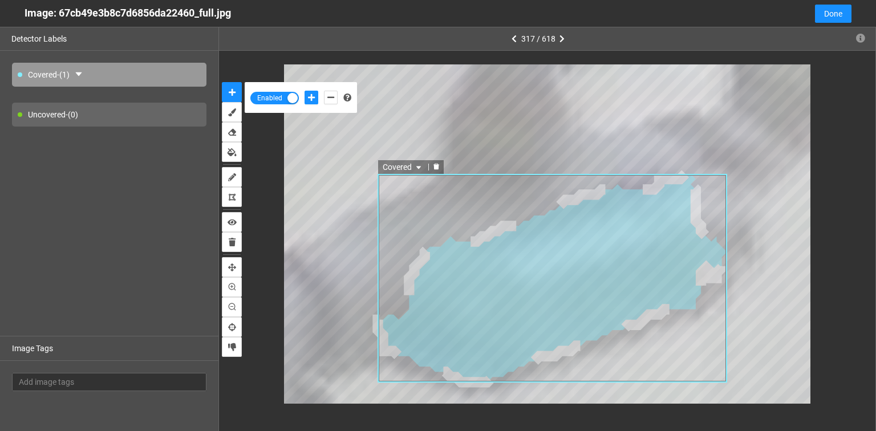
click at [433, 163] on icon "delete" at bounding box center [436, 166] width 7 height 7
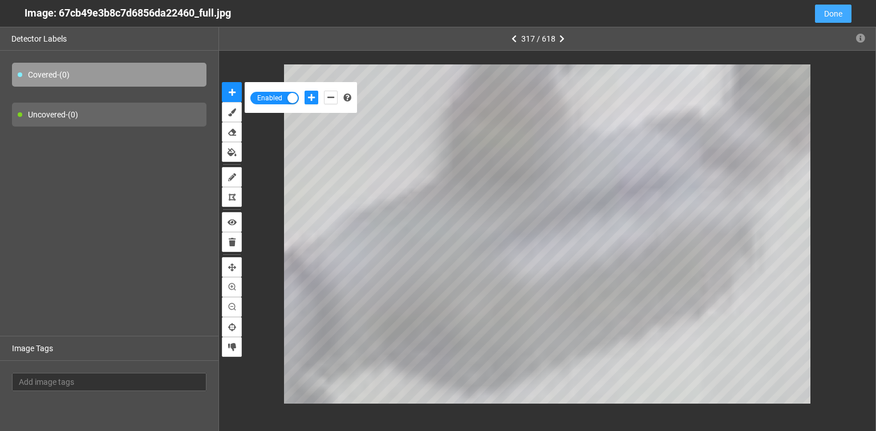
click at [821, 12] on button "Done" at bounding box center [833, 14] width 37 height 18
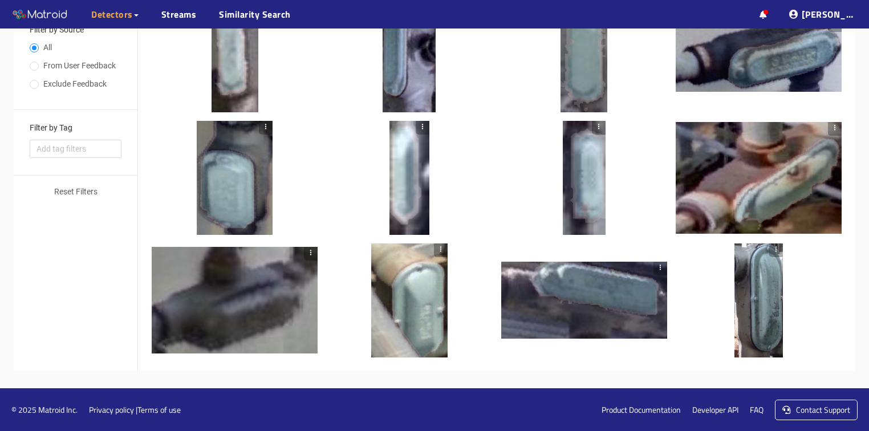
click at [597, 292] on div at bounding box center [584, 300] width 166 height 77
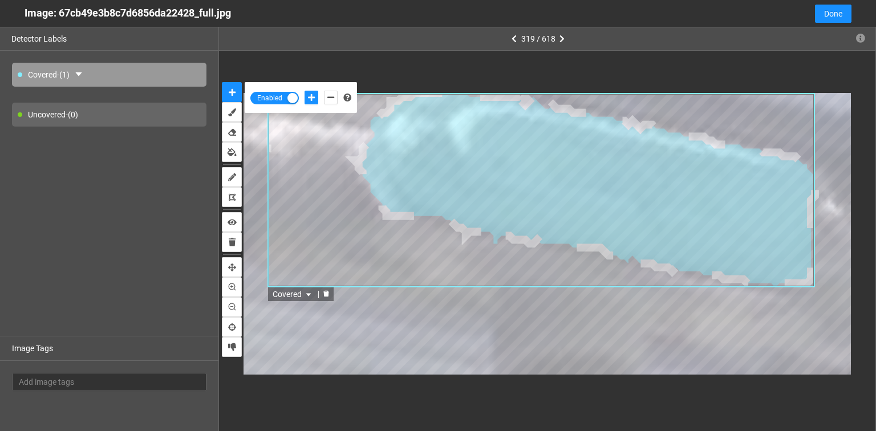
click at [326, 293] on icon "delete" at bounding box center [326, 294] width 6 height 6
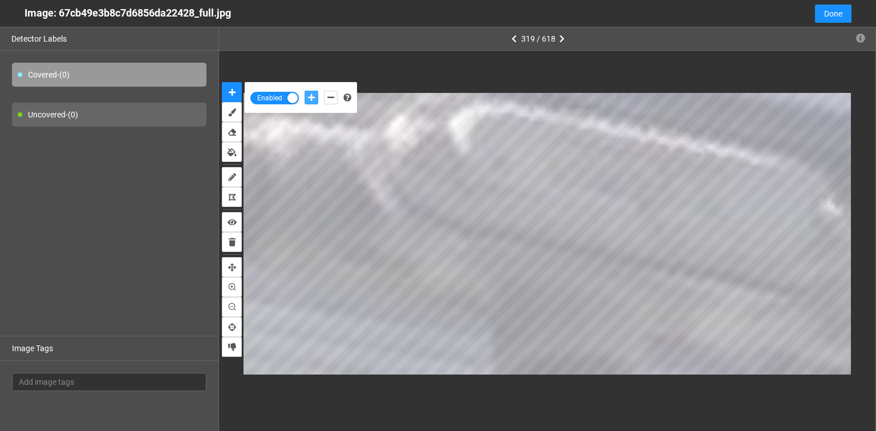
click at [310, 98] on icon "add-positive-points" at bounding box center [311, 98] width 7 height 8
click at [338, 98] on div at bounding box center [321, 97] width 39 height 19
click at [328, 96] on icon "add-negative-points" at bounding box center [330, 98] width 7 height 8
click at [310, 94] on icon "add-positive-points" at bounding box center [311, 98] width 7 height 8
click at [329, 94] on button "add-negative-points" at bounding box center [331, 98] width 14 height 14
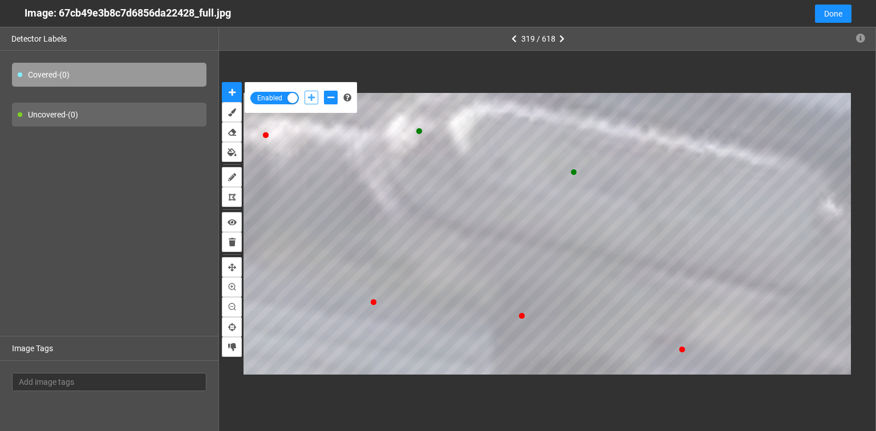
click at [315, 96] on button "add-positive-points" at bounding box center [312, 98] width 14 height 14
click at [326, 99] on button "add-negative-points" at bounding box center [331, 98] width 14 height 14
click at [324, 91] on button "add-negative-points" at bounding box center [331, 98] width 14 height 14
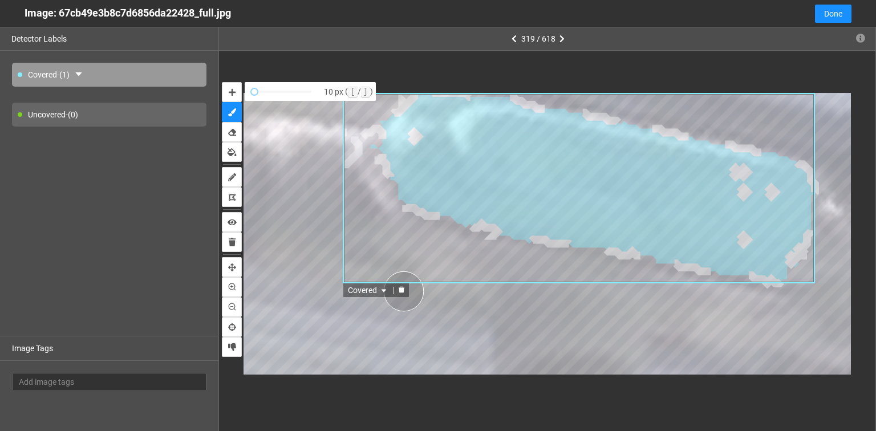
click at [403, 291] on icon "delete" at bounding box center [401, 289] width 7 height 7
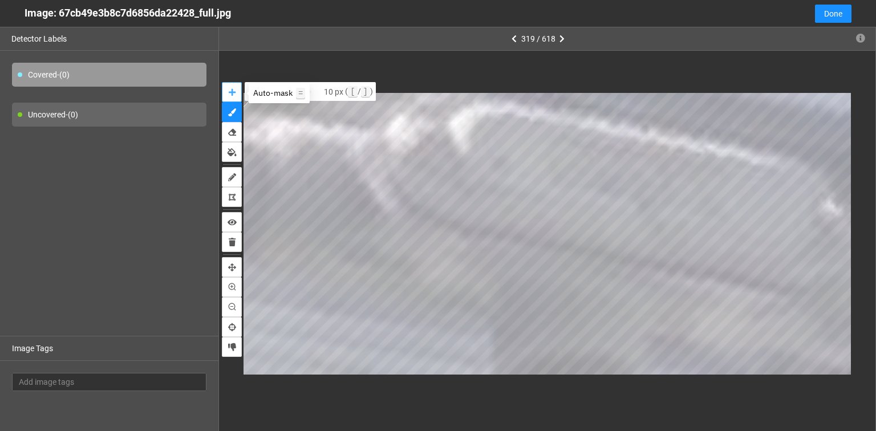
click at [232, 91] on icon "auto-mask" at bounding box center [232, 92] width 7 height 8
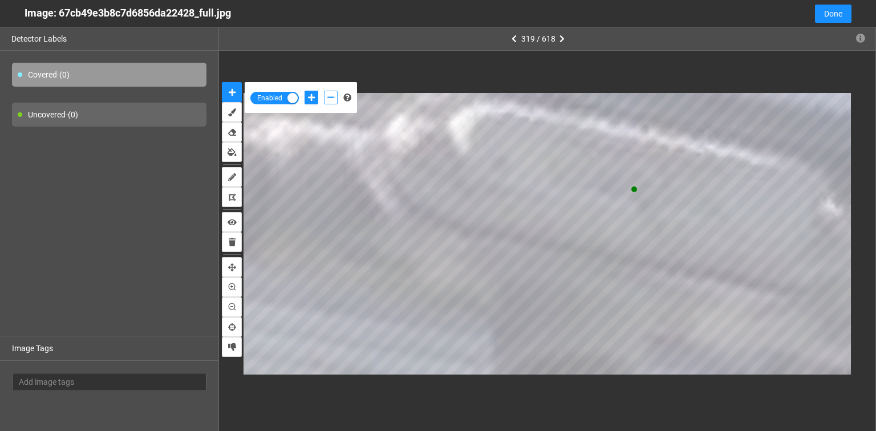
click at [332, 91] on button "add-negative-points" at bounding box center [331, 98] width 14 height 14
click at [314, 96] on icon "add-positive-points" at bounding box center [311, 98] width 7 height 8
click at [429, 89] on div at bounding box center [547, 233] width 607 height 339
click at [329, 95] on icon "add-negative-points" at bounding box center [330, 98] width 7 height 8
click at [324, 91] on button "add-negative-points" at bounding box center [331, 98] width 14 height 14
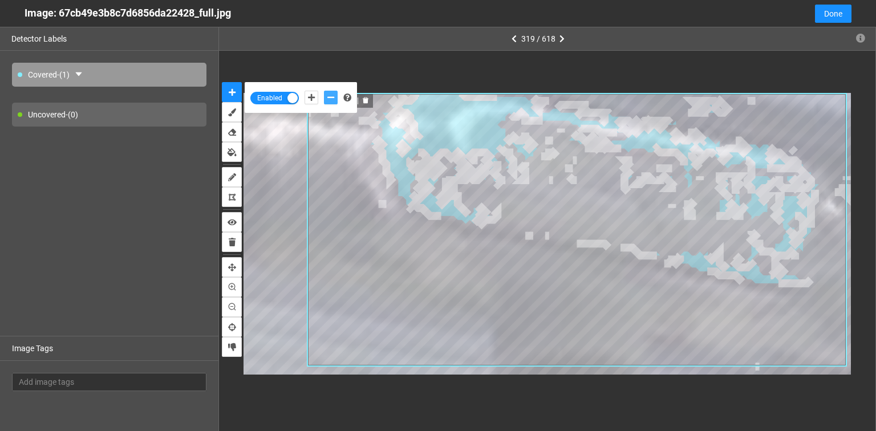
click at [362, 104] on div at bounding box center [365, 101] width 15 height 11
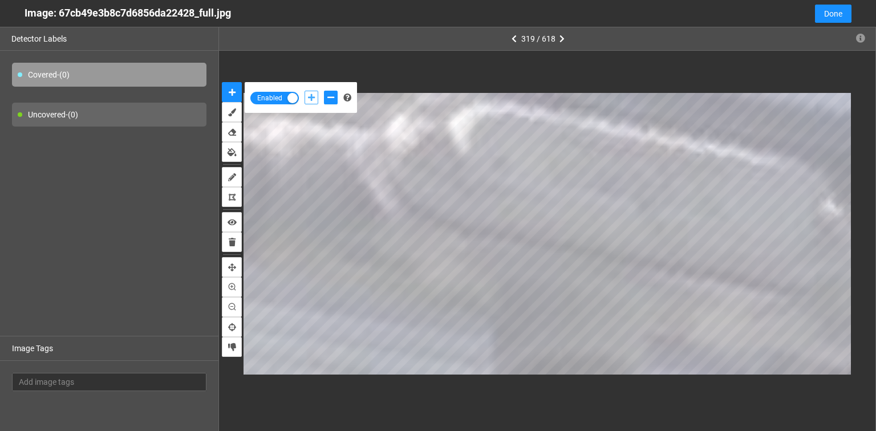
click at [313, 98] on icon "add-positive-points" at bounding box center [311, 98] width 7 height 8
click at [329, 98] on icon "add-negative-points" at bounding box center [330, 98] width 7 height 8
click at [869, 138] on div "Enabled" at bounding box center [547, 234] width 657 height 367
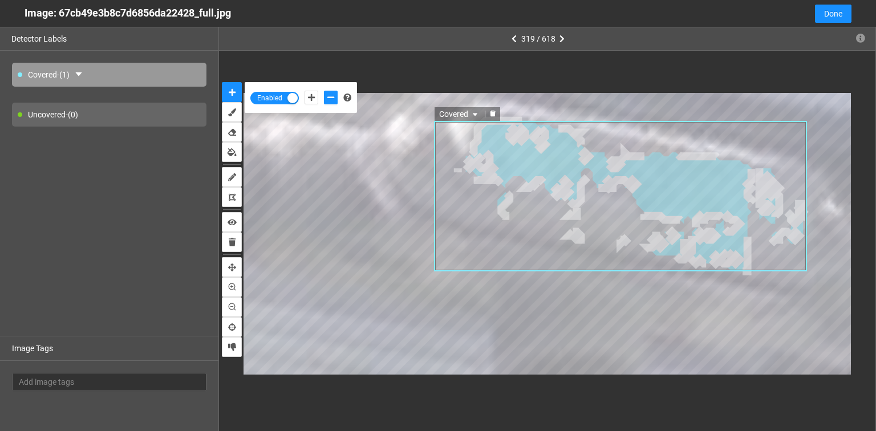
click at [497, 112] on div at bounding box center [492, 113] width 15 height 11
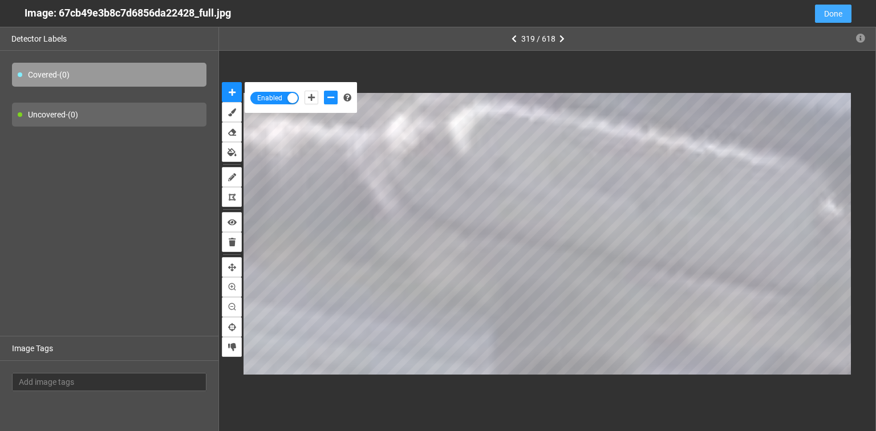
click at [840, 15] on span "Done" at bounding box center [833, 13] width 18 height 13
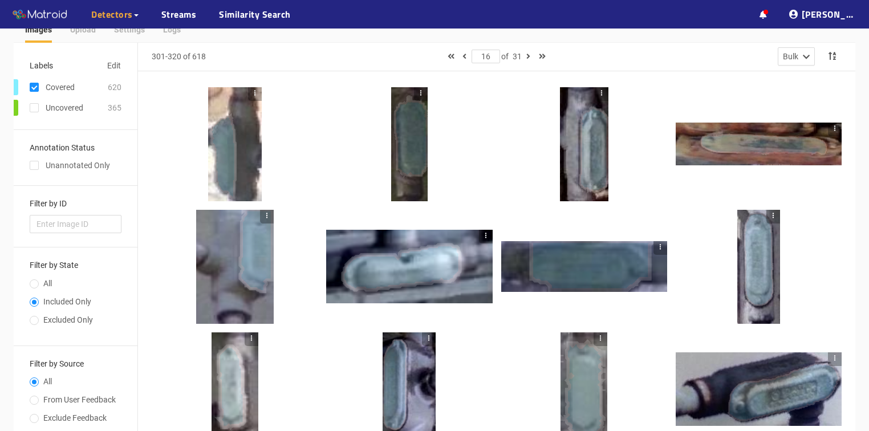
scroll to position [0, 0]
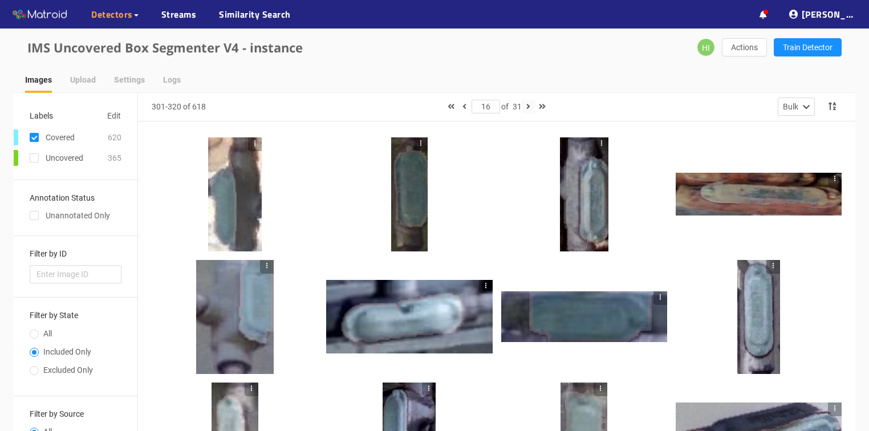
click at [532, 103] on button "button" at bounding box center [529, 107] width 14 height 14
type input "17"
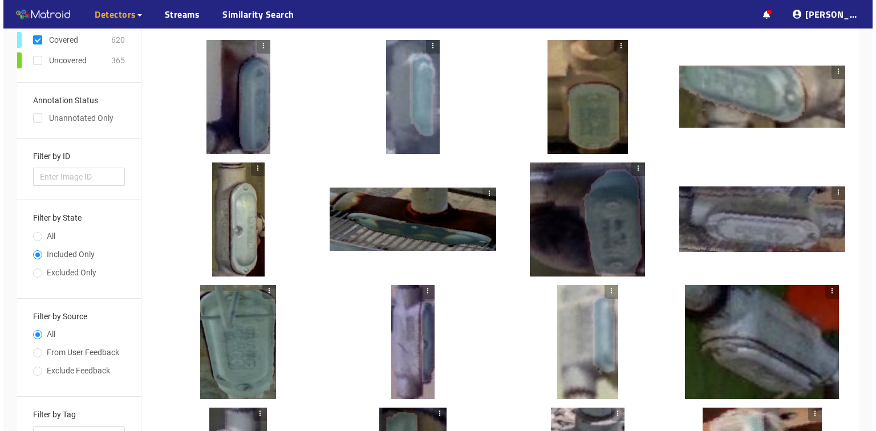
scroll to position [137, 0]
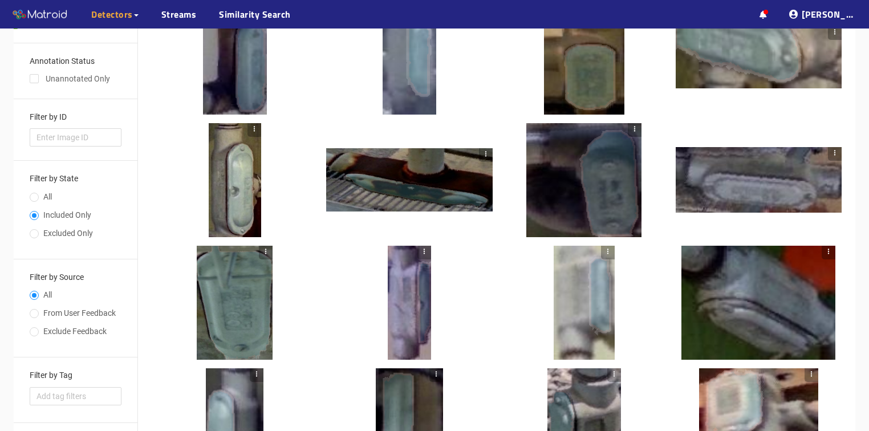
click at [549, 161] on div at bounding box center [583, 180] width 115 height 114
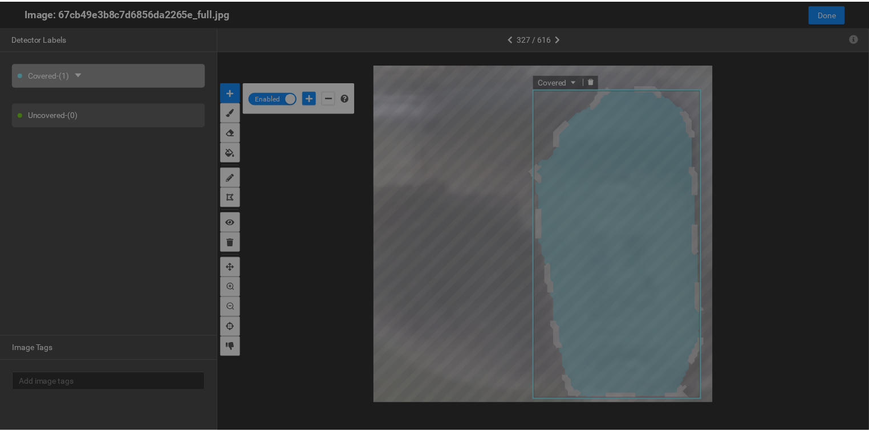
scroll to position [424, 0]
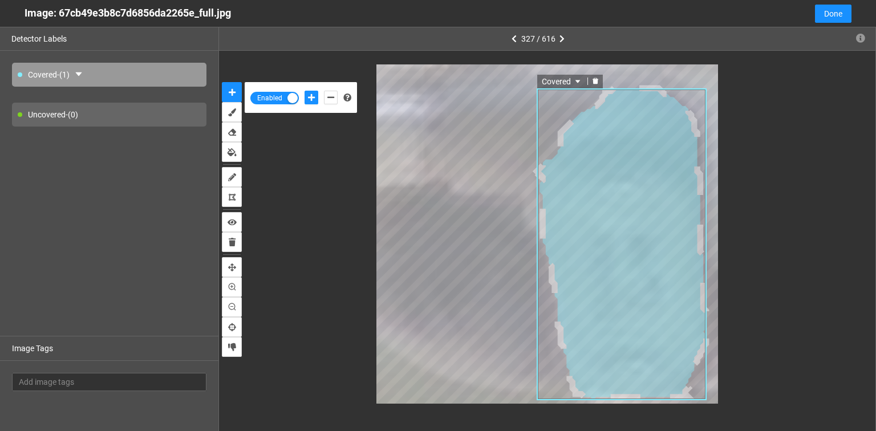
click at [596, 83] on icon "delete" at bounding box center [596, 81] width 6 height 6
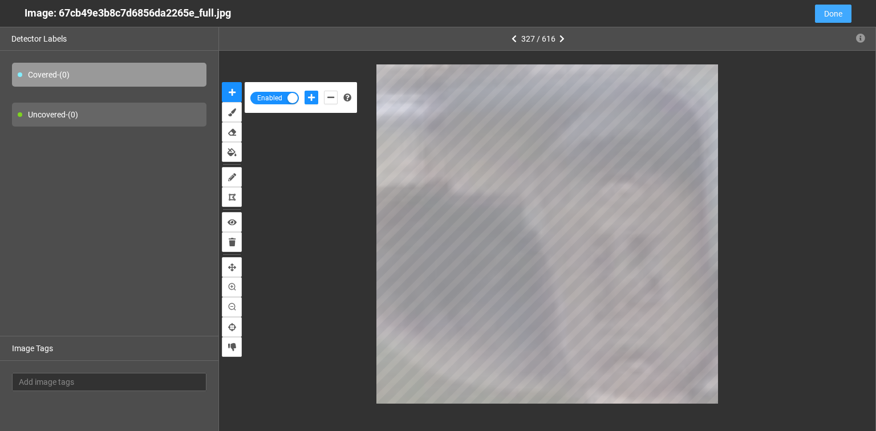
click at [828, 14] on span "Done" at bounding box center [833, 13] width 18 height 13
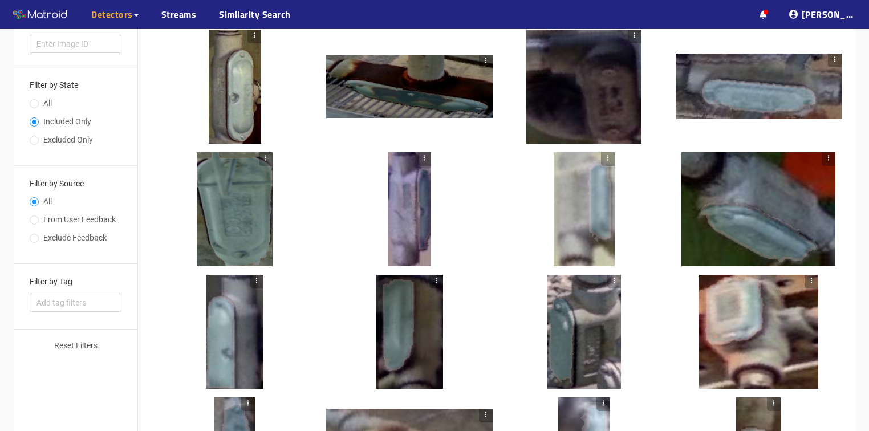
scroll to position [183, 0]
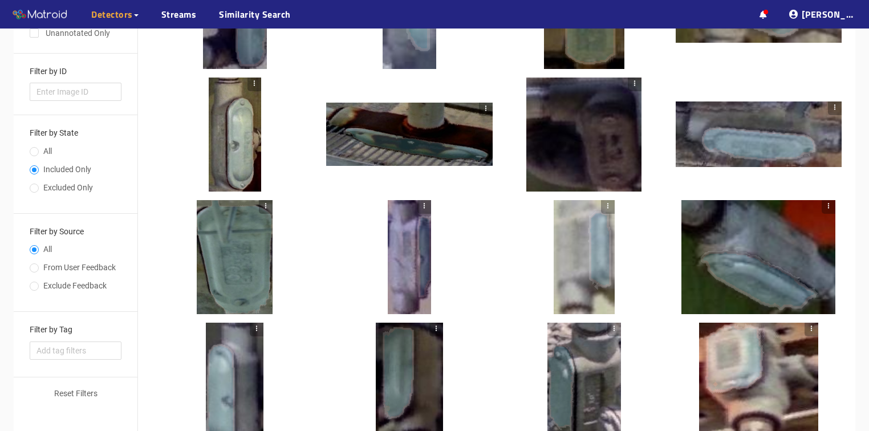
click at [612, 145] on div at bounding box center [583, 135] width 115 height 114
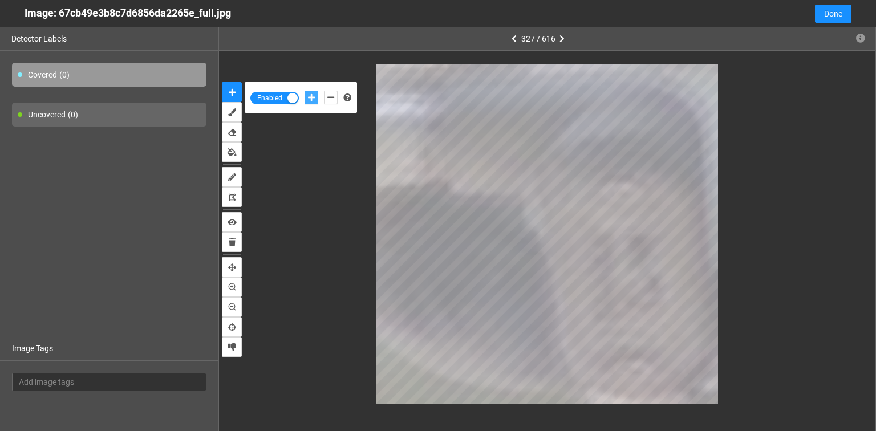
click at [308, 98] on icon "add-positive-points" at bounding box center [311, 98] width 7 height 8
click at [333, 100] on icon "add-negative-points" at bounding box center [330, 98] width 7 height 8
click at [315, 98] on button "add-positive-points" at bounding box center [312, 98] width 14 height 14
click at [326, 96] on button "add-negative-points" at bounding box center [331, 98] width 14 height 14
click at [313, 100] on icon "add-positive-points" at bounding box center [311, 98] width 7 height 8
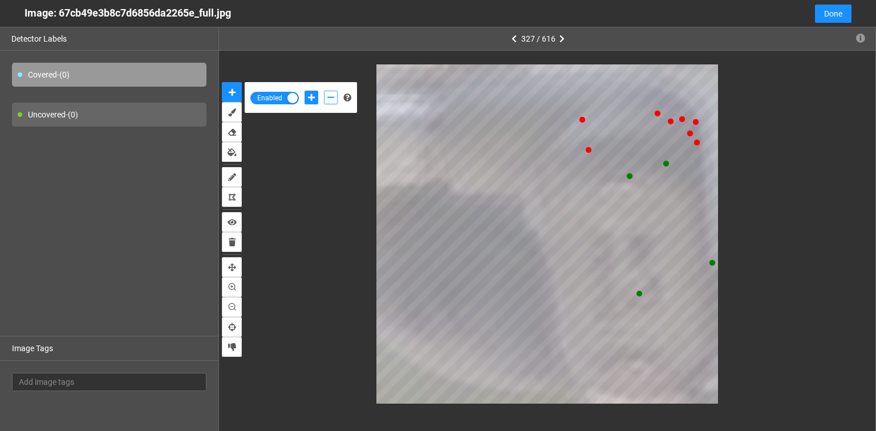
drag, startPoint x: 333, startPoint y: 94, endPoint x: 366, endPoint y: 166, distance: 79.9
click at [331, 97] on icon "add-negative-points" at bounding box center [330, 98] width 7 height 8
click at [314, 100] on icon "add-positive-points" at bounding box center [311, 98] width 7 height 8
click at [305, 91] on button "add-positive-points" at bounding box center [312, 98] width 14 height 14
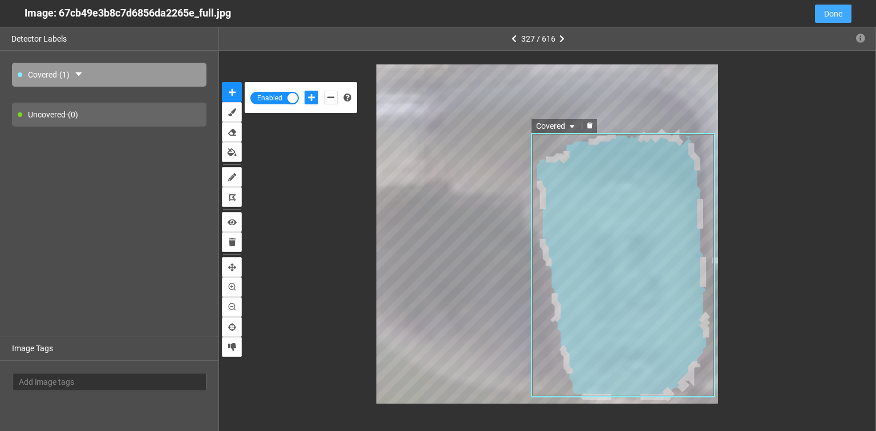
click at [823, 14] on button "Done" at bounding box center [833, 14] width 37 height 18
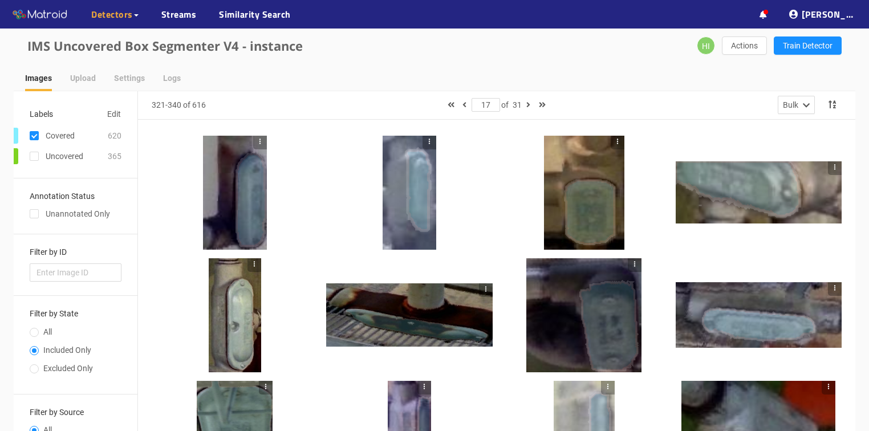
scroll to position [0, 0]
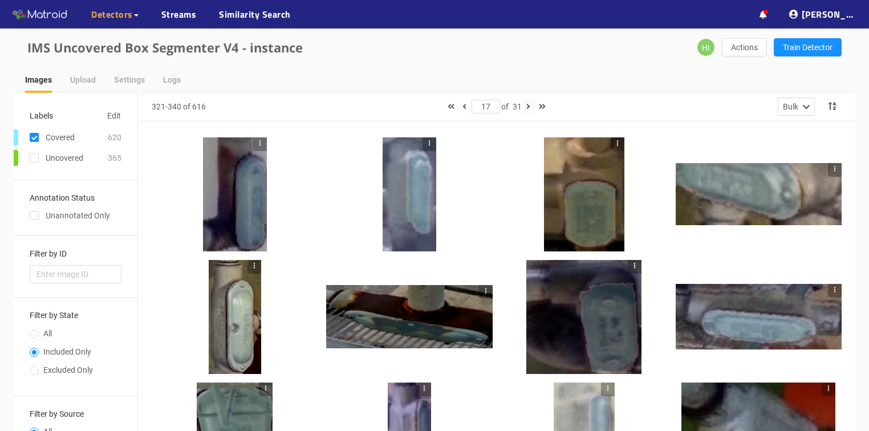
click at [530, 107] on icon "button" at bounding box center [528, 107] width 4 height 8
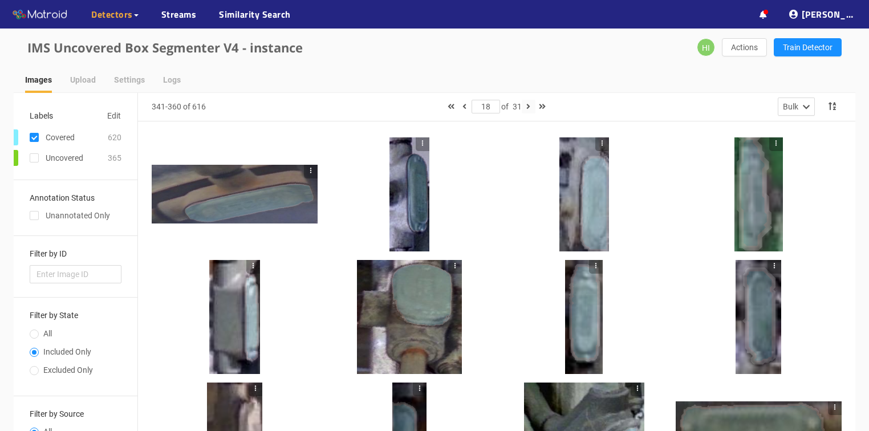
click at [527, 108] on button "button" at bounding box center [529, 107] width 14 height 14
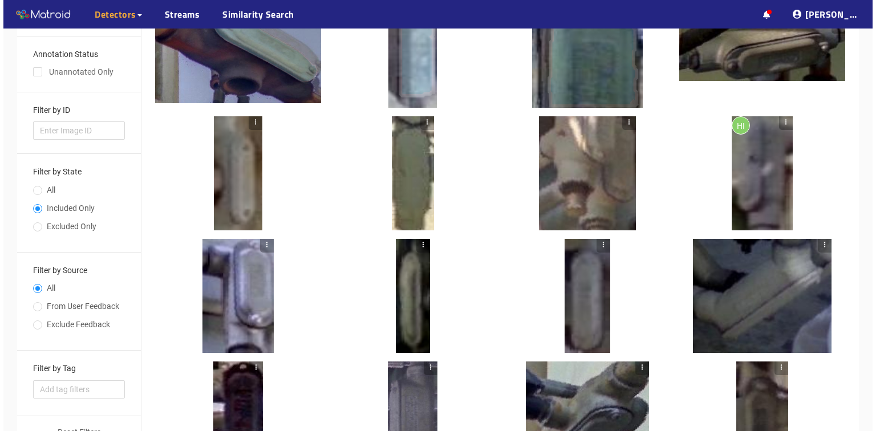
scroll to position [183, 0]
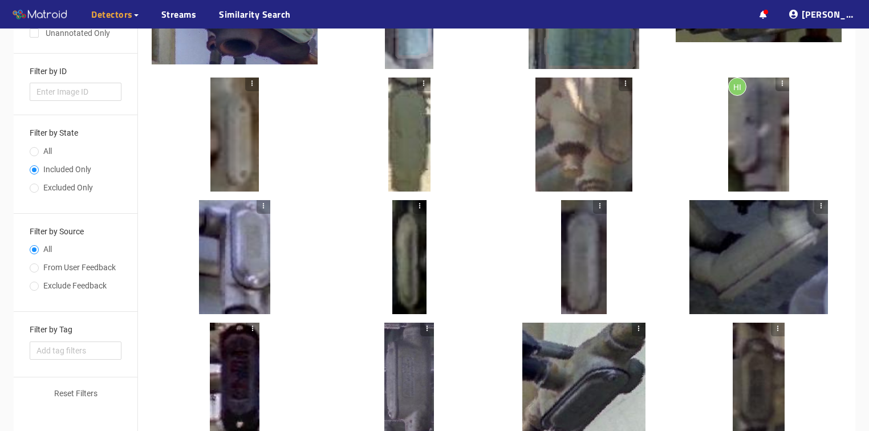
click at [234, 261] on div at bounding box center [234, 257] width 71 height 114
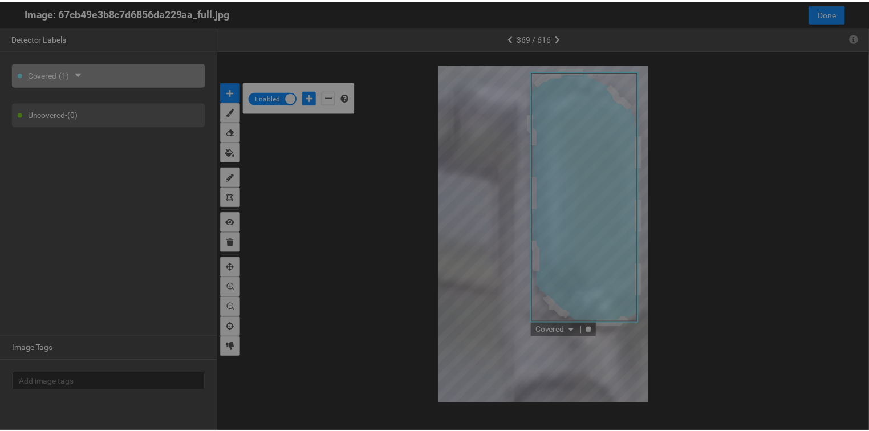
scroll to position [424, 0]
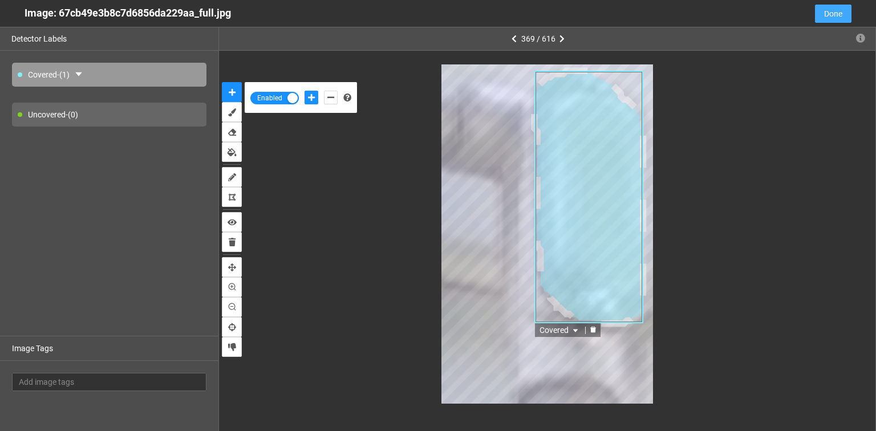
click at [840, 16] on span "Done" at bounding box center [833, 13] width 18 height 13
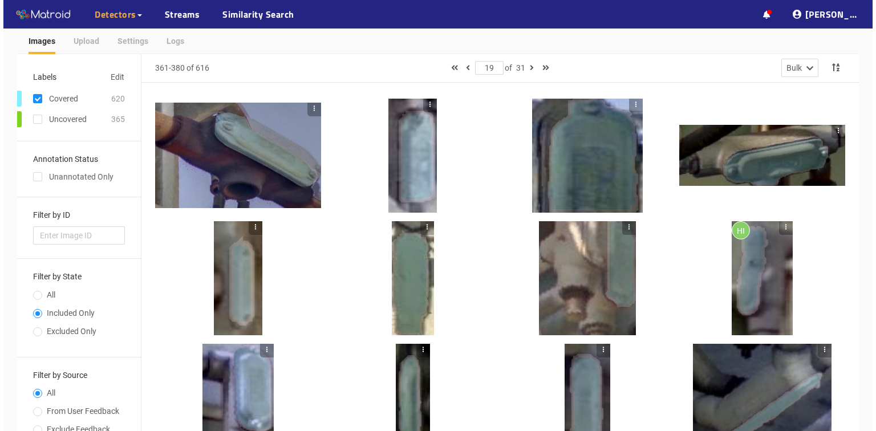
scroll to position [0, 0]
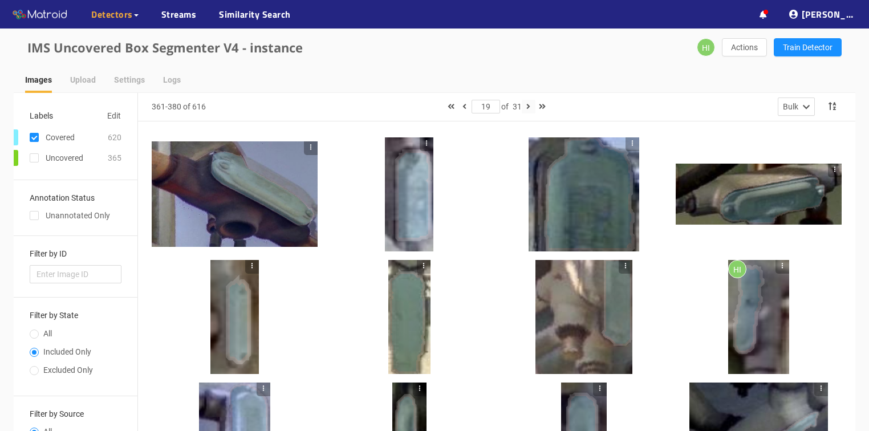
click at [528, 107] on icon "button" at bounding box center [528, 107] width 4 height 8
type input "20"
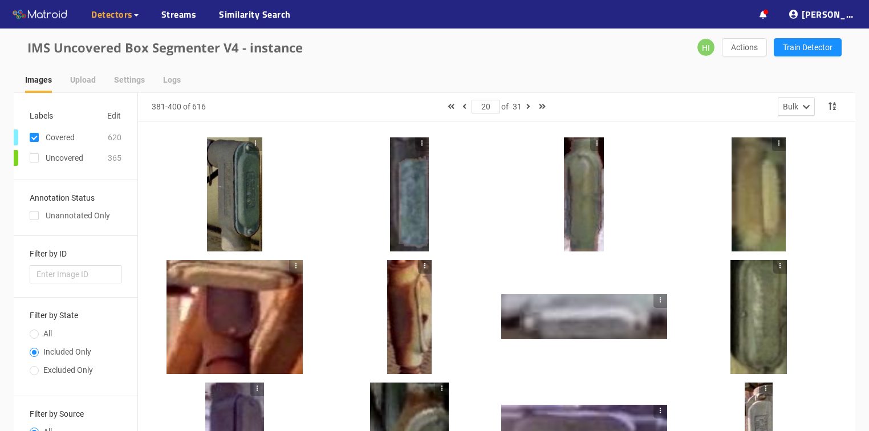
click at [581, 239] on div at bounding box center [584, 194] width 40 height 114
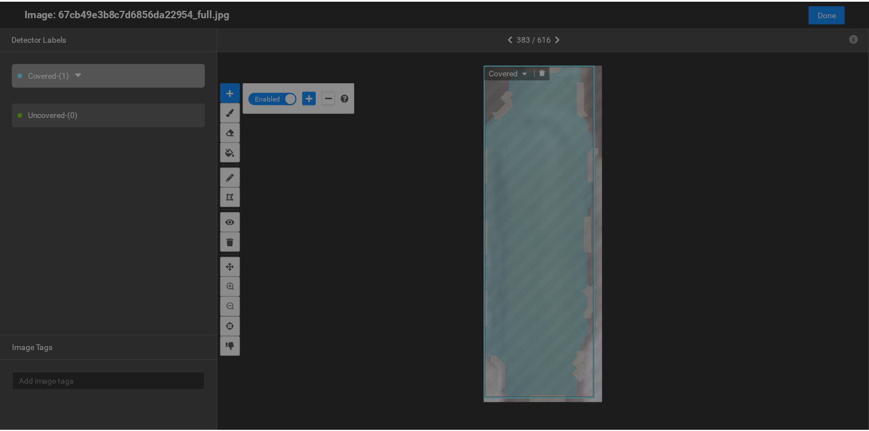
scroll to position [424, 0]
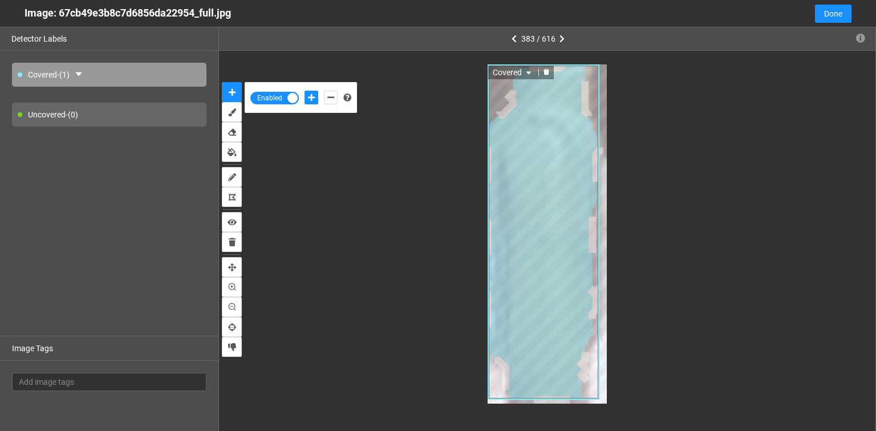
click at [546, 73] on icon "delete" at bounding box center [547, 72] width 6 height 6
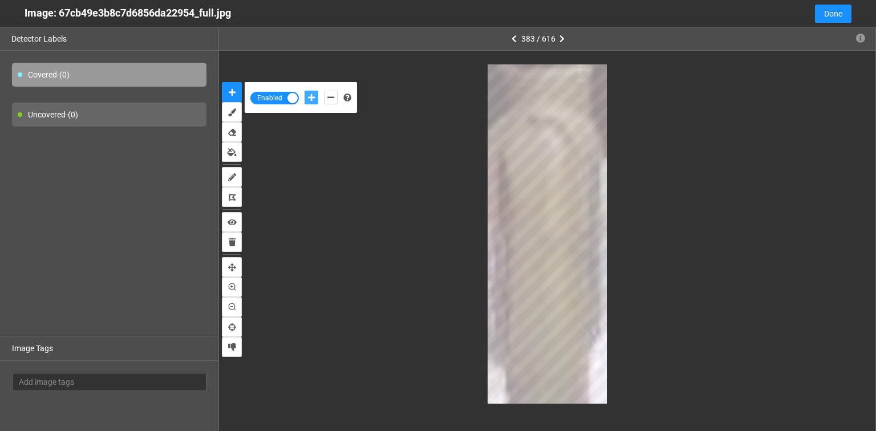
click at [313, 97] on icon "add-positive-points" at bounding box center [311, 98] width 7 height 8
drag, startPoint x: 331, startPoint y: 96, endPoint x: 449, endPoint y: 96, distance: 118.6
click at [331, 96] on icon "add-negative-points" at bounding box center [330, 98] width 7 height 8
click at [310, 96] on icon "add-positive-points" at bounding box center [311, 98] width 7 height 8
click at [305, 91] on button "add-positive-points" at bounding box center [312, 98] width 14 height 14
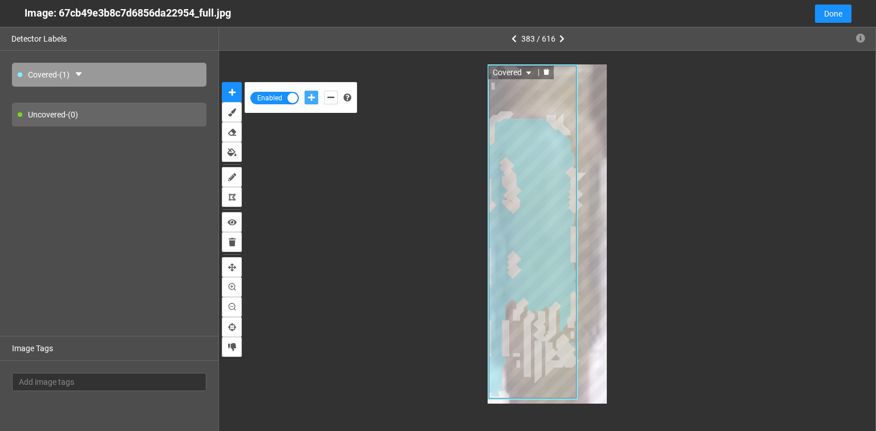
click at [547, 73] on icon "delete" at bounding box center [547, 72] width 6 height 6
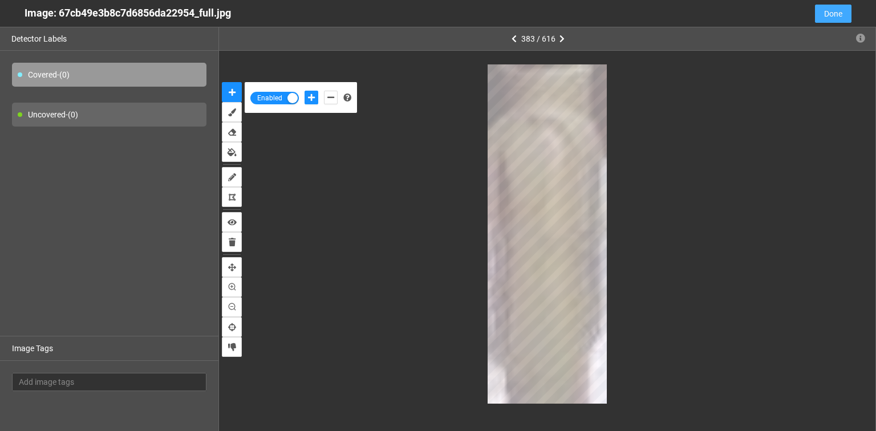
click at [835, 18] on span "Done" at bounding box center [833, 13] width 18 height 13
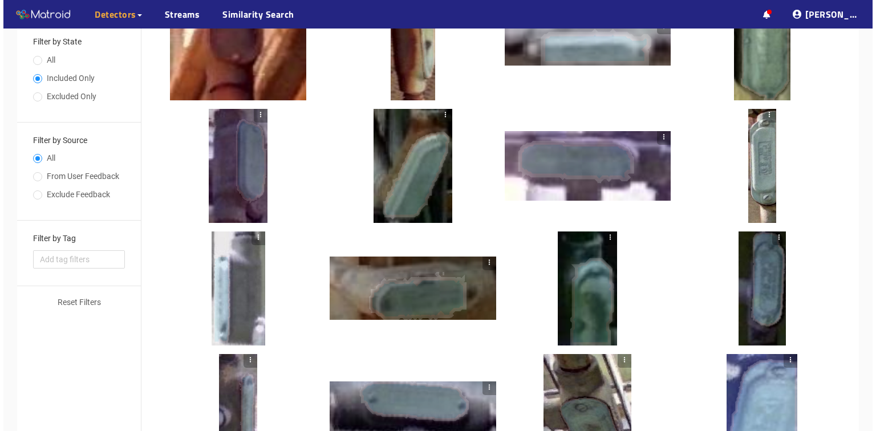
scroll to position [319, 0]
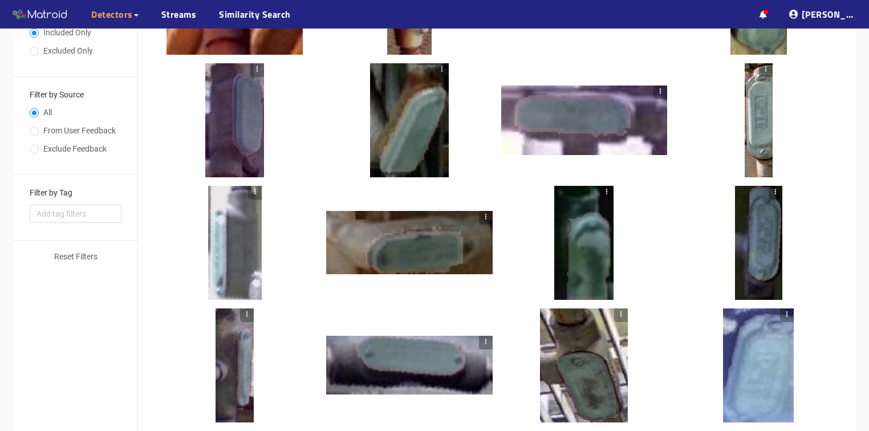
click at [470, 241] on div at bounding box center [409, 242] width 166 height 63
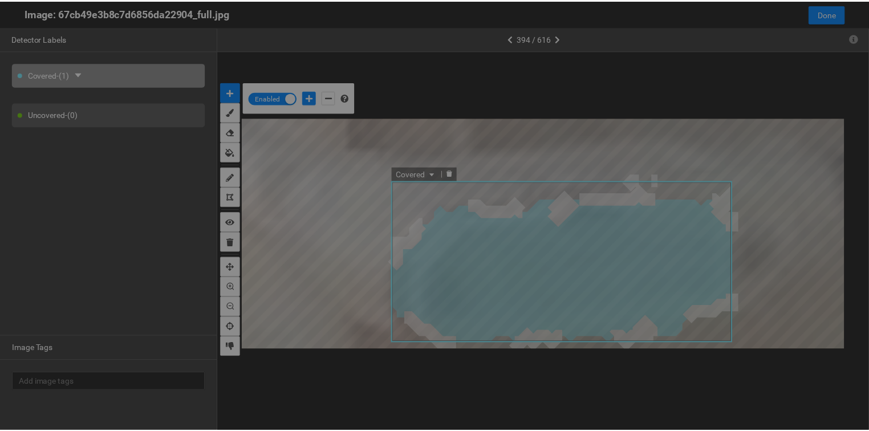
scroll to position [424, 0]
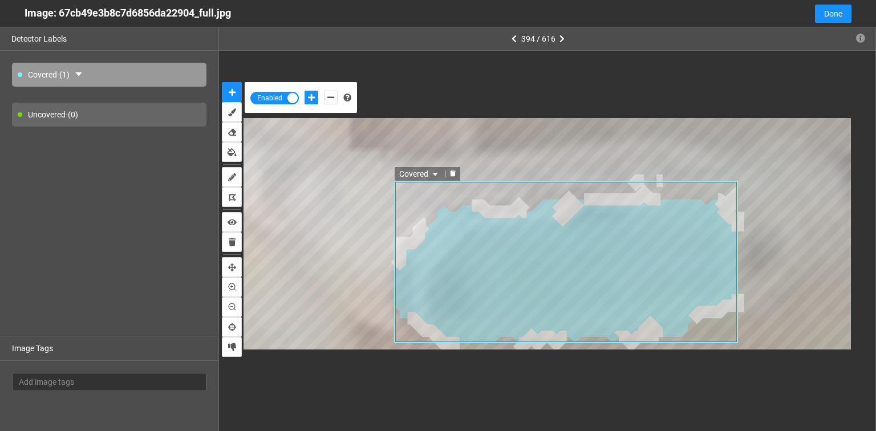
click at [453, 173] on icon "delete" at bounding box center [452, 174] width 6 height 6
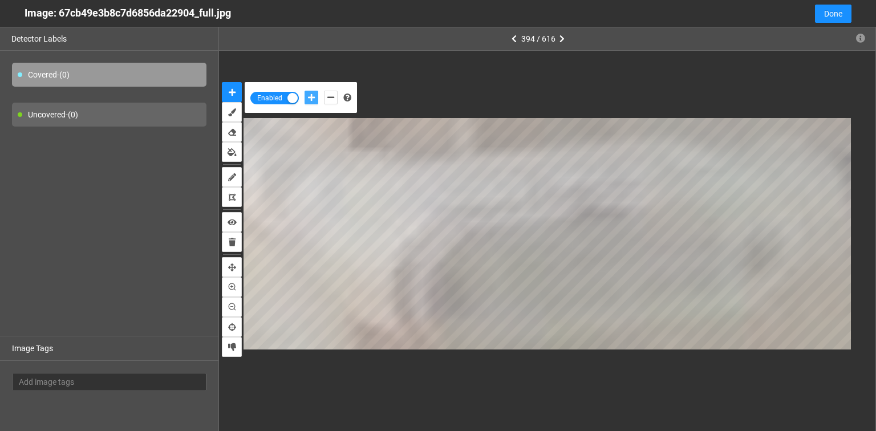
click at [310, 99] on icon "add-positive-points" at bounding box center [311, 98] width 7 height 8
click at [325, 94] on button "add-negative-points" at bounding box center [331, 98] width 14 height 14
click at [317, 96] on button "add-positive-points" at bounding box center [312, 98] width 14 height 14
click at [327, 96] on icon "add-negative-points" at bounding box center [330, 98] width 7 height 8
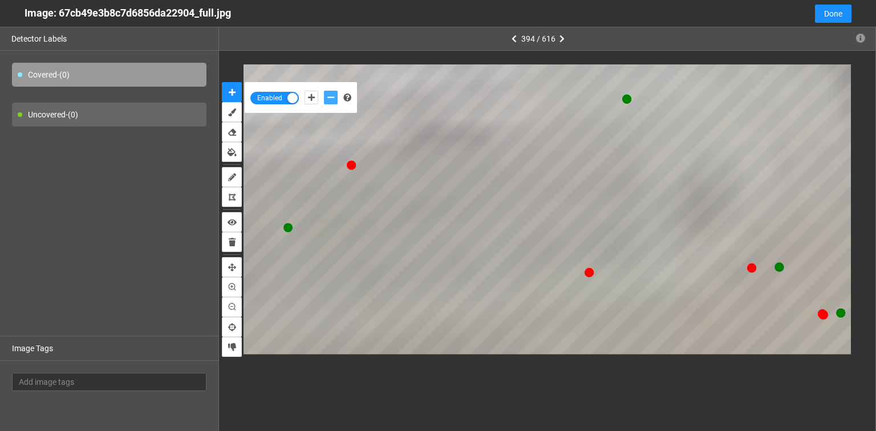
click at [324, 91] on button "add-negative-points" at bounding box center [331, 98] width 14 height 14
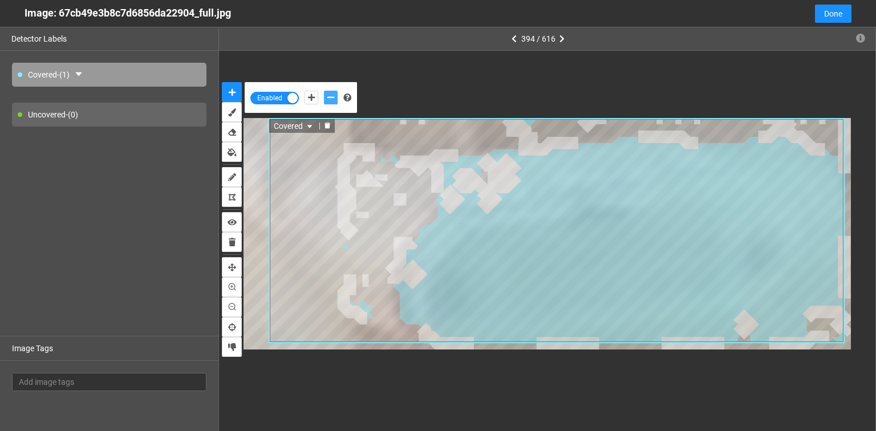
click at [324, 126] on icon "delete" at bounding box center [327, 125] width 7 height 7
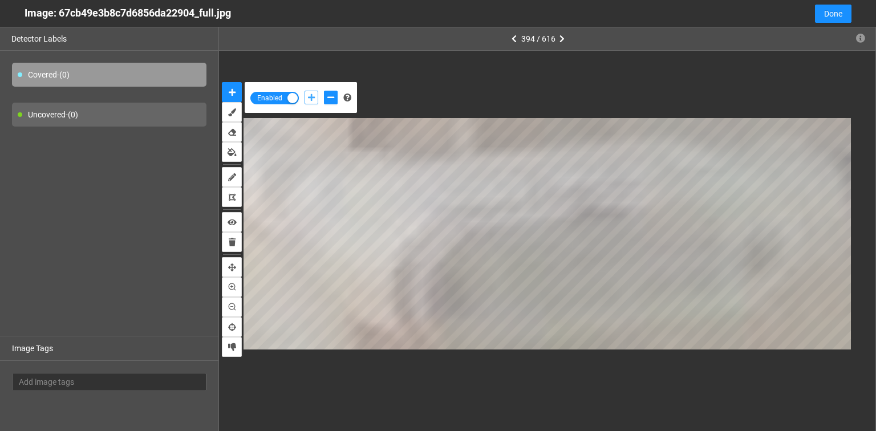
click at [313, 94] on button "add-positive-points" at bounding box center [312, 98] width 14 height 14
click at [328, 97] on icon "add-negative-points" at bounding box center [330, 98] width 7 height 8
click at [314, 96] on icon "add-positive-points" at bounding box center [311, 98] width 7 height 8
click at [328, 97] on icon "add-negative-points" at bounding box center [330, 98] width 7 height 8
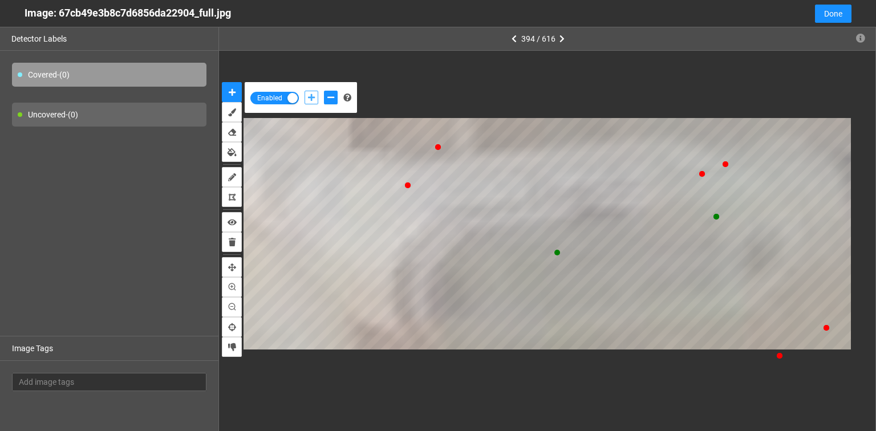
click at [311, 98] on icon "add-positive-points" at bounding box center [311, 98] width 7 height 8
click at [305, 91] on button "add-positive-points" at bounding box center [312, 98] width 14 height 14
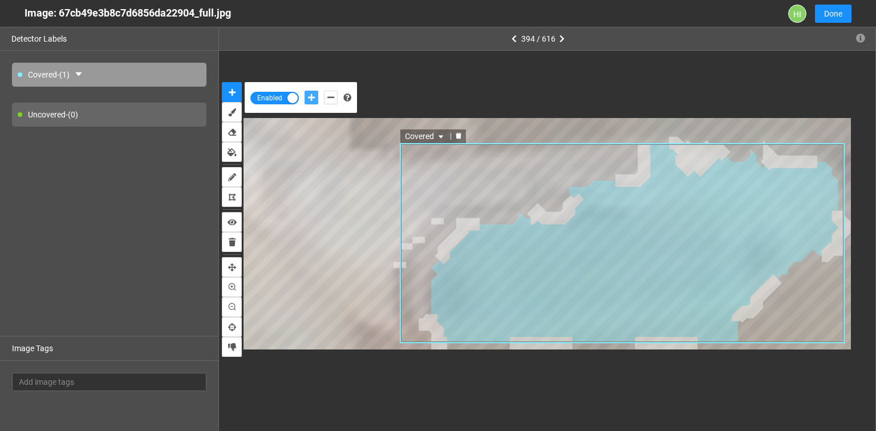
click at [458, 135] on icon "delete" at bounding box center [459, 136] width 6 height 6
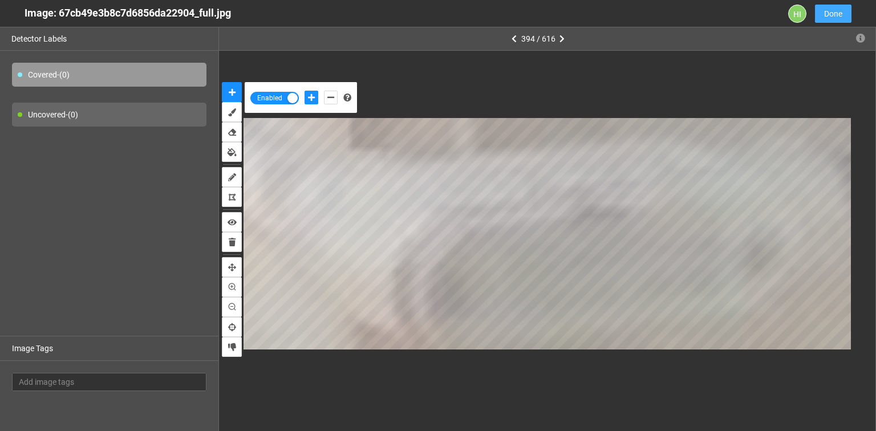
click at [833, 10] on span "Done" at bounding box center [833, 13] width 18 height 13
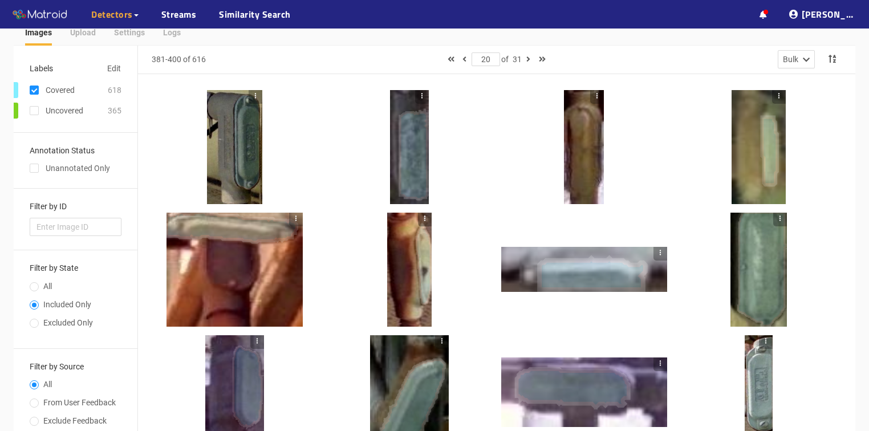
scroll to position [0, 0]
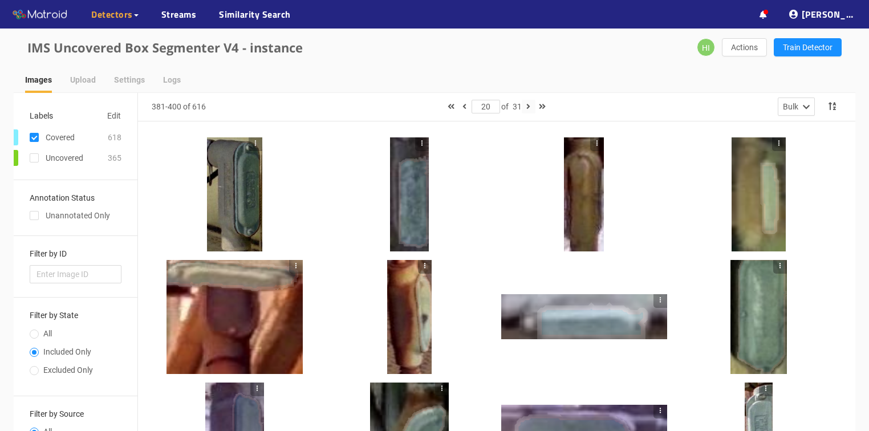
click at [528, 106] on button "button" at bounding box center [529, 107] width 14 height 14
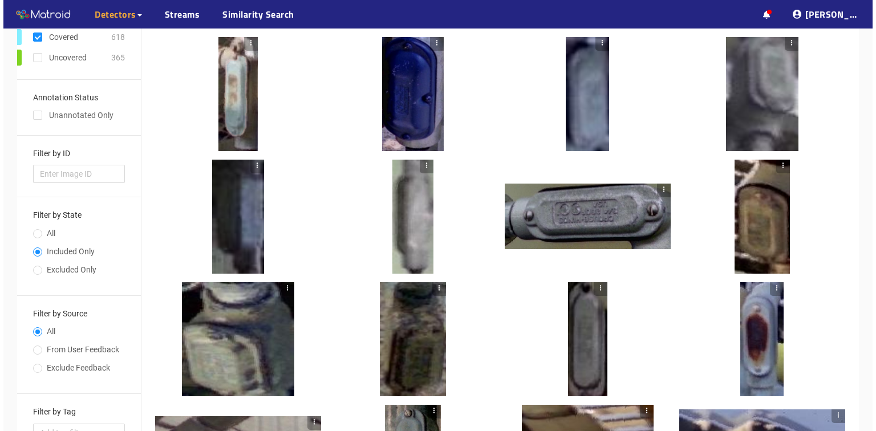
scroll to position [91, 0]
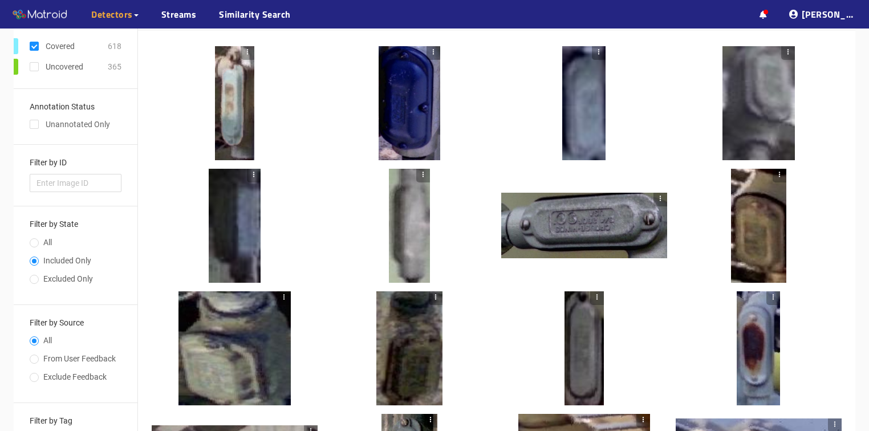
click at [565, 226] on div at bounding box center [584, 226] width 166 height 66
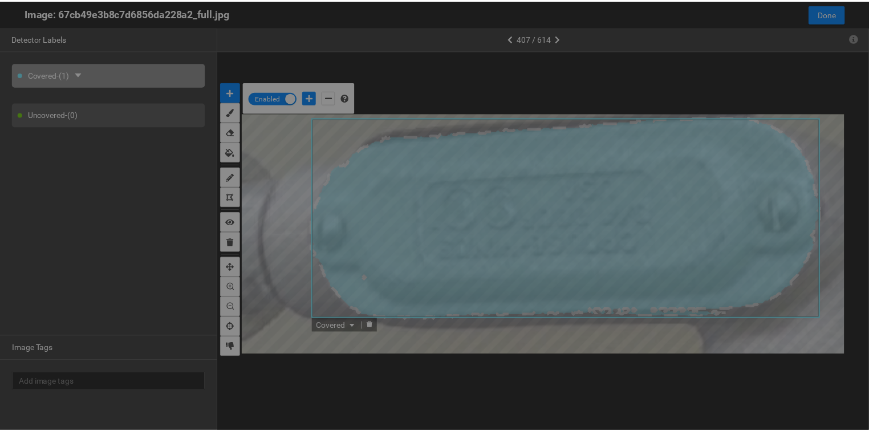
scroll to position [424, 0]
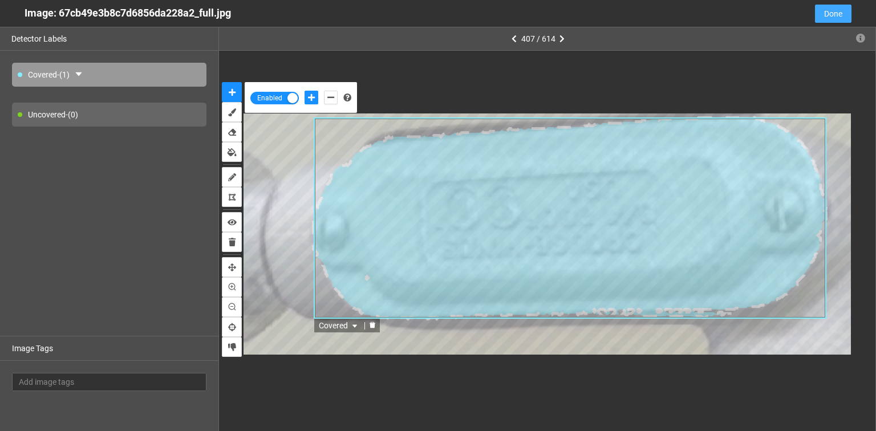
click at [849, 14] on button "Done" at bounding box center [833, 14] width 37 height 18
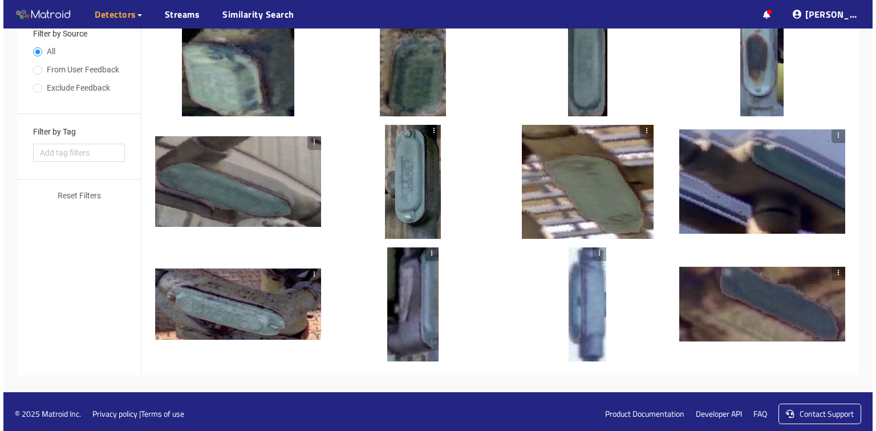
scroll to position [384, 0]
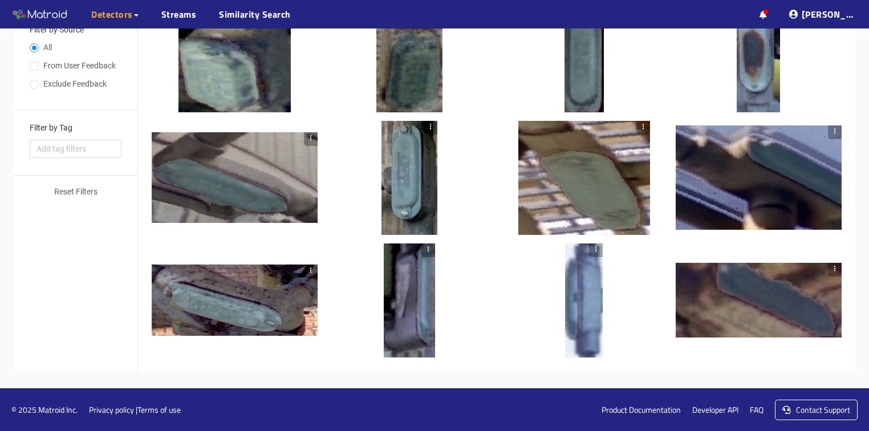
click at [586, 193] on div at bounding box center [585, 178] width 132 height 114
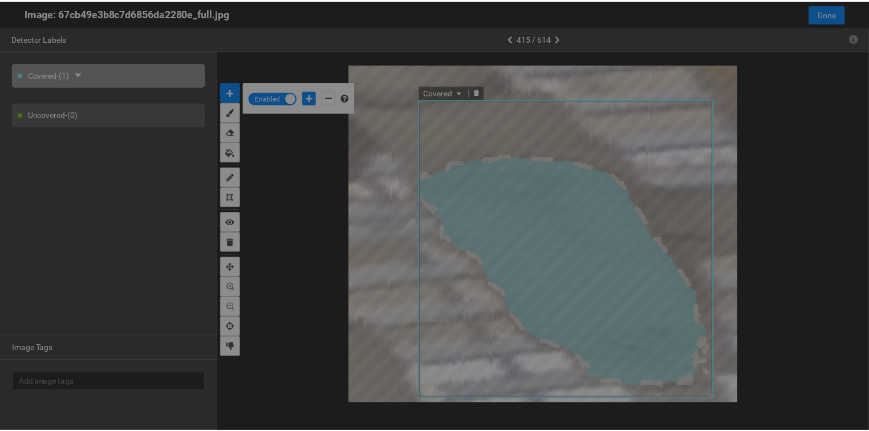
scroll to position [424, 0]
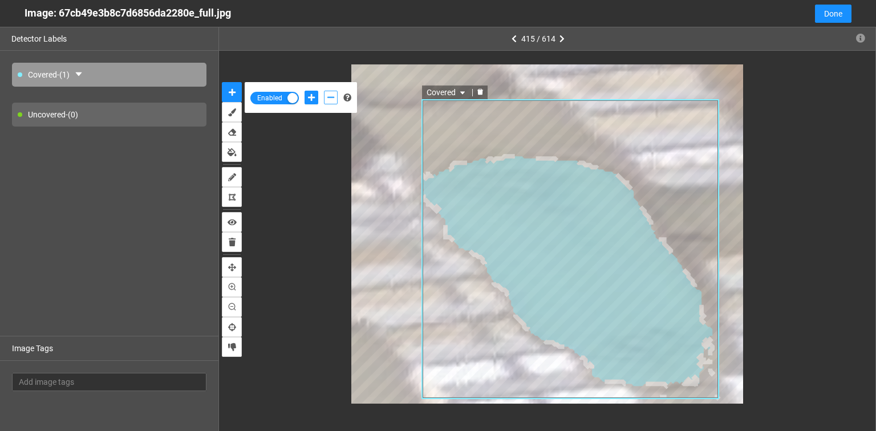
click at [335, 98] on button "add-negative-points" at bounding box center [331, 98] width 14 height 14
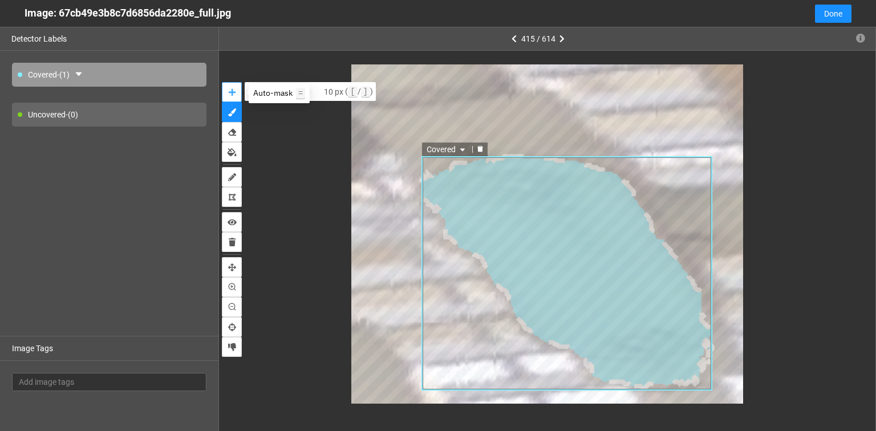
click at [229, 91] on icon "auto-mask" at bounding box center [232, 92] width 7 height 8
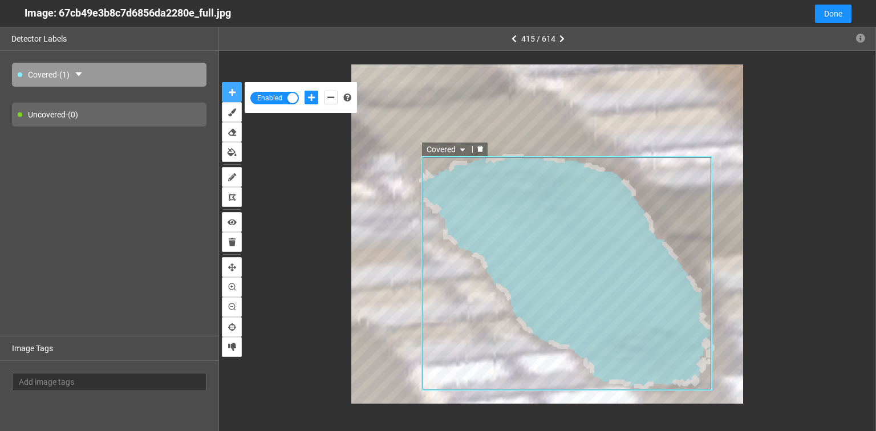
click at [482, 148] on icon "delete" at bounding box center [480, 148] width 7 height 7
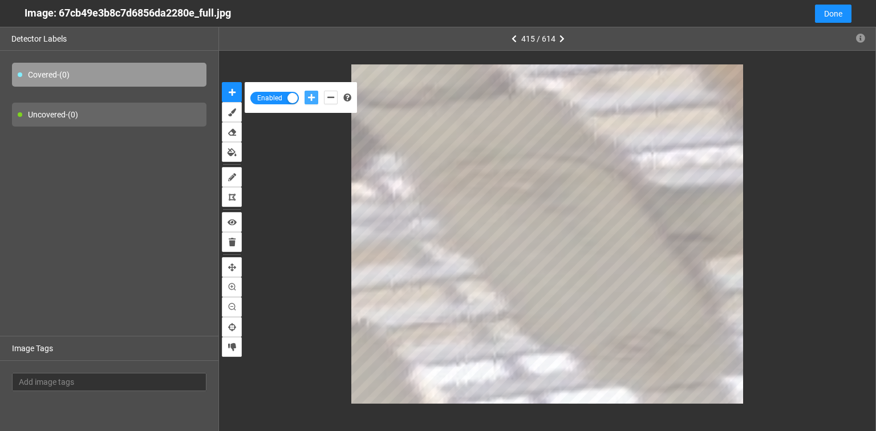
click at [308, 94] on icon "add-positive-points" at bounding box center [311, 98] width 7 height 8
click at [326, 98] on button "add-negative-points" at bounding box center [331, 98] width 14 height 14
drag, startPoint x: 315, startPoint y: 98, endPoint x: 325, endPoint y: 103, distance: 11.0
click at [315, 98] on button "add-positive-points" at bounding box center [312, 98] width 14 height 14
drag, startPoint x: 326, startPoint y: 98, endPoint x: 333, endPoint y: 107, distance: 11.0
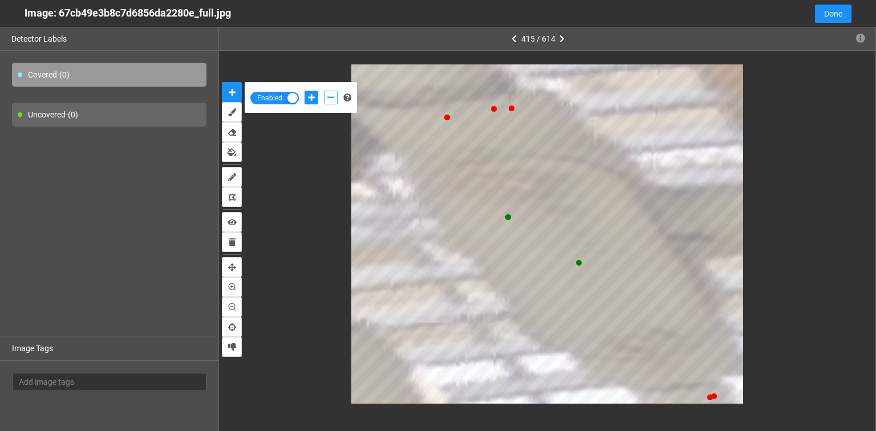
click at [327, 98] on button "add-negative-points" at bounding box center [331, 98] width 14 height 14
click at [313, 97] on icon "add-positive-points" at bounding box center [311, 98] width 7 height 8
drag, startPoint x: 331, startPoint y: 94, endPoint x: 356, endPoint y: 99, distance: 25.7
click at [331, 94] on button "add-negative-points" at bounding box center [331, 98] width 14 height 14
click at [704, 411] on div "Enabled" at bounding box center [547, 234] width 657 height 367
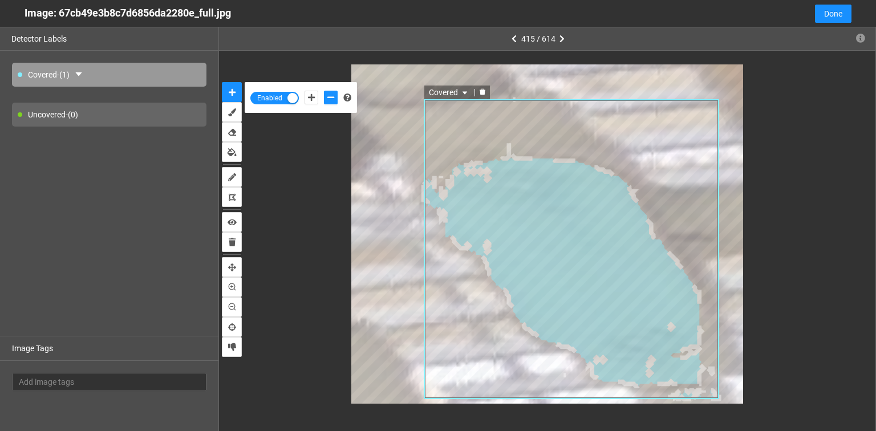
click at [485, 91] on icon "delete" at bounding box center [482, 91] width 7 height 7
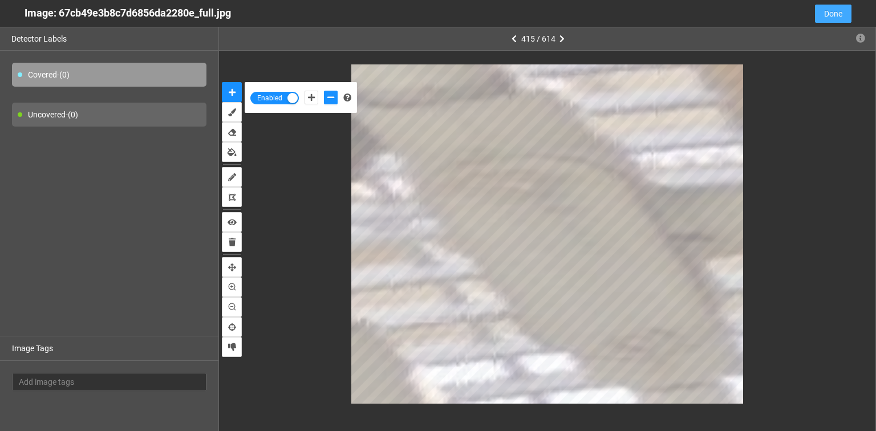
click at [841, 17] on span "Done" at bounding box center [833, 13] width 18 height 13
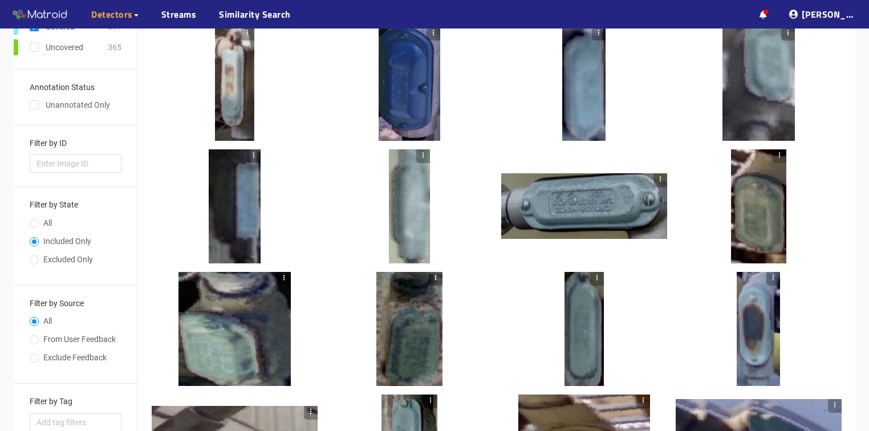
scroll to position [0, 0]
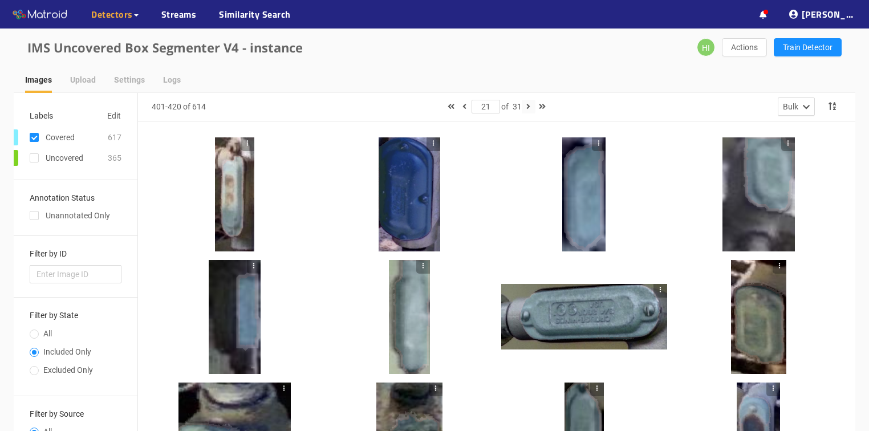
click at [529, 107] on icon "button" at bounding box center [528, 107] width 4 height 8
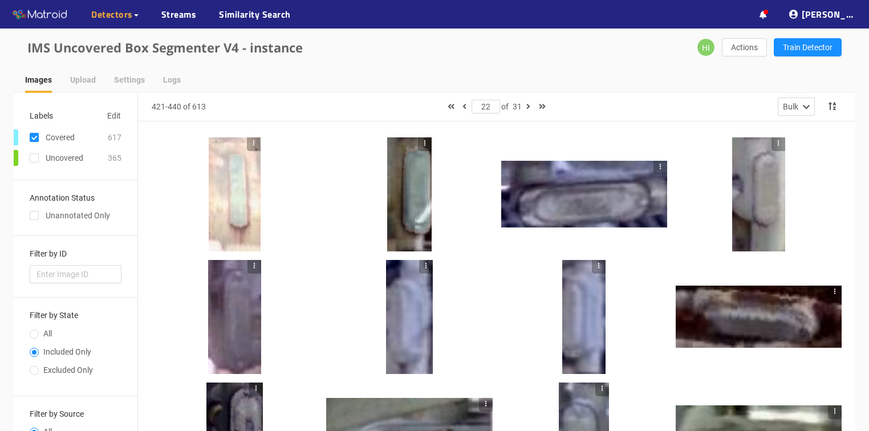
click at [593, 197] on div at bounding box center [584, 194] width 166 height 67
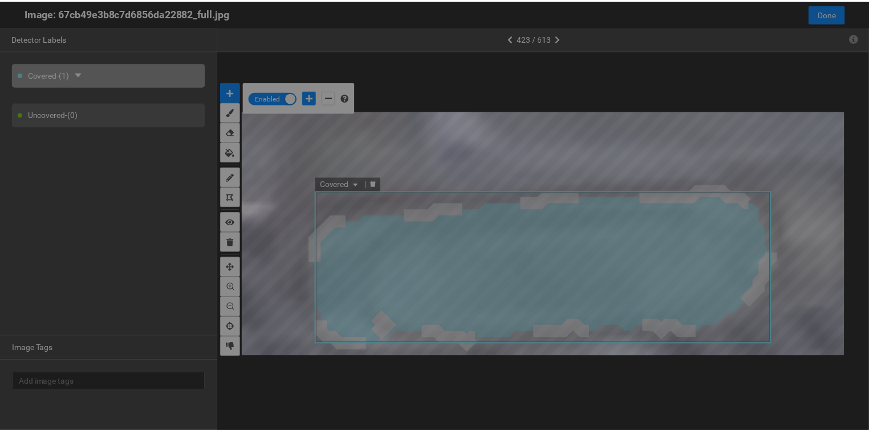
scroll to position [424, 0]
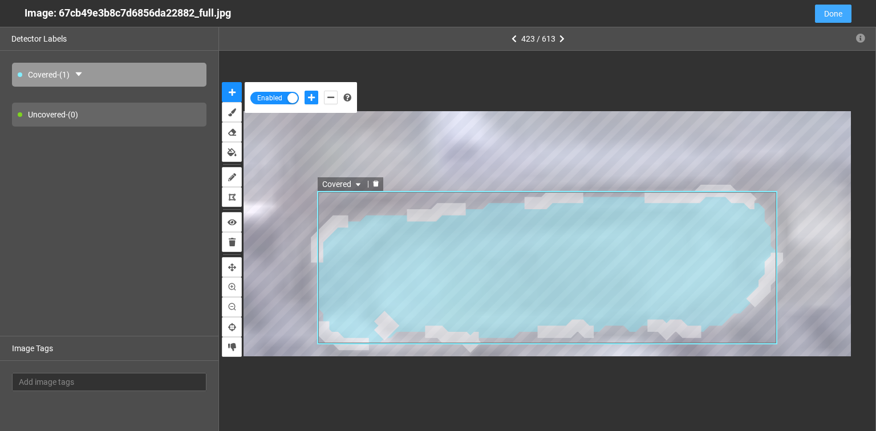
click at [828, 15] on span "Done" at bounding box center [833, 13] width 18 height 13
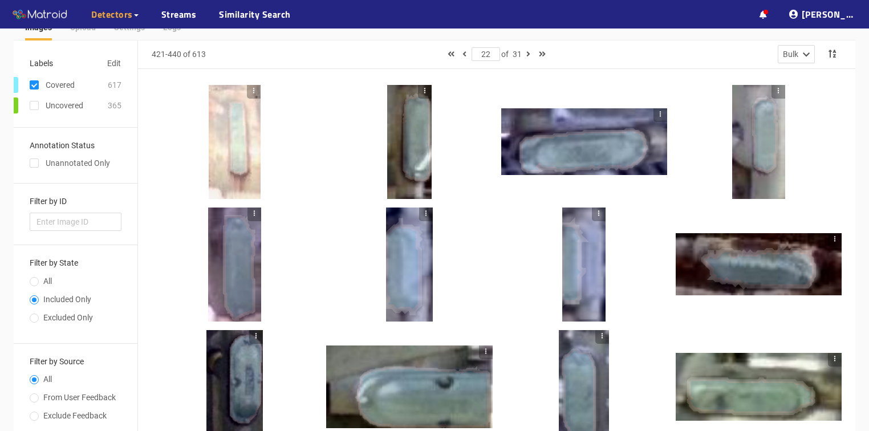
scroll to position [0, 0]
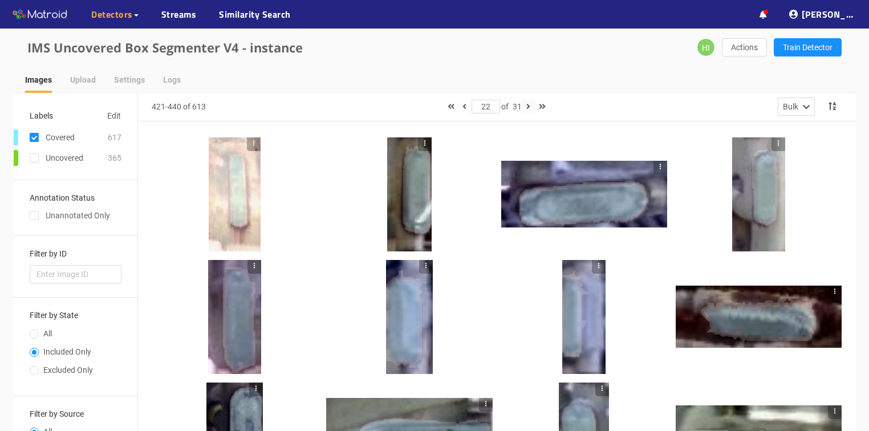
click at [529, 106] on icon "button" at bounding box center [528, 107] width 4 height 8
type input "23"
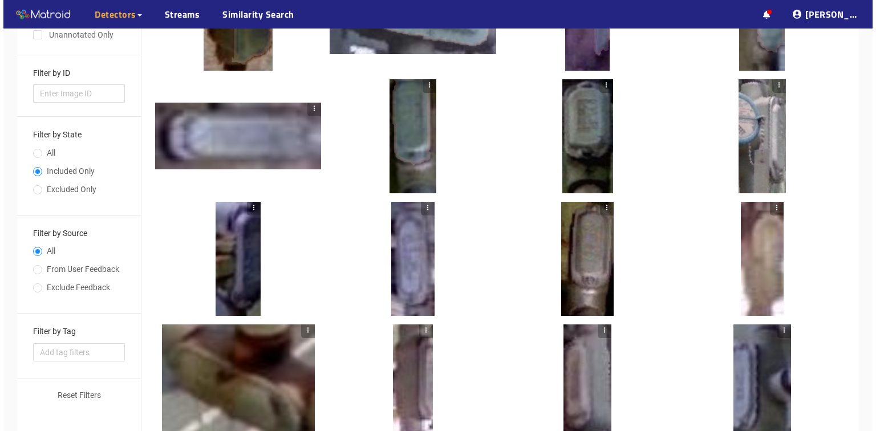
scroll to position [183, 0]
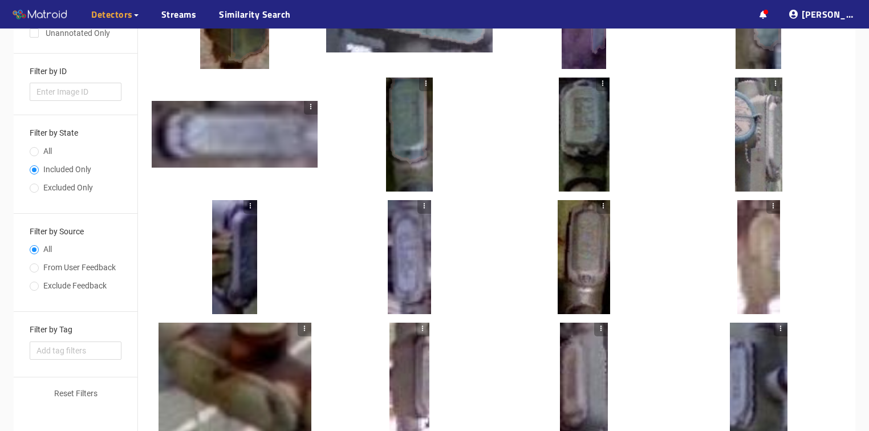
click at [566, 282] on div at bounding box center [584, 257] width 53 height 114
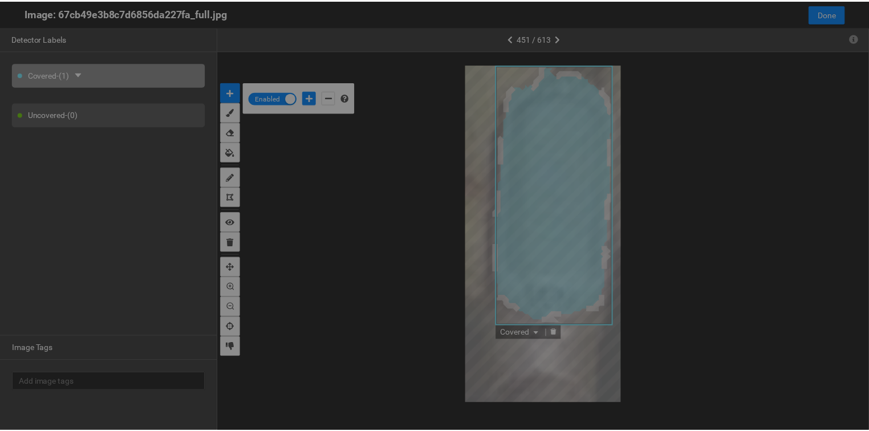
scroll to position [424, 0]
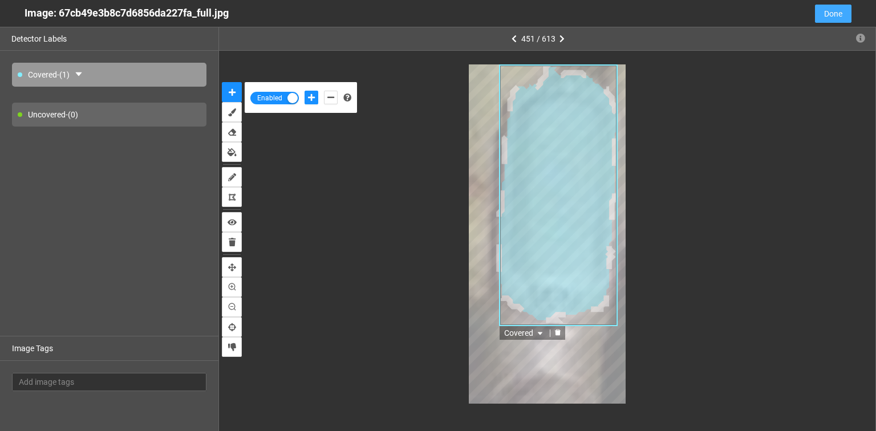
click at [831, 6] on button "Done" at bounding box center [833, 14] width 37 height 18
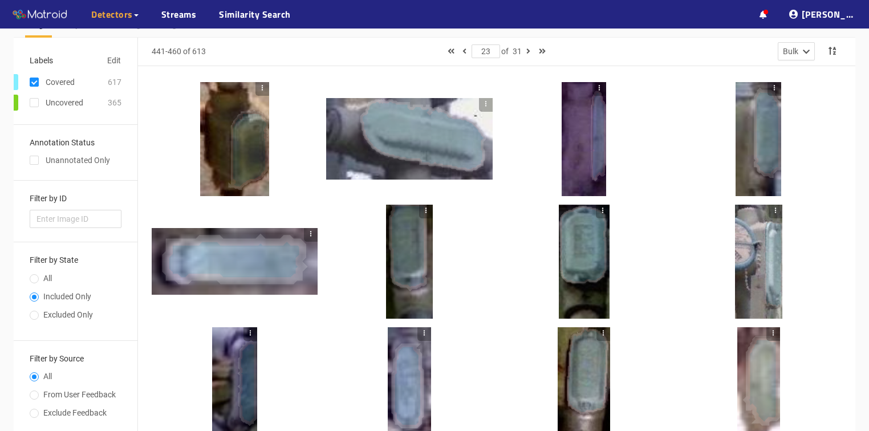
scroll to position [0, 0]
